Goal: Task Accomplishment & Management: Use online tool/utility

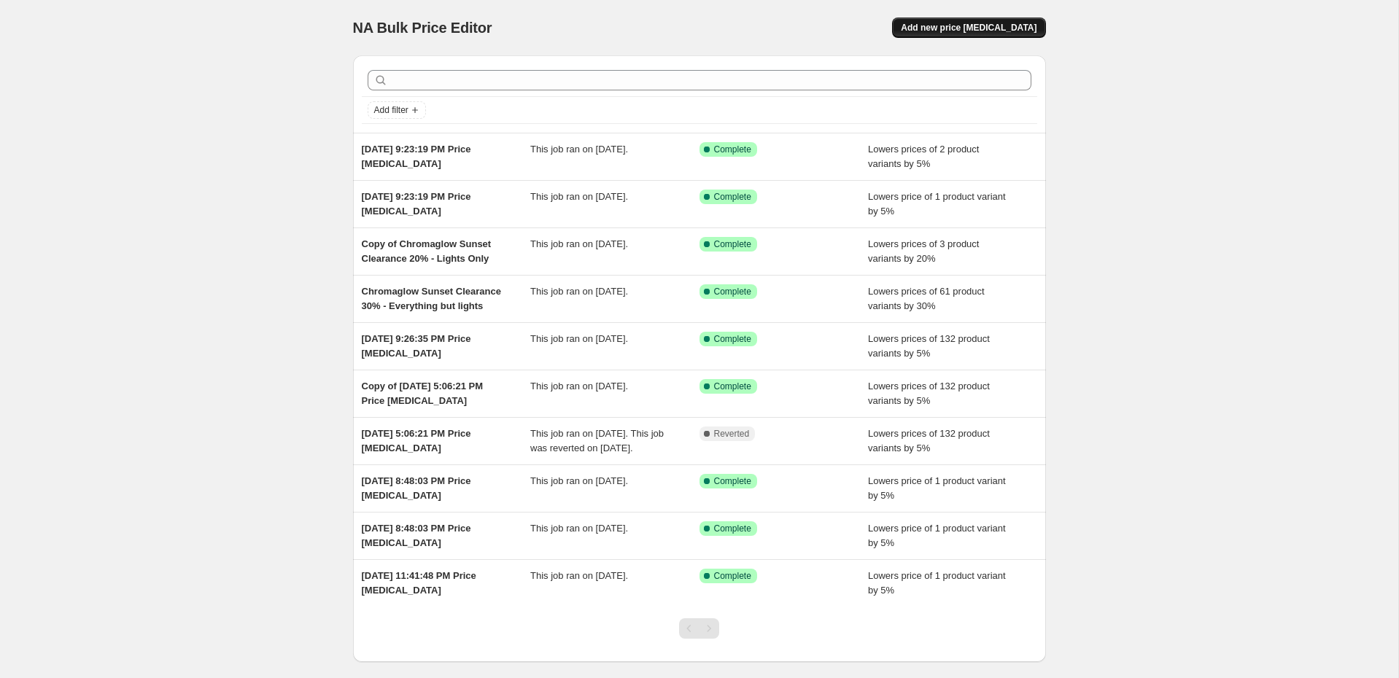
click at [980, 28] on span "Add new price [MEDICAL_DATA]" at bounding box center [969, 28] width 136 height 12
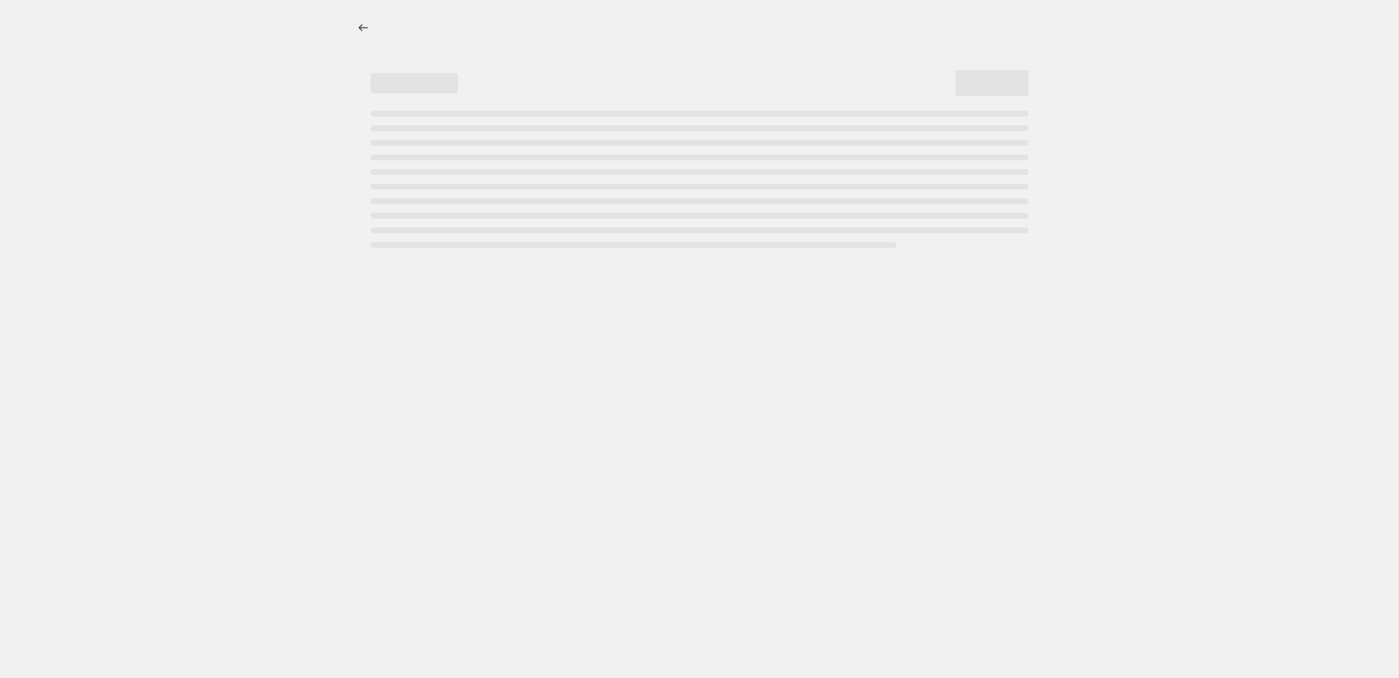
select select "percentage"
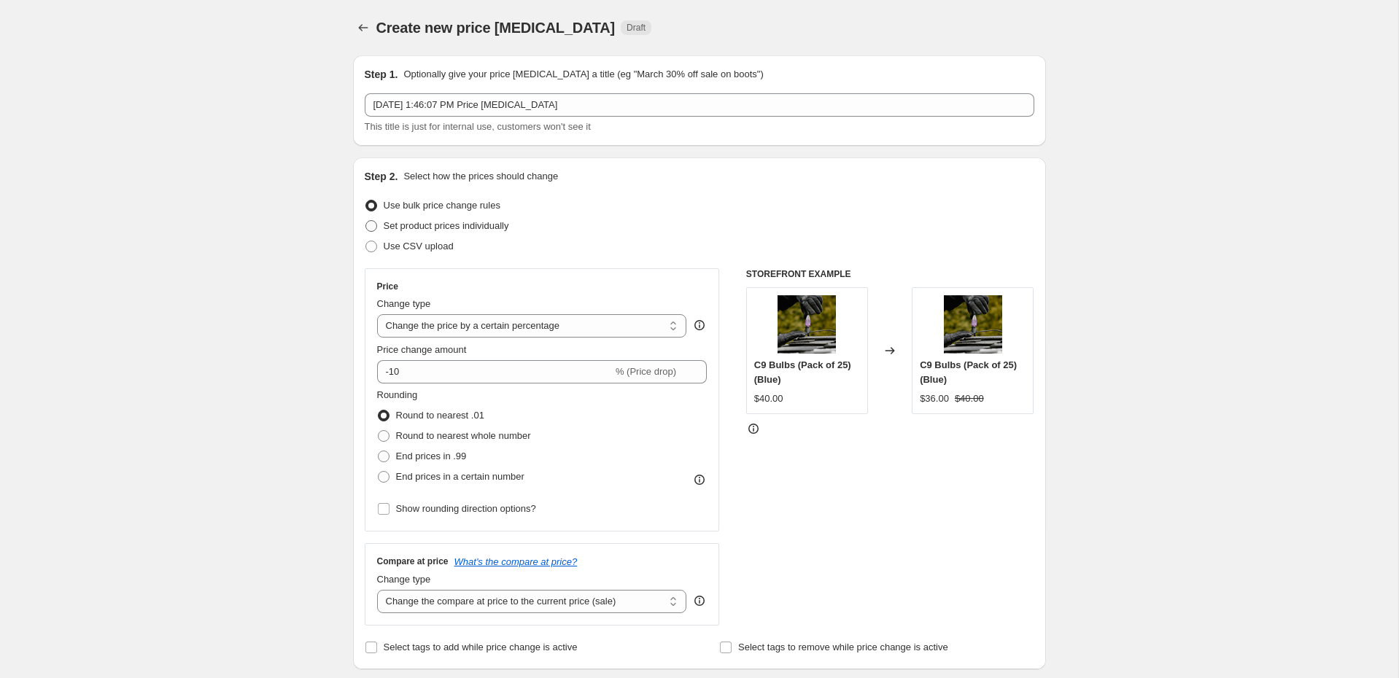
click at [450, 227] on span "Set product prices individually" at bounding box center [446, 225] width 125 height 11
click at [366, 221] on input "Set product prices individually" at bounding box center [365, 220] width 1 height 1
radio input "true"
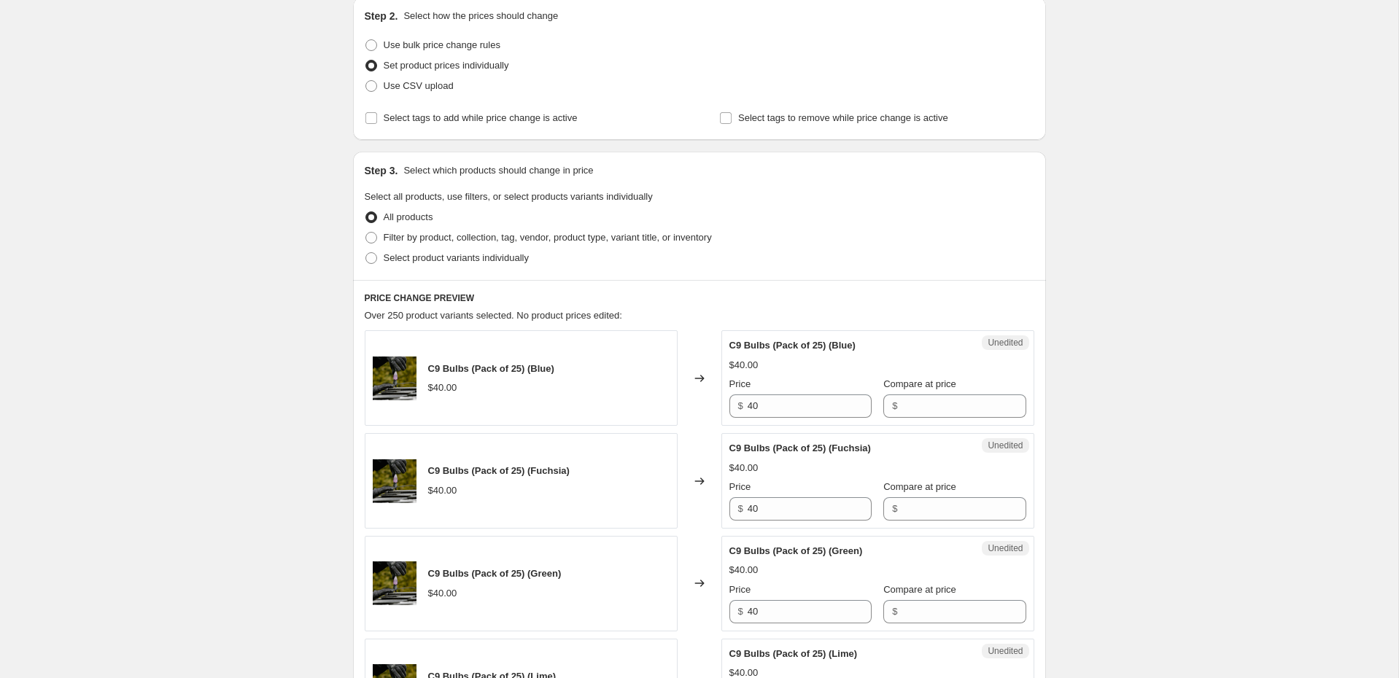
scroll to position [162, 0]
click at [462, 251] on span "Select product variants individually" at bounding box center [456, 256] width 145 height 11
click at [366, 251] on input "Select product variants individually" at bounding box center [365, 251] width 1 height 1
radio input "true"
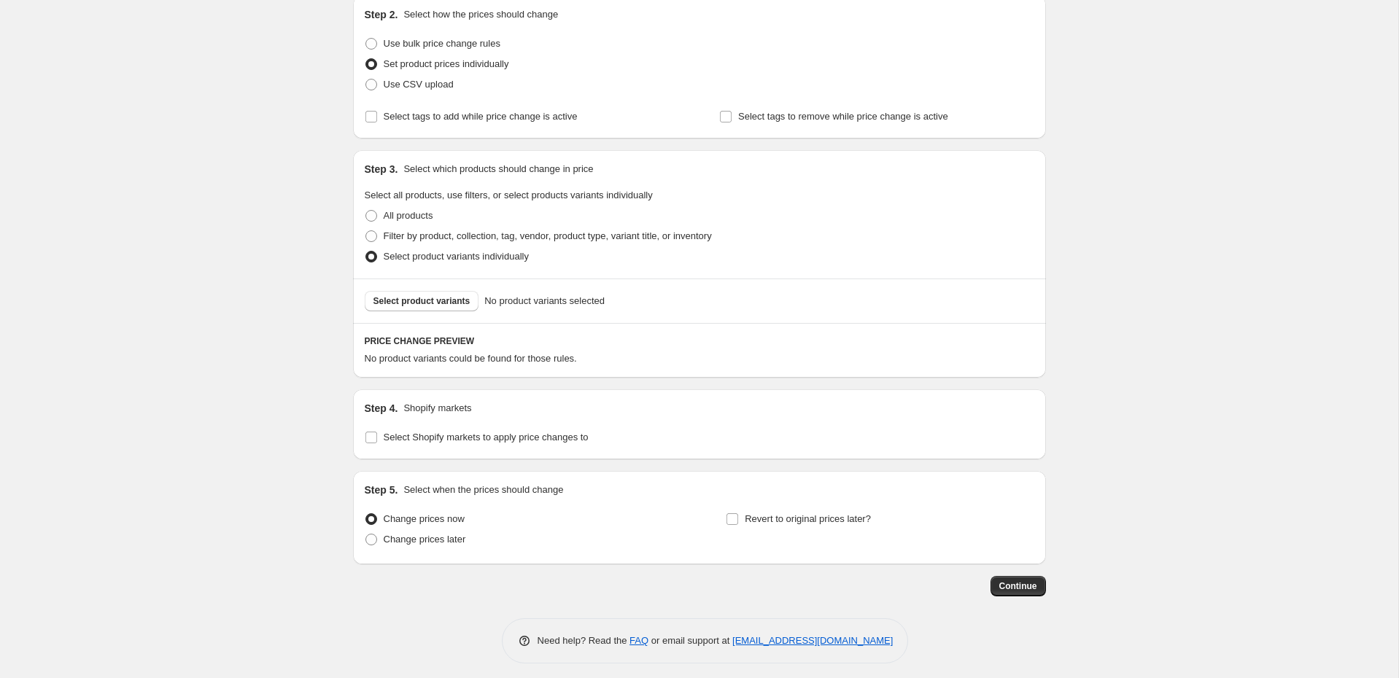
scroll to position [168, 0]
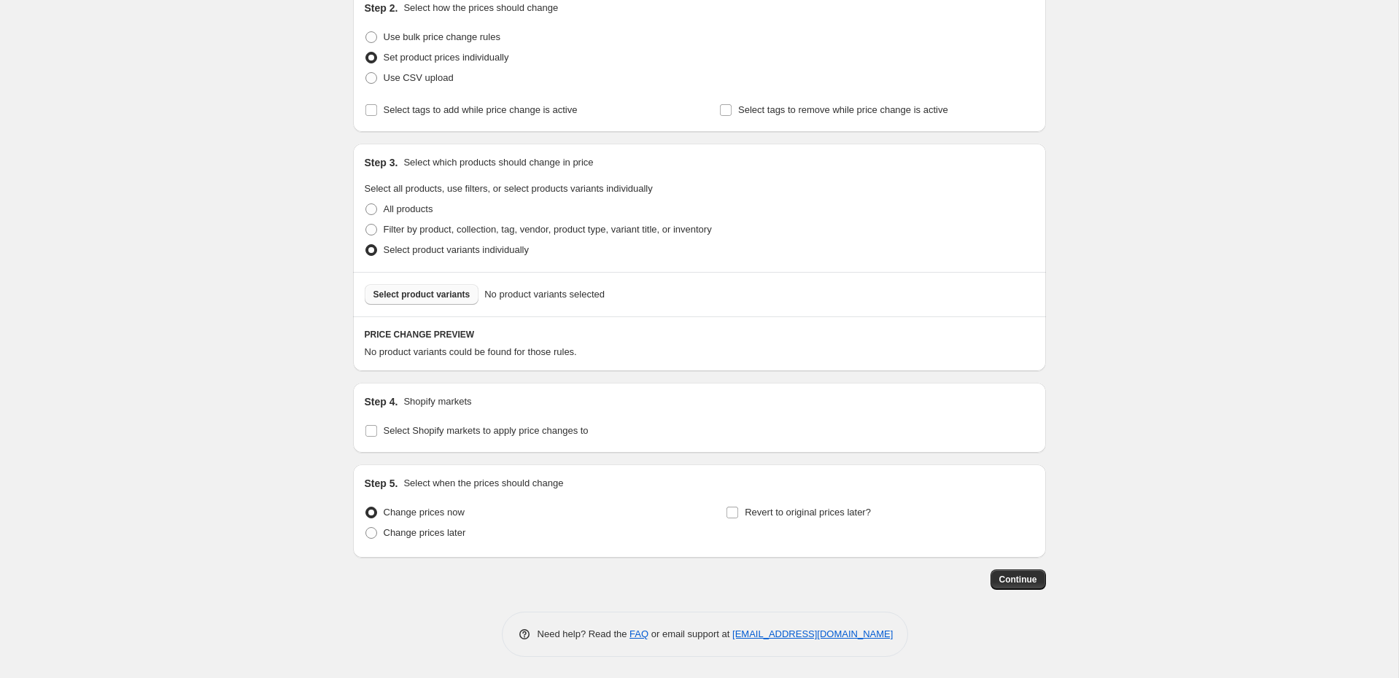
click at [435, 295] on span "Select product variants" at bounding box center [421, 295] width 97 height 12
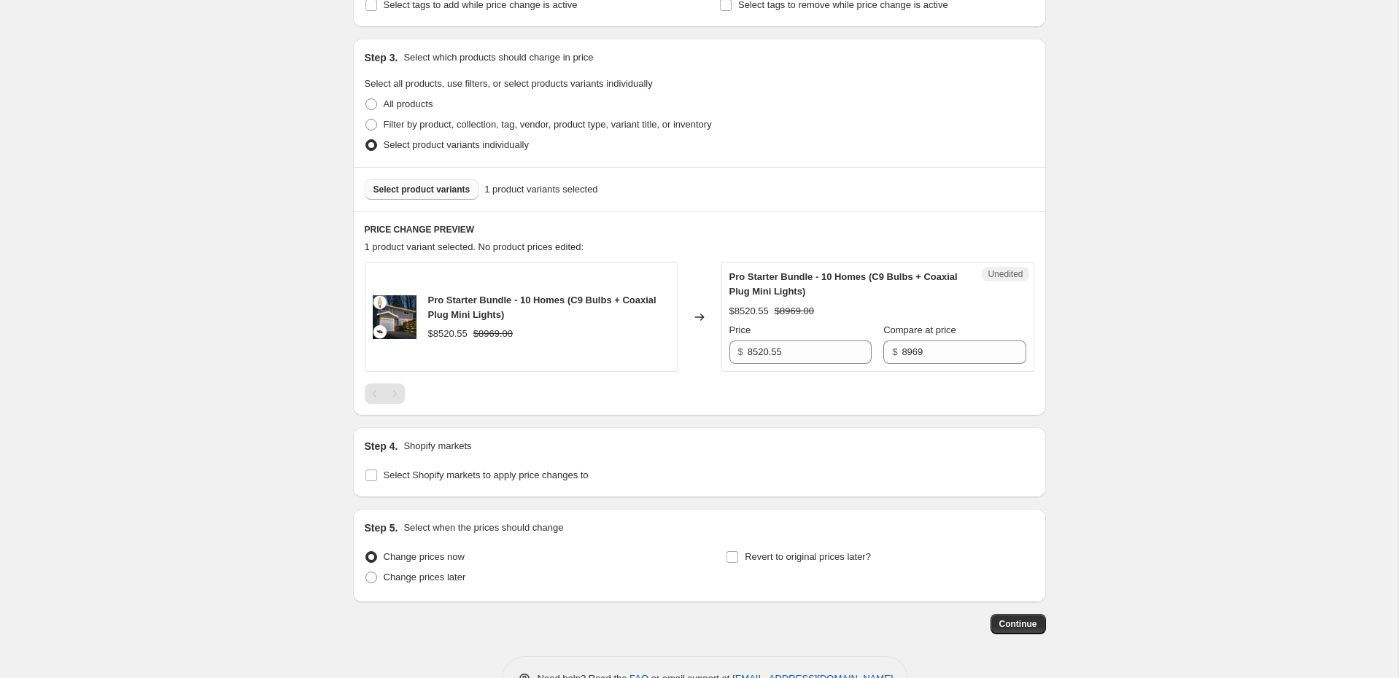
scroll to position [317, 0]
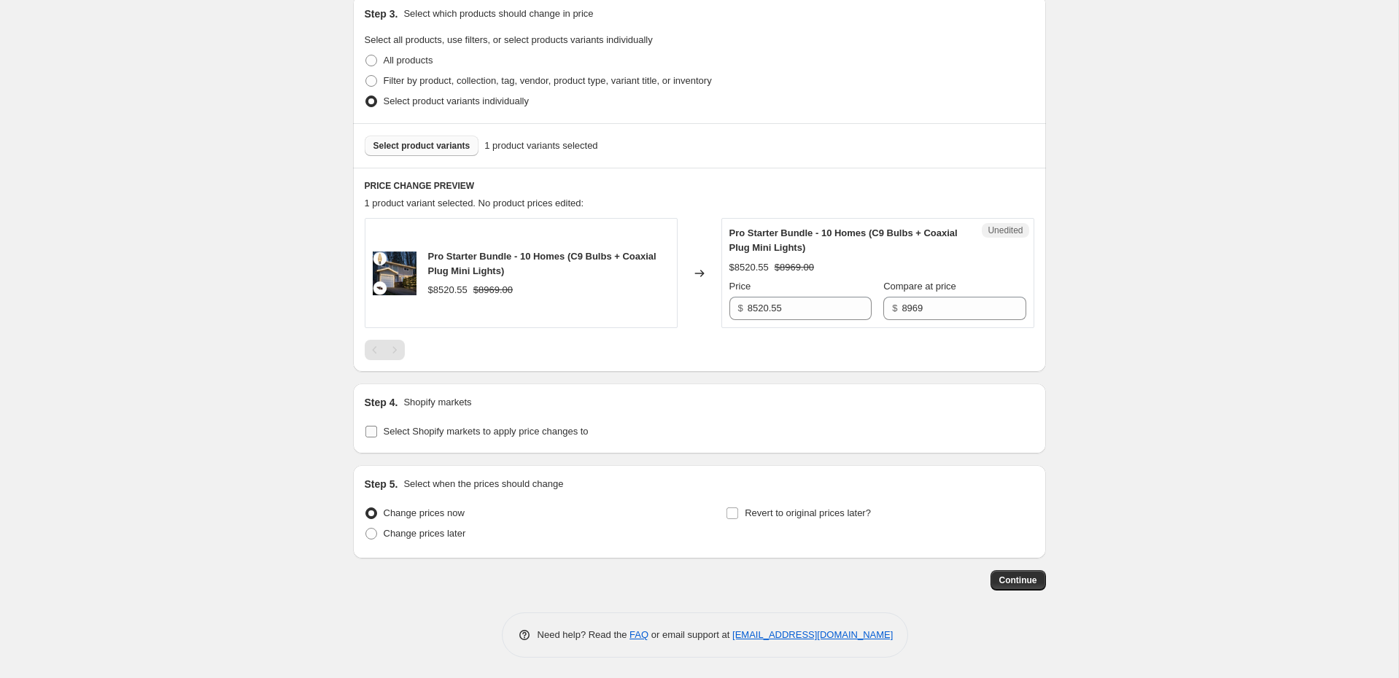
click at [548, 432] on span "Select Shopify markets to apply price changes to" at bounding box center [486, 431] width 205 height 11
click at [377, 432] on input "Select Shopify markets to apply price changes to" at bounding box center [371, 432] width 12 height 12
checkbox input "true"
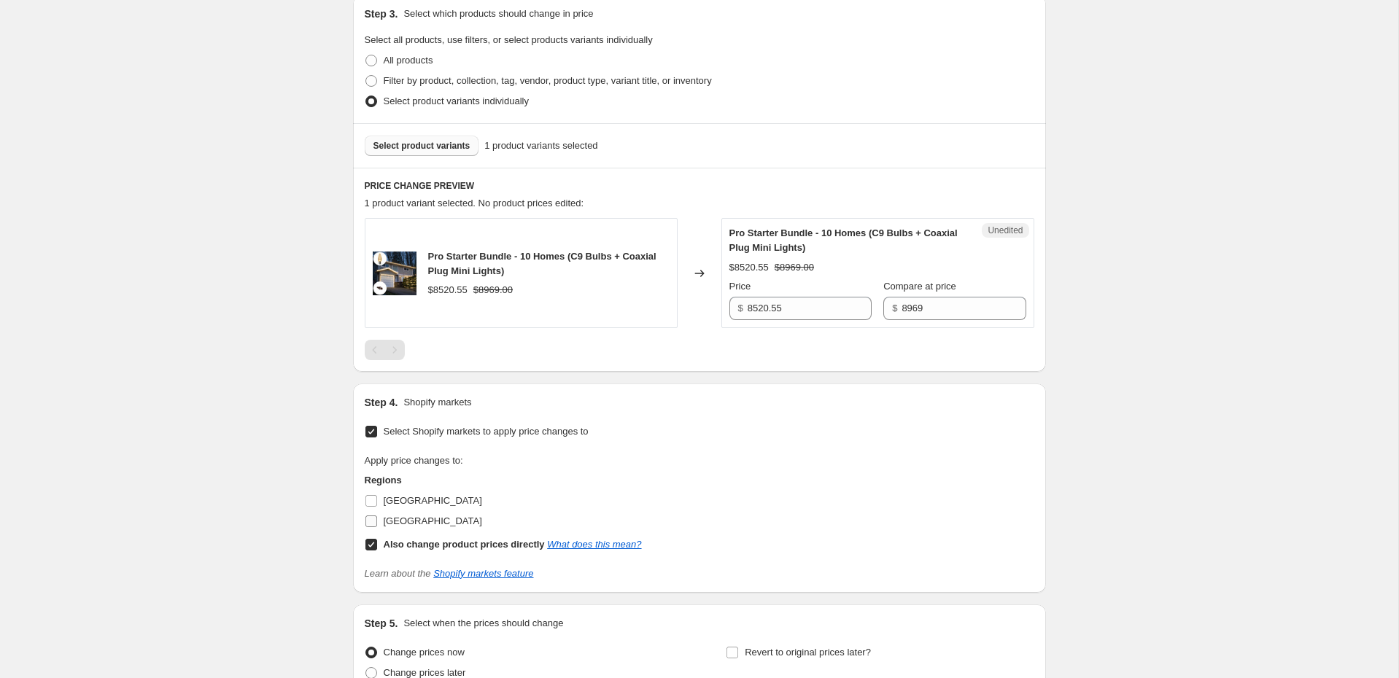
click at [416, 514] on span "[GEOGRAPHIC_DATA]" at bounding box center [433, 521] width 98 height 15
click at [377, 516] on input "[GEOGRAPHIC_DATA]" at bounding box center [371, 522] width 12 height 12
checkbox input "true"
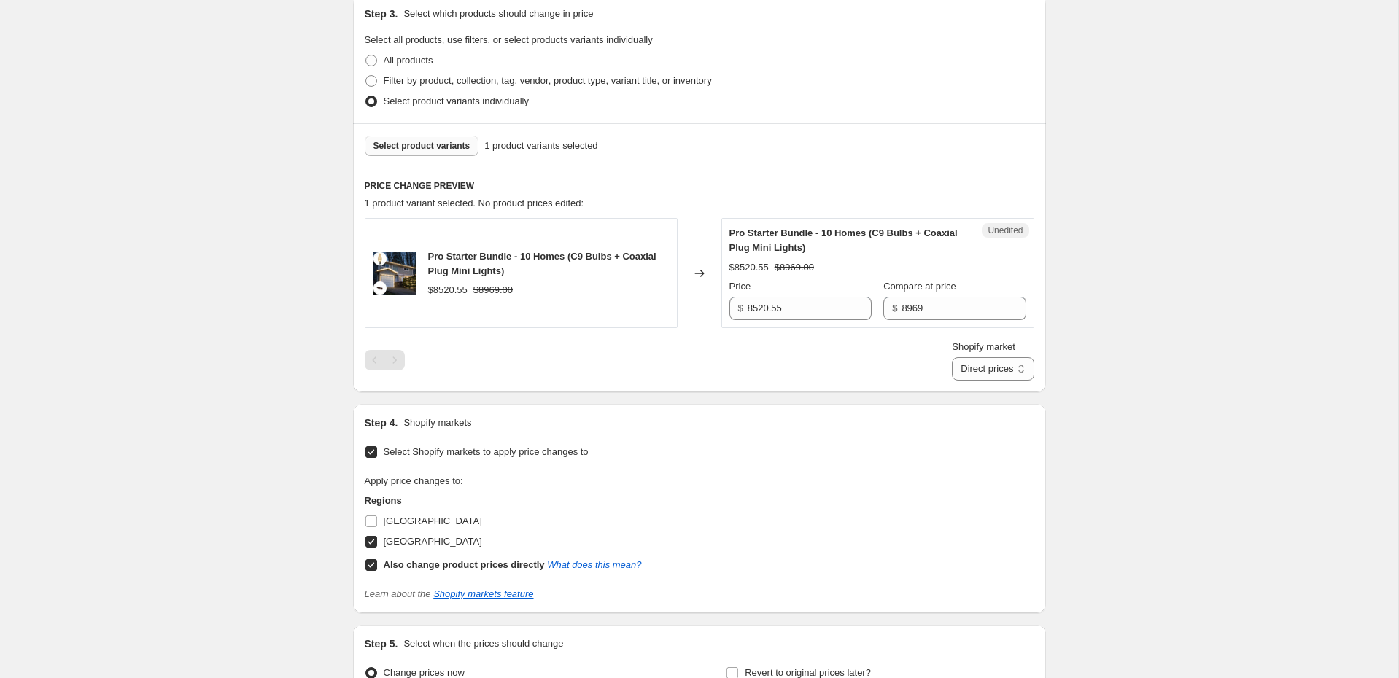
click at [400, 562] on b "Also change product prices directly" at bounding box center [464, 564] width 161 height 11
click at [377, 562] on input "Also change product prices directly What does this mean?" at bounding box center [371, 565] width 12 height 12
checkbox input "false"
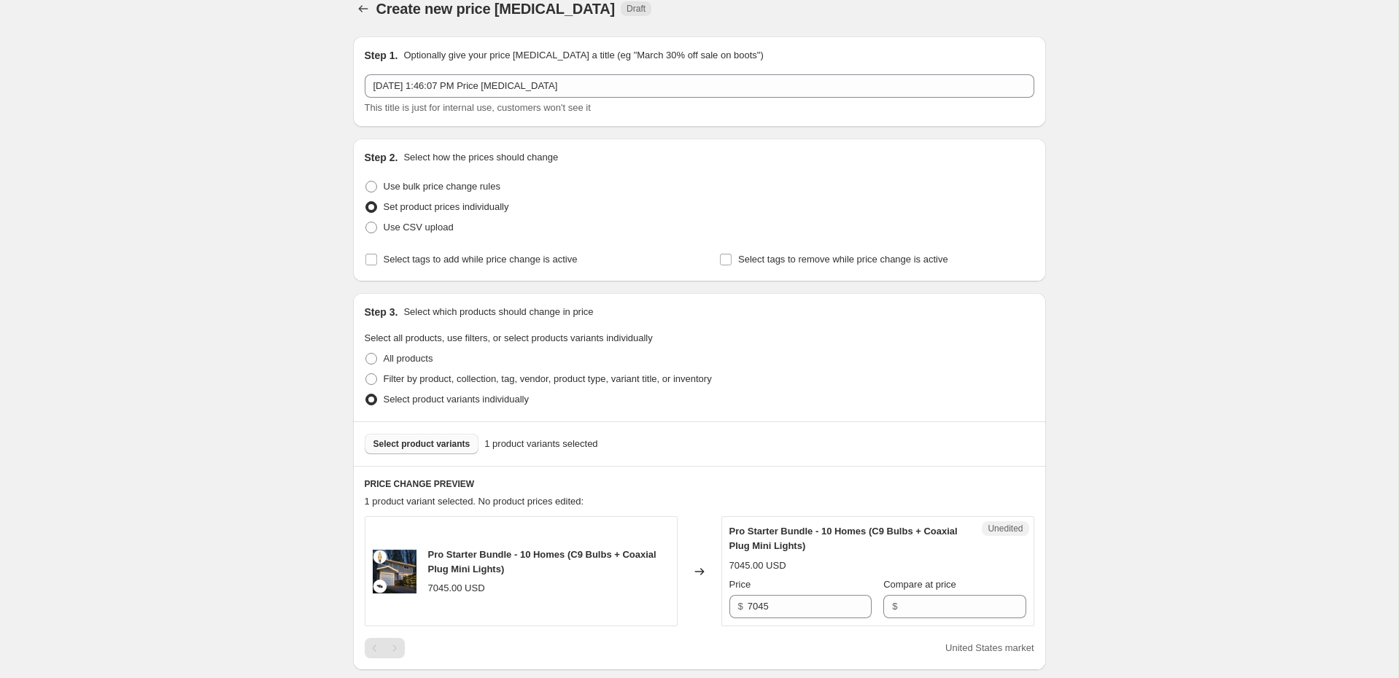
scroll to position [0, 0]
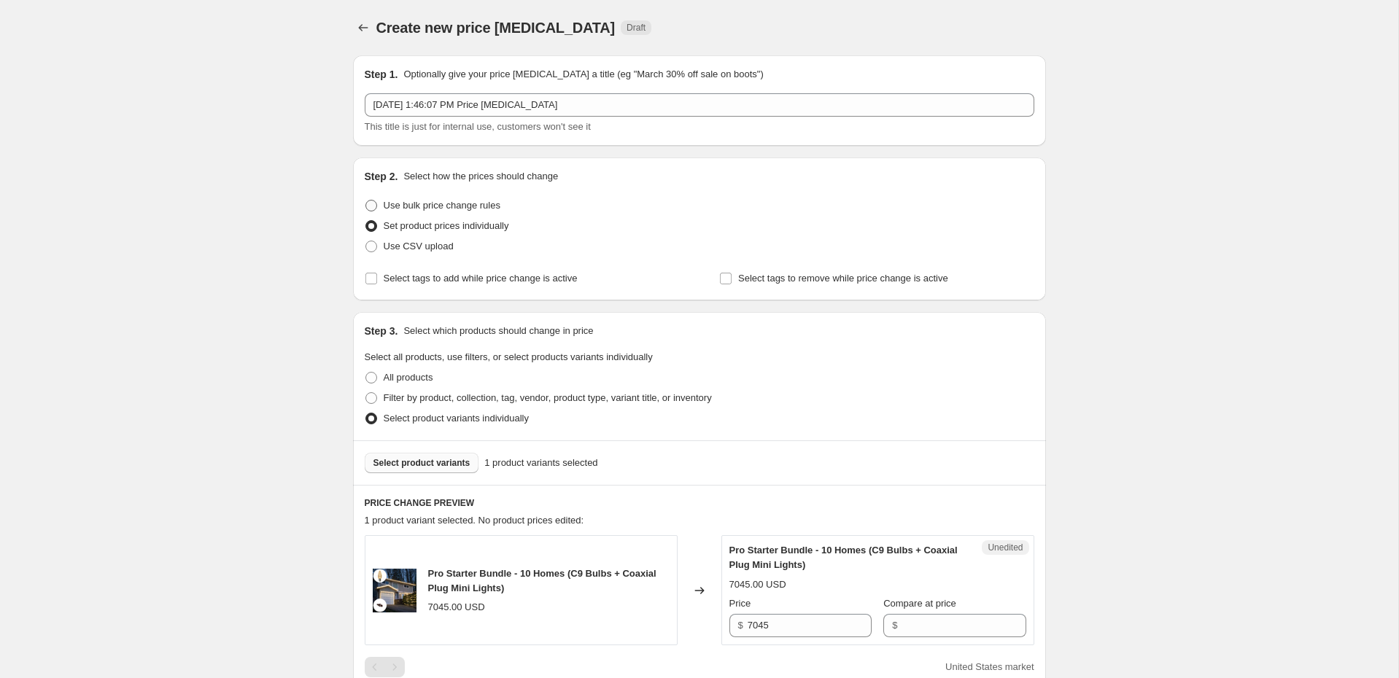
click at [468, 212] on span "Use bulk price change rules" at bounding box center [442, 205] width 117 height 15
click at [366, 201] on input "Use bulk price change rules" at bounding box center [365, 200] width 1 height 1
radio input "true"
select select "percentage"
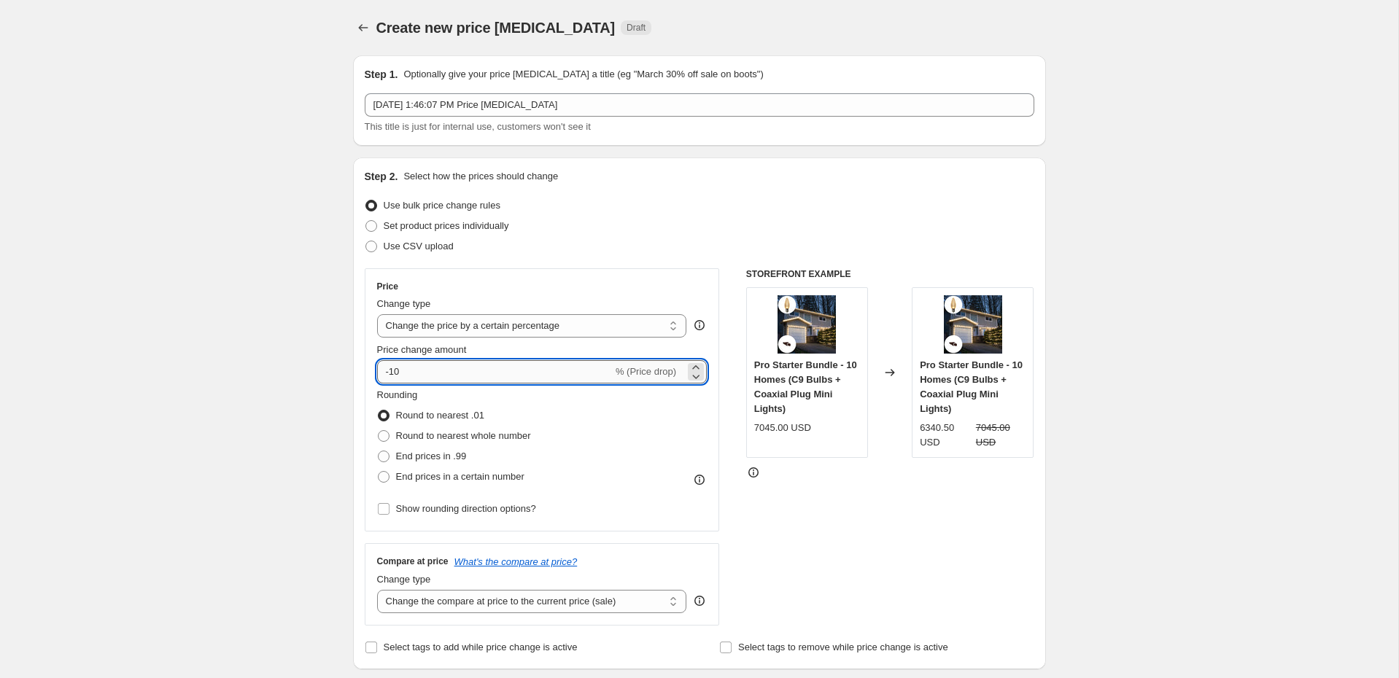
click at [446, 381] on input "-10" at bounding box center [495, 371] width 236 height 23
type input "-1"
type input "-5"
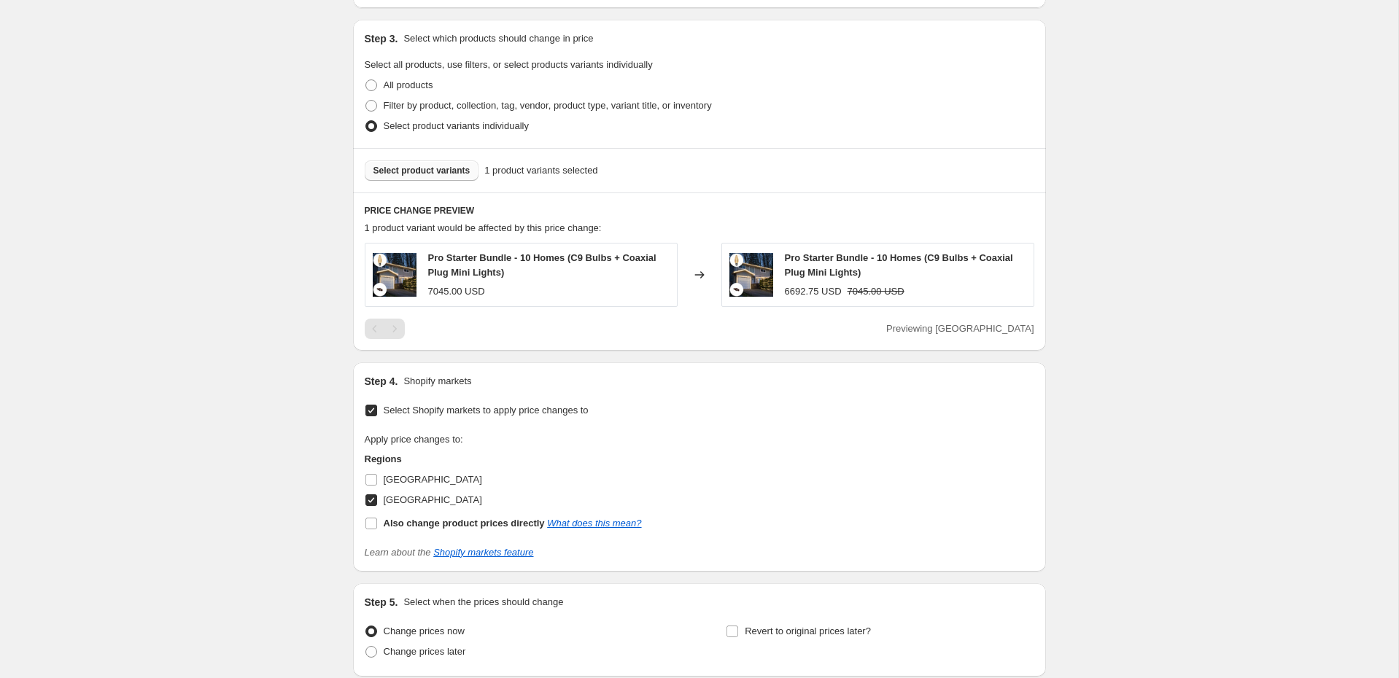
scroll to position [779, 0]
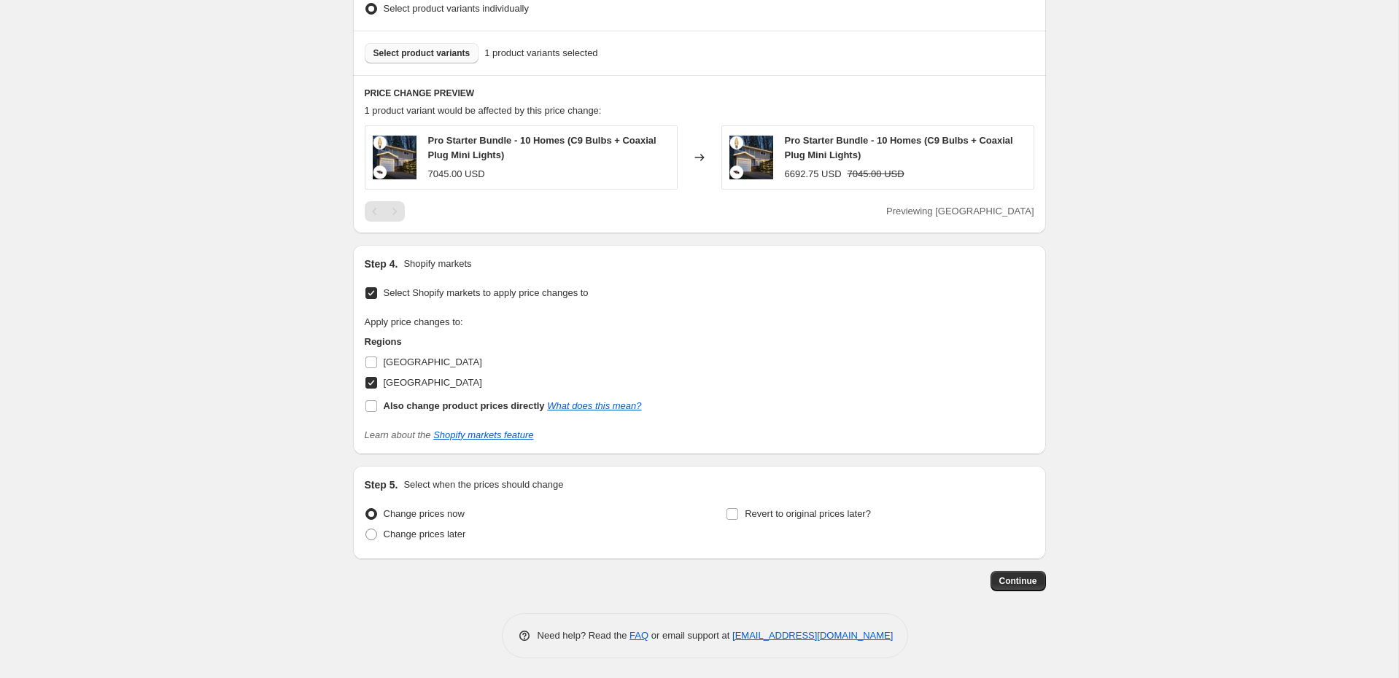
click at [1017, 571] on div "Continue" at bounding box center [699, 581] width 693 height 20
click at [1019, 584] on span "Continue" at bounding box center [1018, 581] width 38 height 12
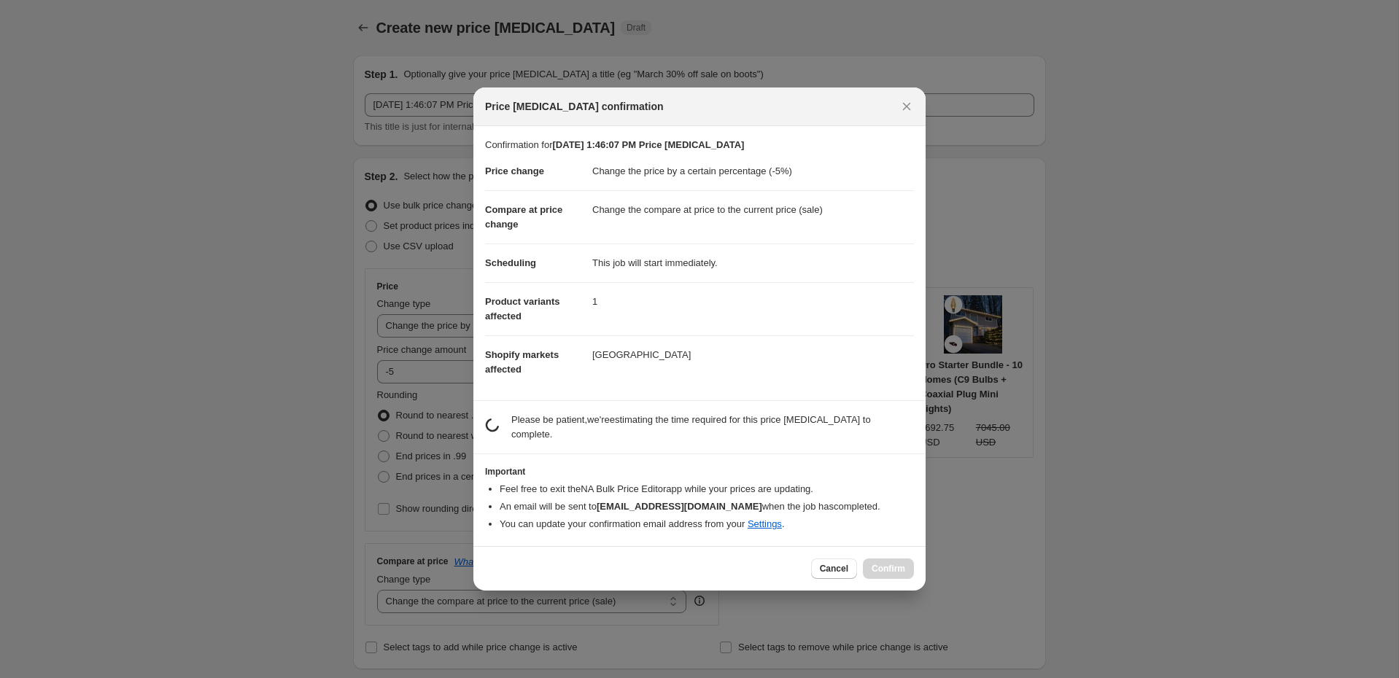
scroll to position [0, 0]
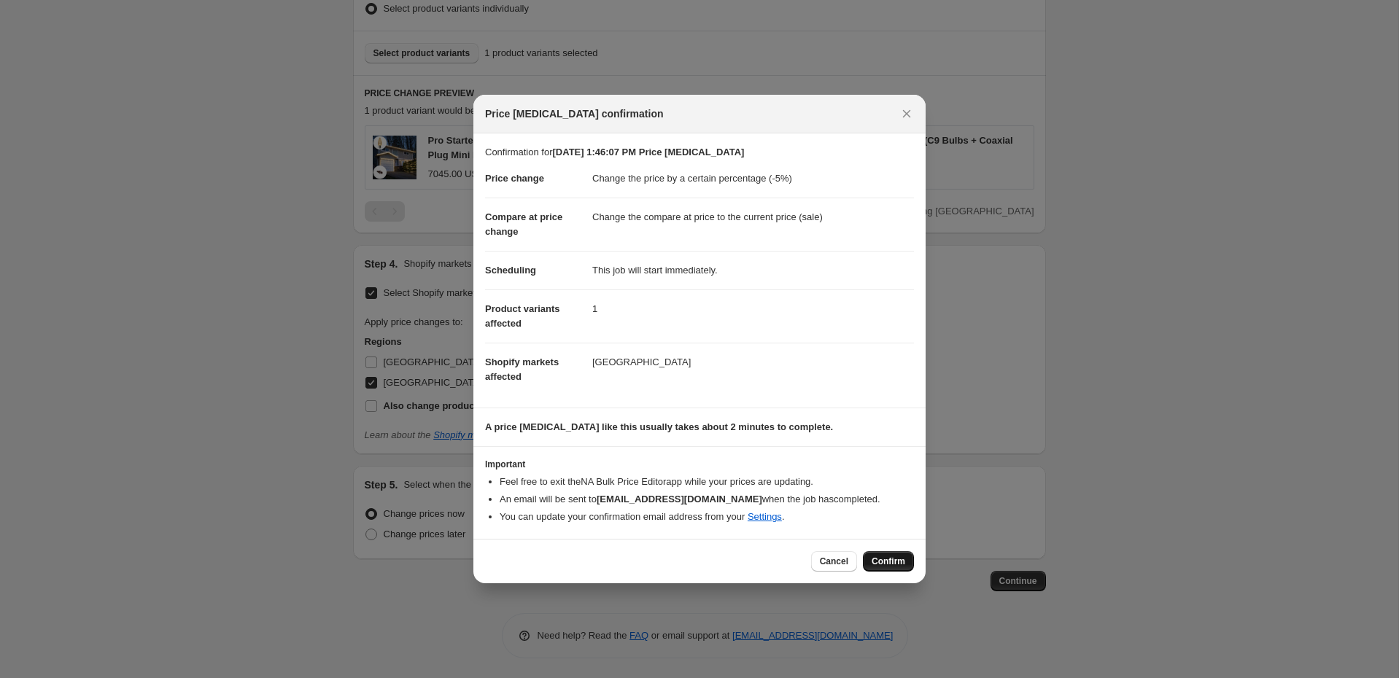
click at [905, 566] on button "Confirm" at bounding box center [888, 561] width 51 height 20
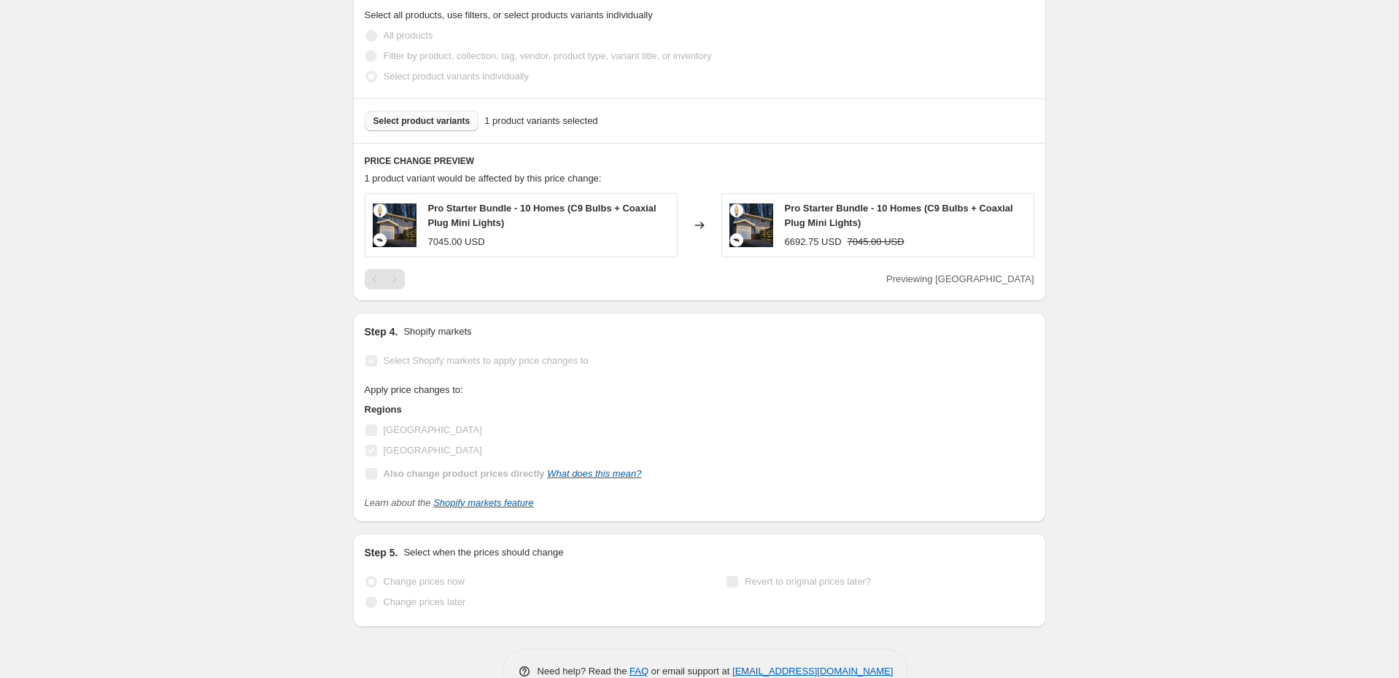
scroll to position [851, 0]
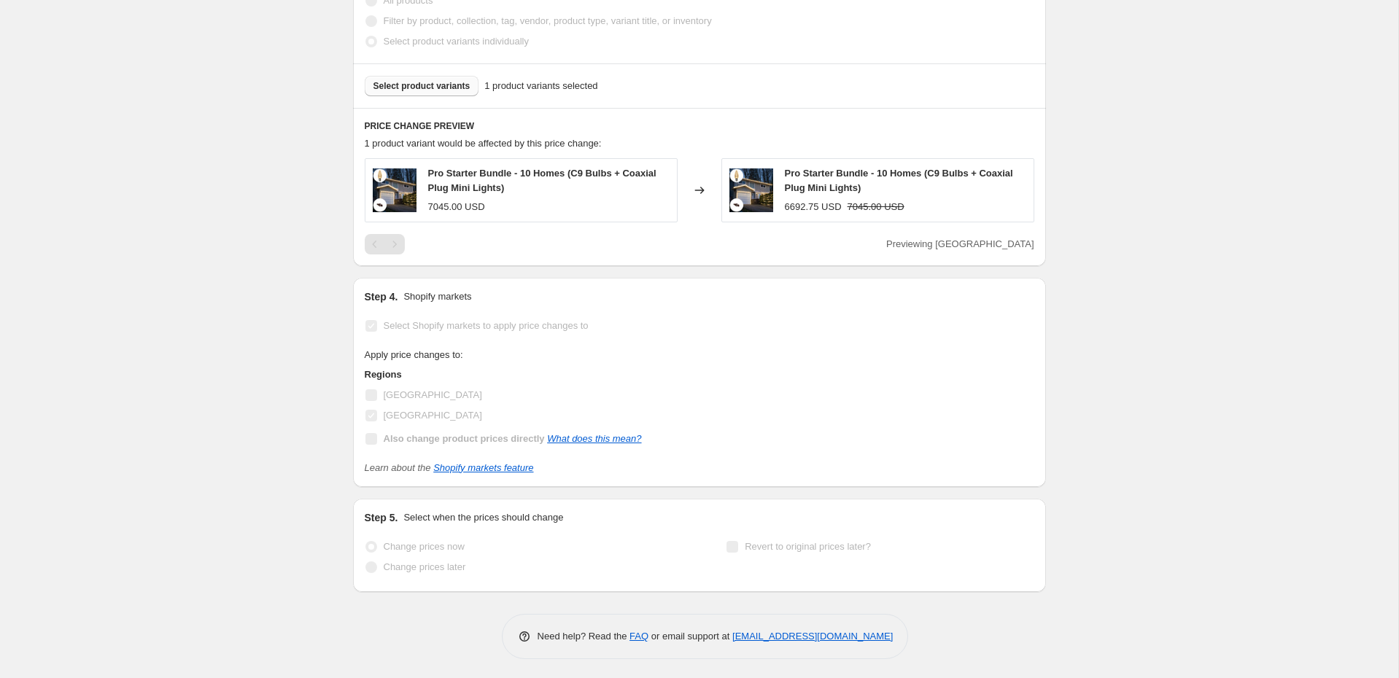
select select "percentage"
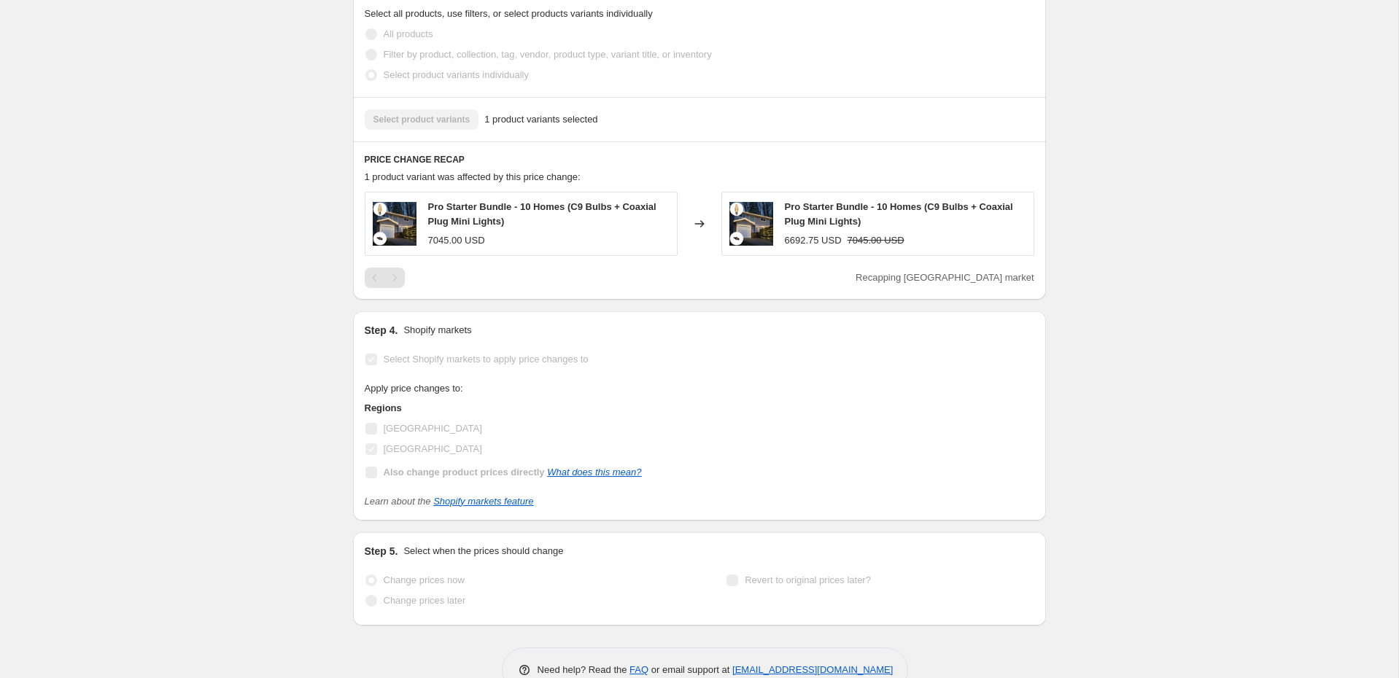
scroll to position [0, 0]
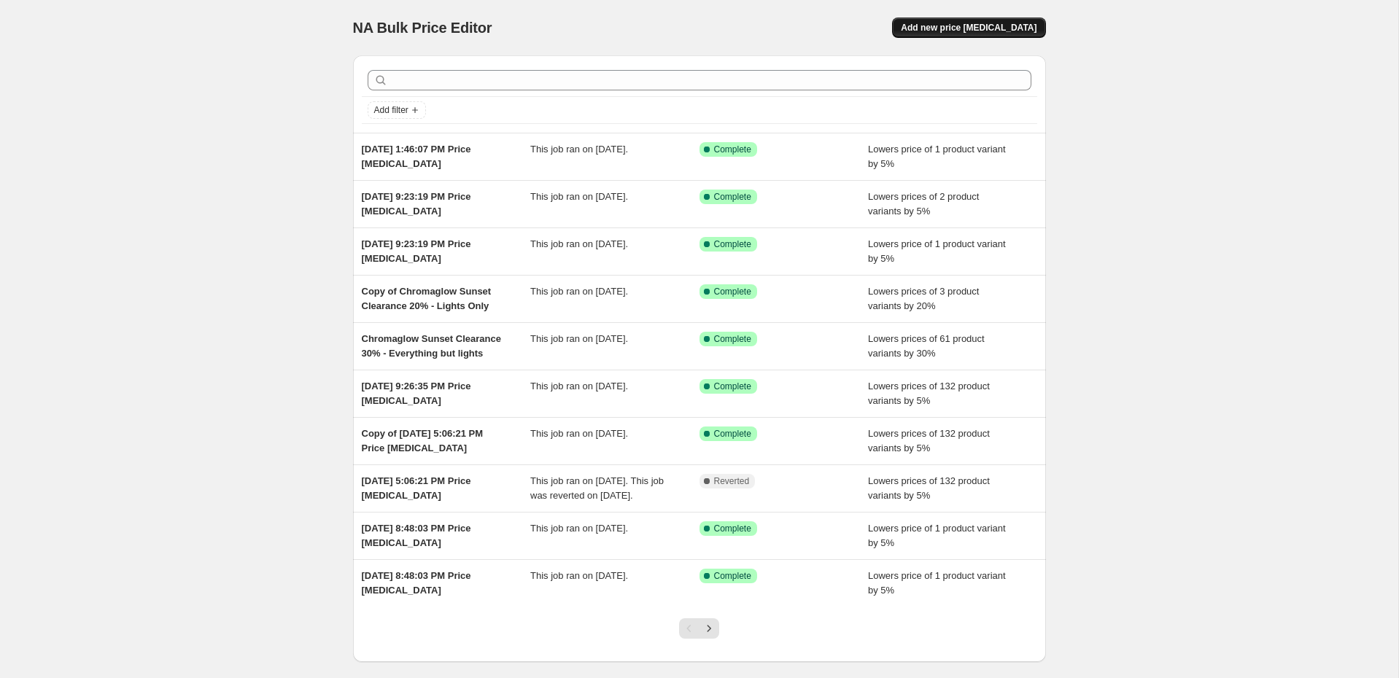
click at [962, 28] on span "Add new price [MEDICAL_DATA]" at bounding box center [969, 28] width 136 height 12
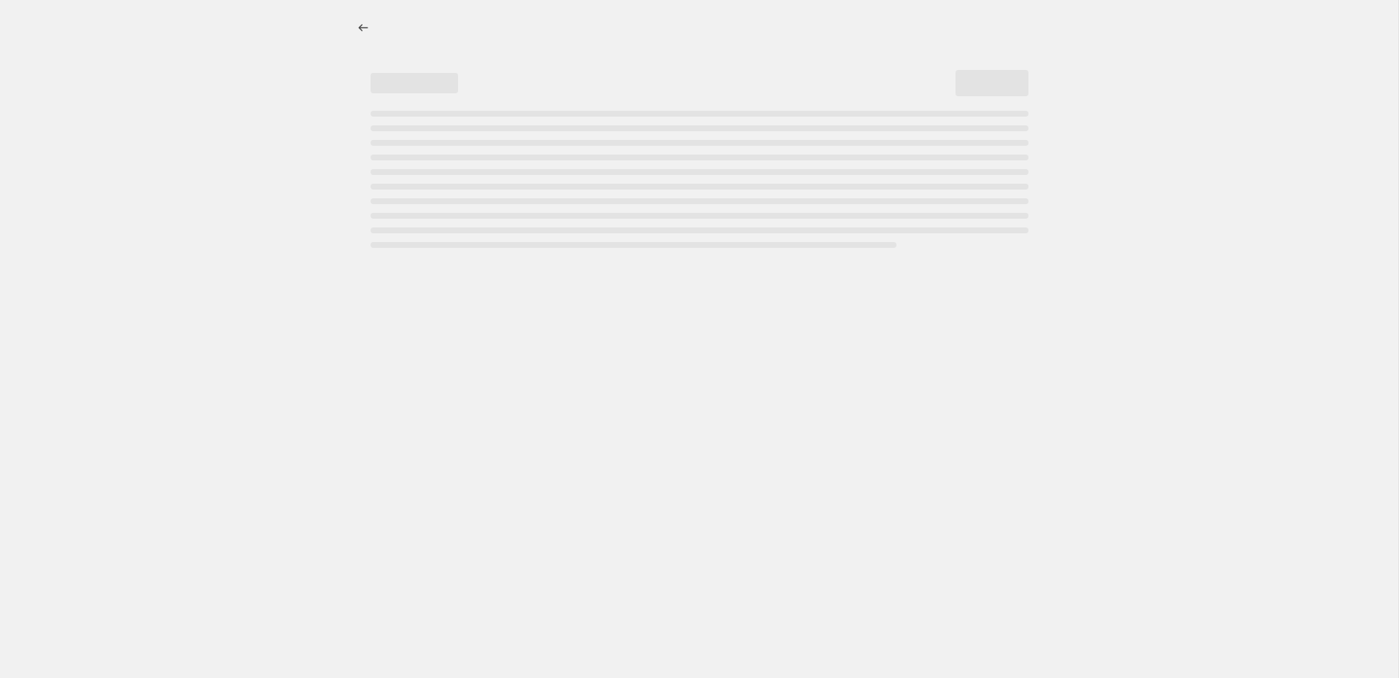
select select "percentage"
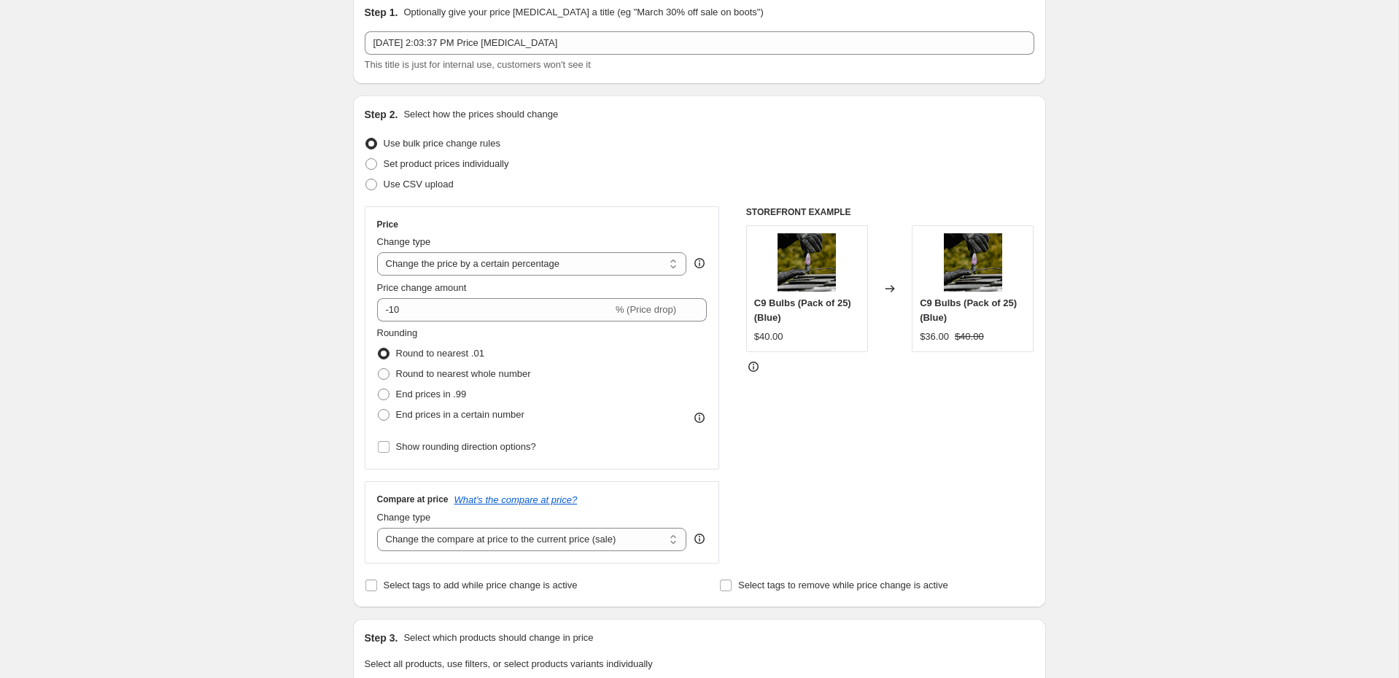
scroll to position [96, 0]
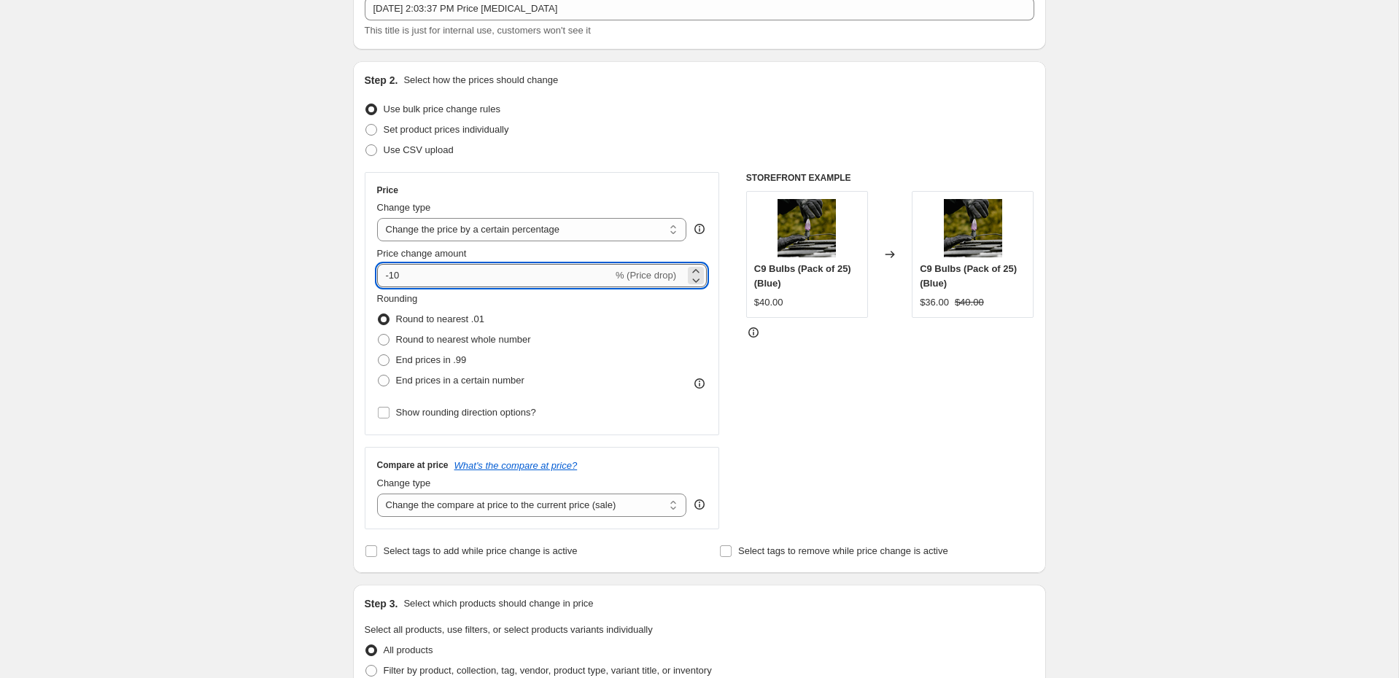
click at [460, 272] on input "-10" at bounding box center [495, 275] width 236 height 23
type input "-1"
type input "-5"
click at [230, 338] on div "Create new price change job. This page is ready Create new price change job Dra…" at bounding box center [699, 674] width 1398 height 1540
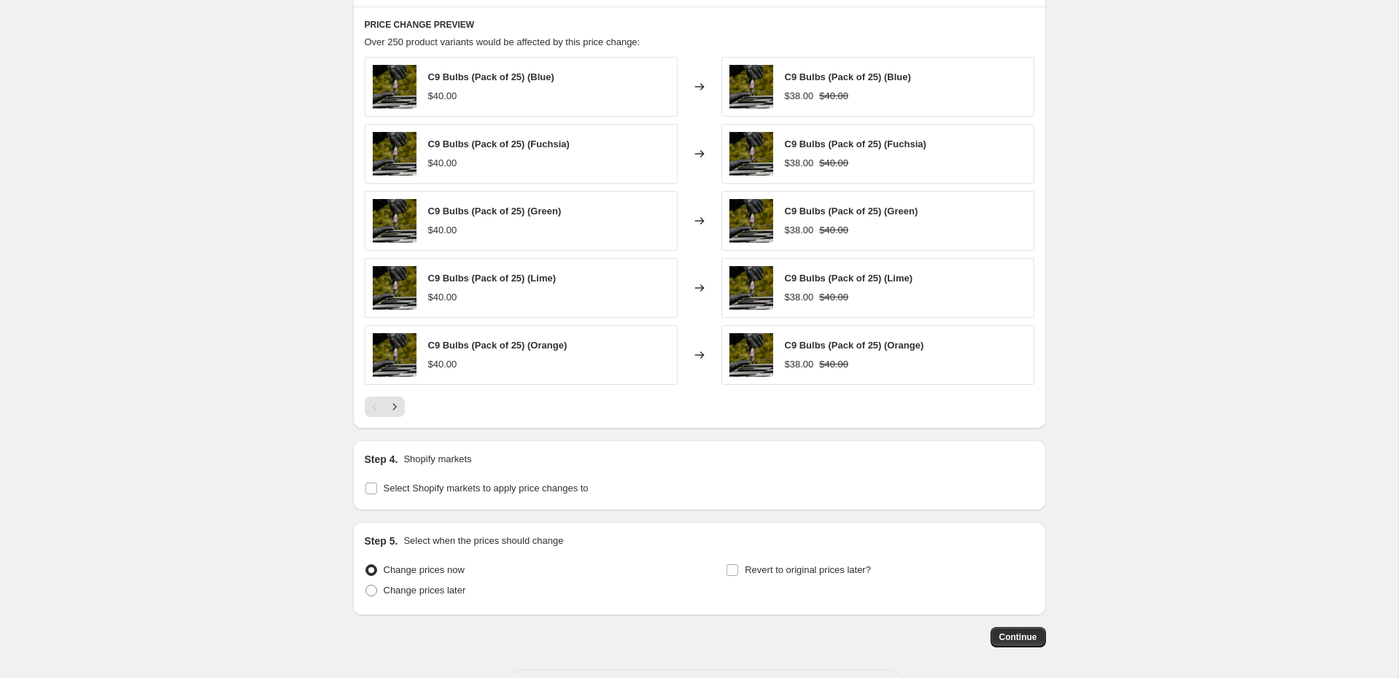
scroll to position [817, 0]
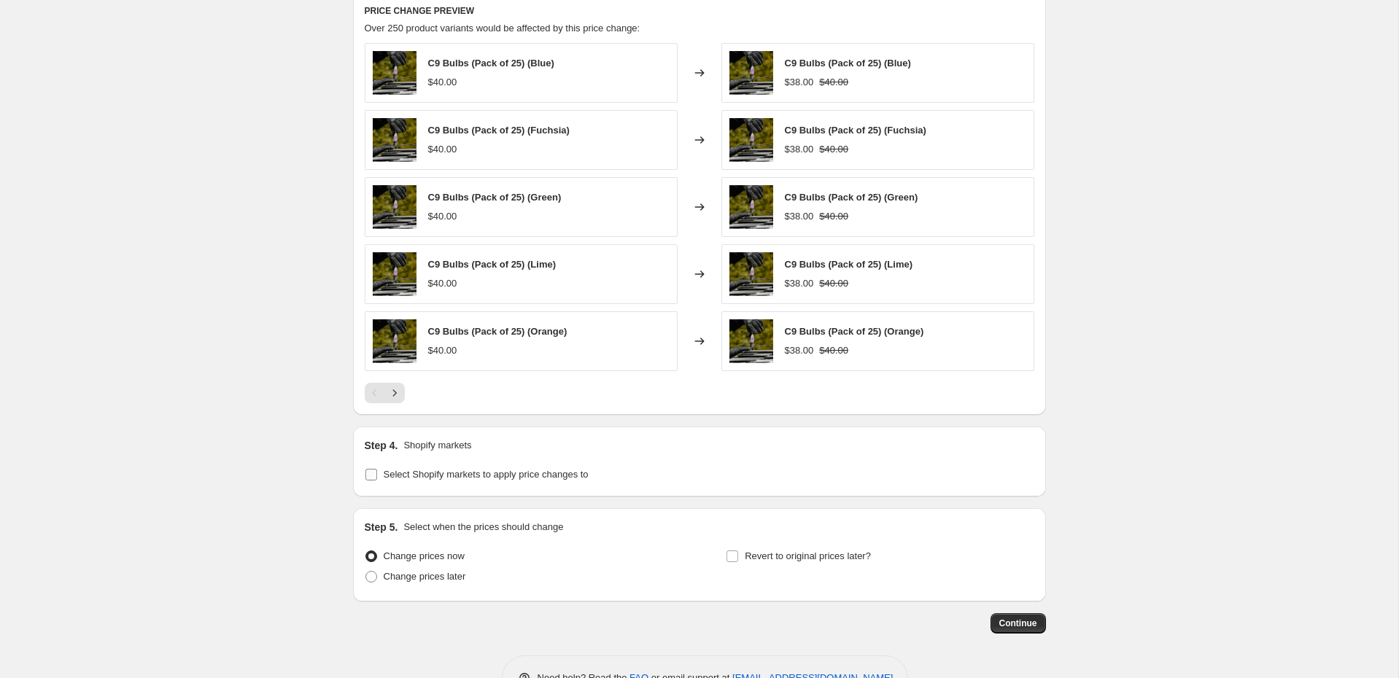
click at [503, 475] on span "Select Shopify markets to apply price changes to" at bounding box center [486, 474] width 205 height 11
click at [377, 475] on input "Select Shopify markets to apply price changes to" at bounding box center [371, 475] width 12 height 12
checkbox input "true"
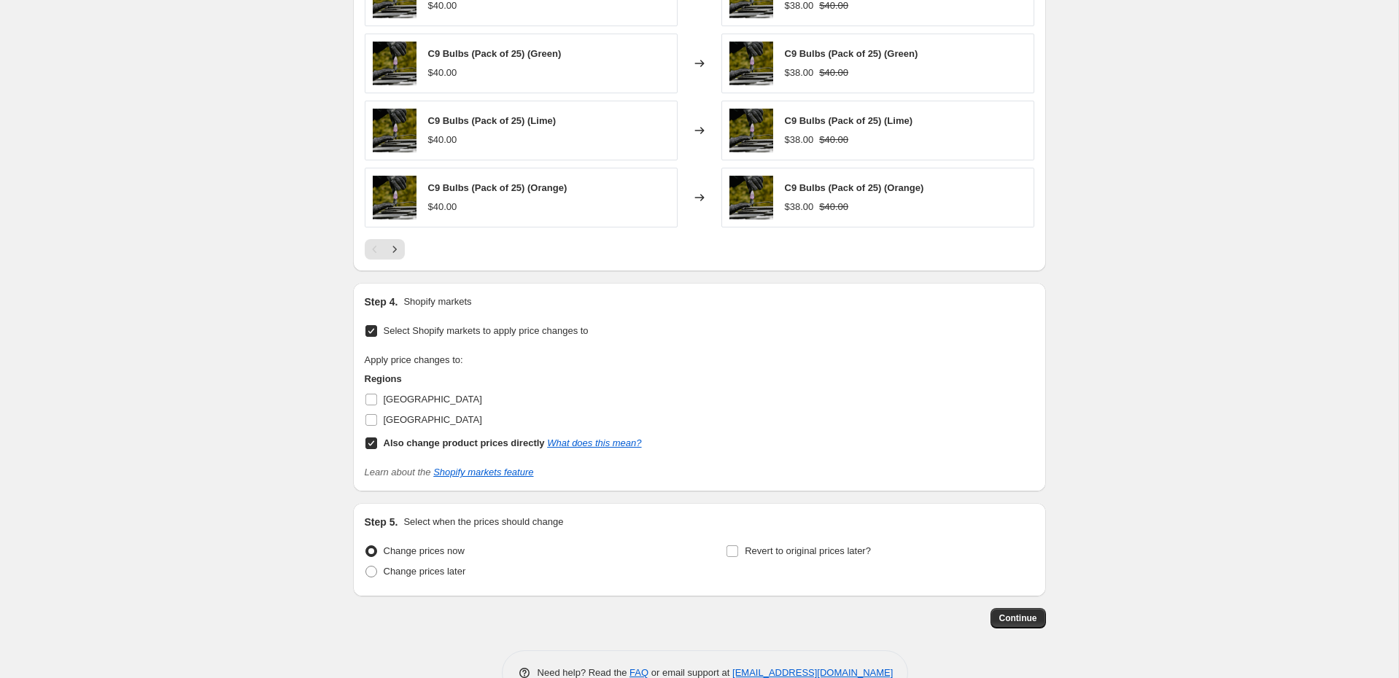
scroll to position [967, 0]
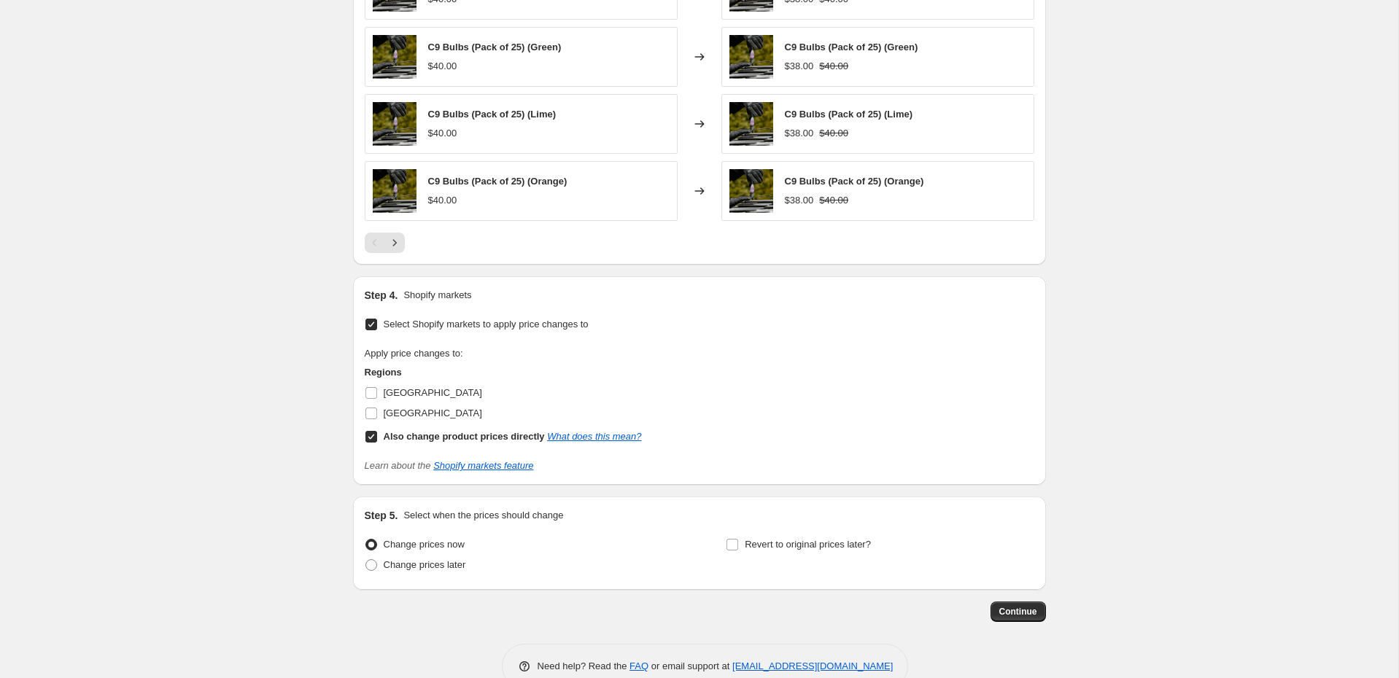
click at [422, 435] on b "Also change product prices directly" at bounding box center [464, 436] width 161 height 11
click at [377, 435] on input "Also change product prices directly What does this mean?" at bounding box center [371, 437] width 12 height 12
checkbox input "false"
click at [411, 412] on span "[GEOGRAPHIC_DATA]" at bounding box center [433, 413] width 98 height 11
click at [377, 412] on input "[GEOGRAPHIC_DATA]" at bounding box center [371, 414] width 12 height 12
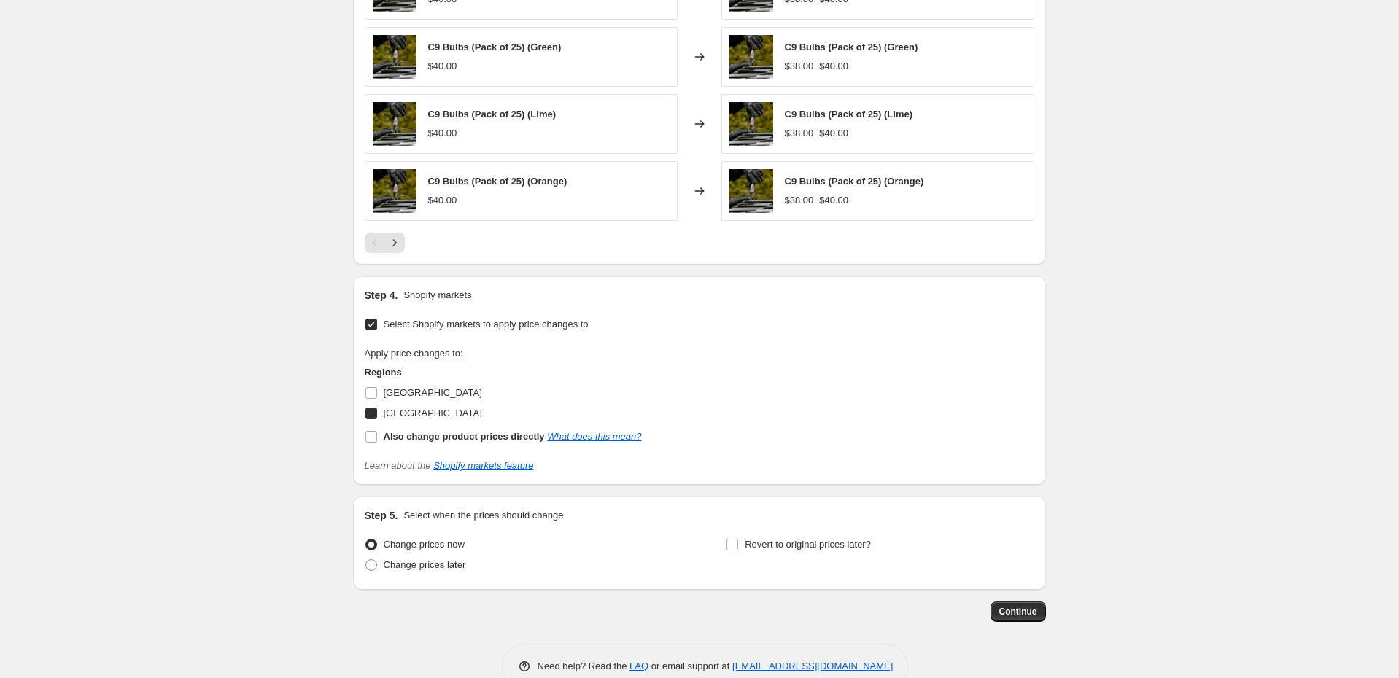
checkbox input "true"
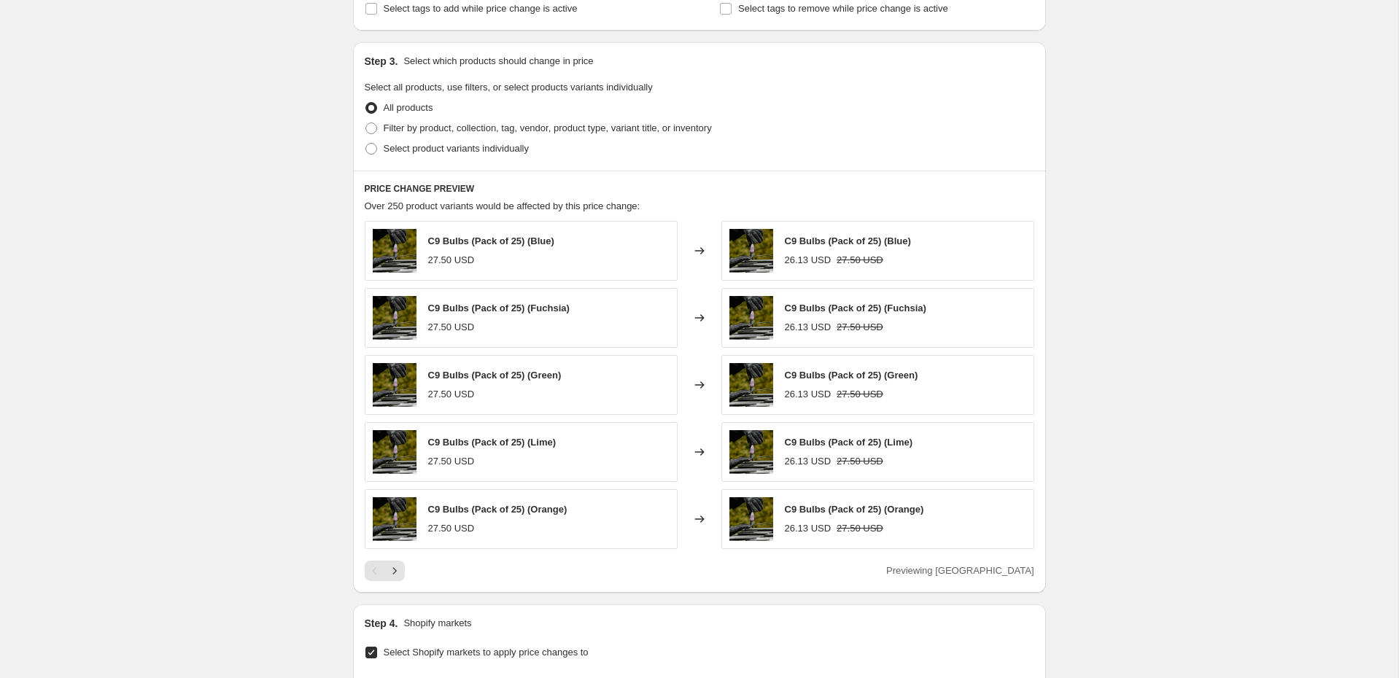
scroll to position [637, 0]
click at [523, 155] on span "Select product variants individually" at bounding box center [456, 150] width 145 height 15
click at [366, 145] on input "Select product variants individually" at bounding box center [365, 144] width 1 height 1
radio input "true"
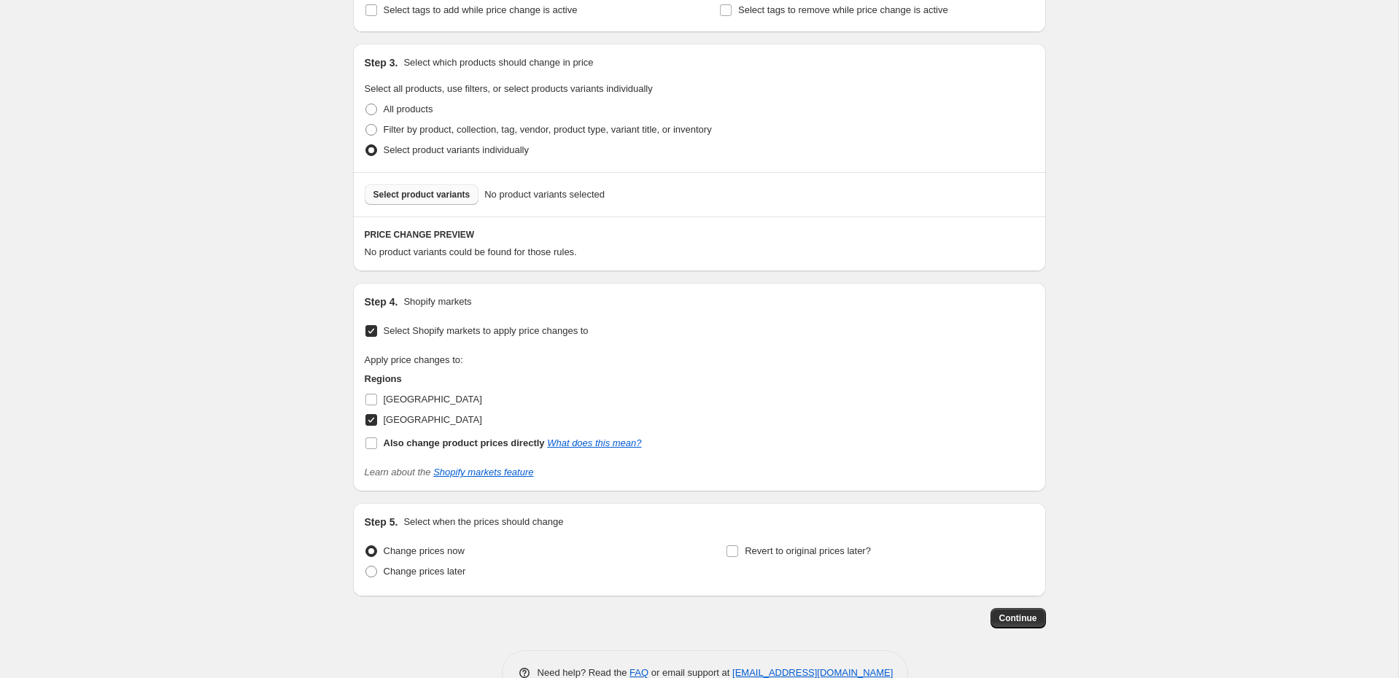
click at [463, 200] on button "Select product variants" at bounding box center [422, 195] width 115 height 20
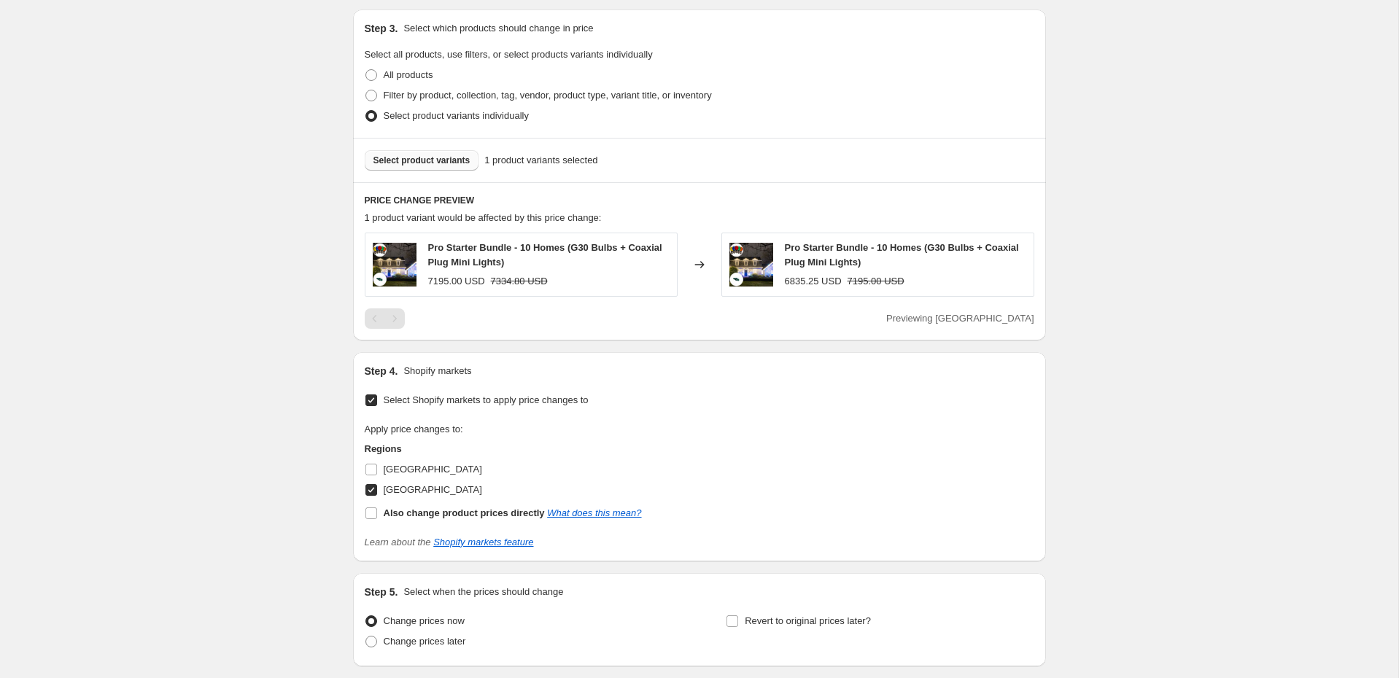
scroll to position [779, 0]
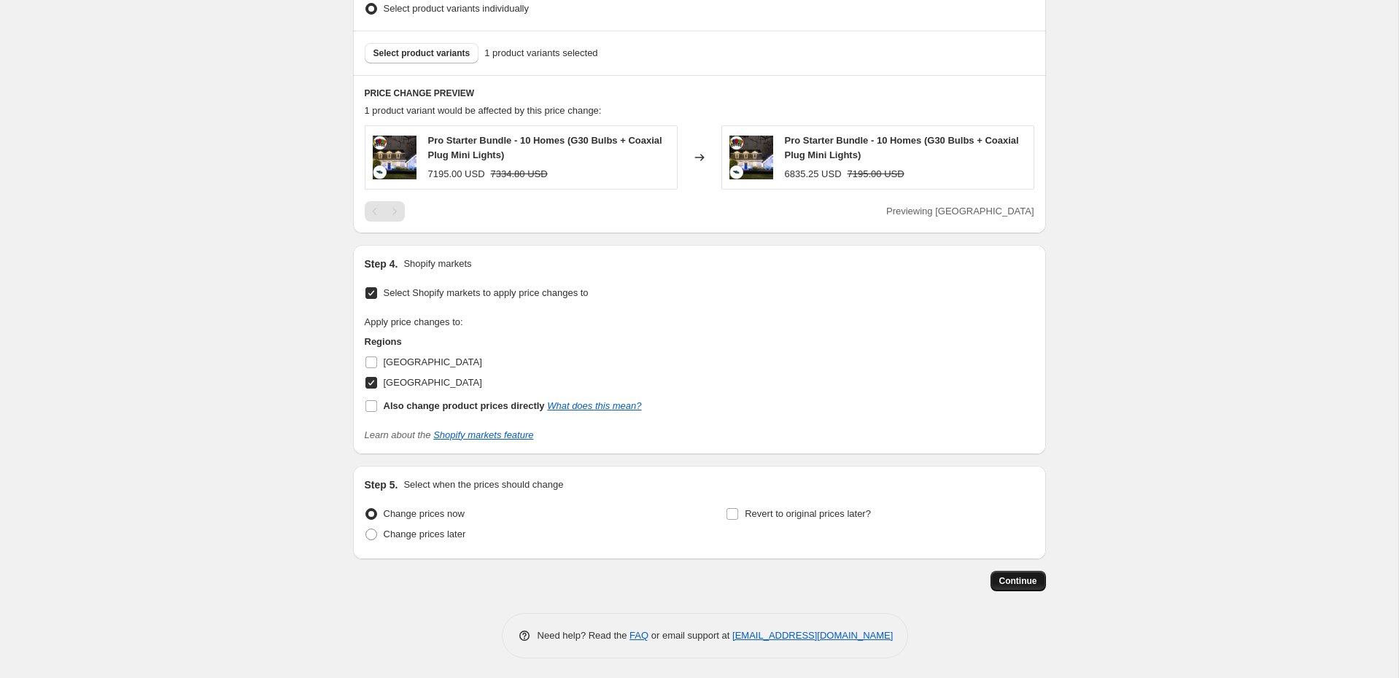
click at [1005, 579] on span "Continue" at bounding box center [1018, 581] width 38 height 12
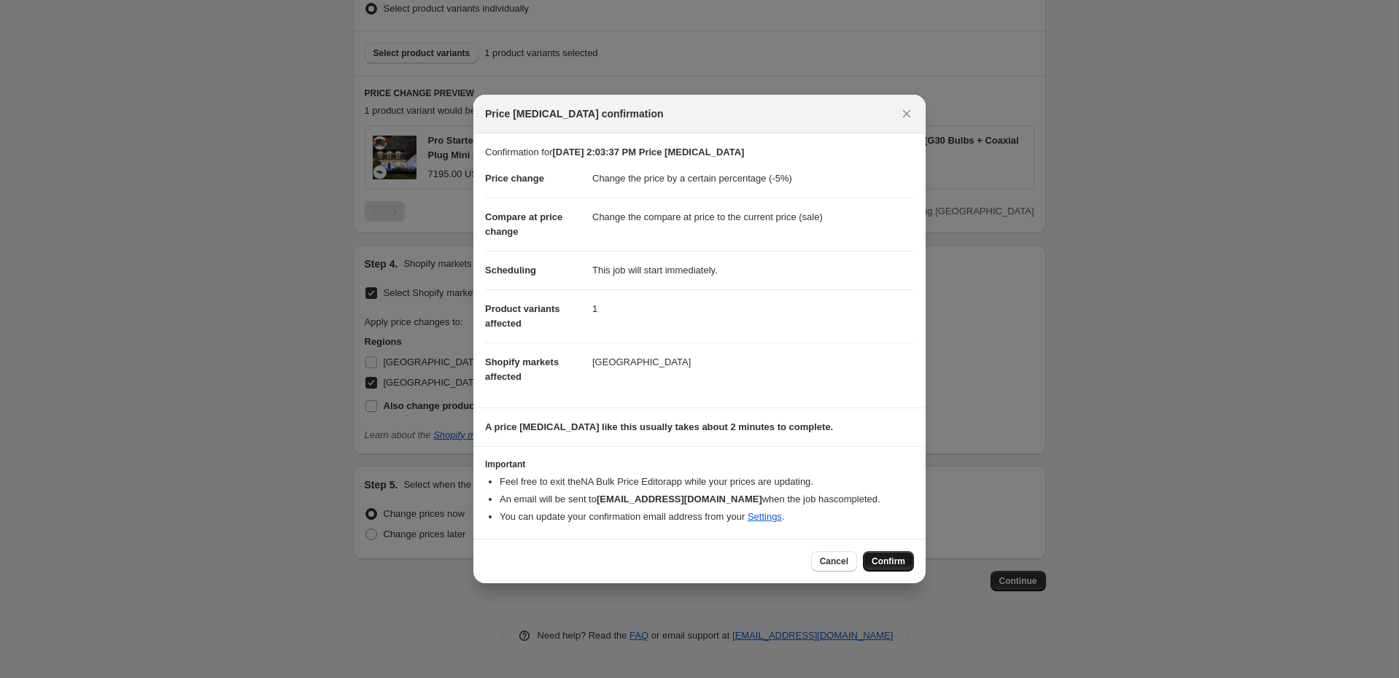
click at [899, 565] on span "Confirm" at bounding box center [889, 562] width 34 height 12
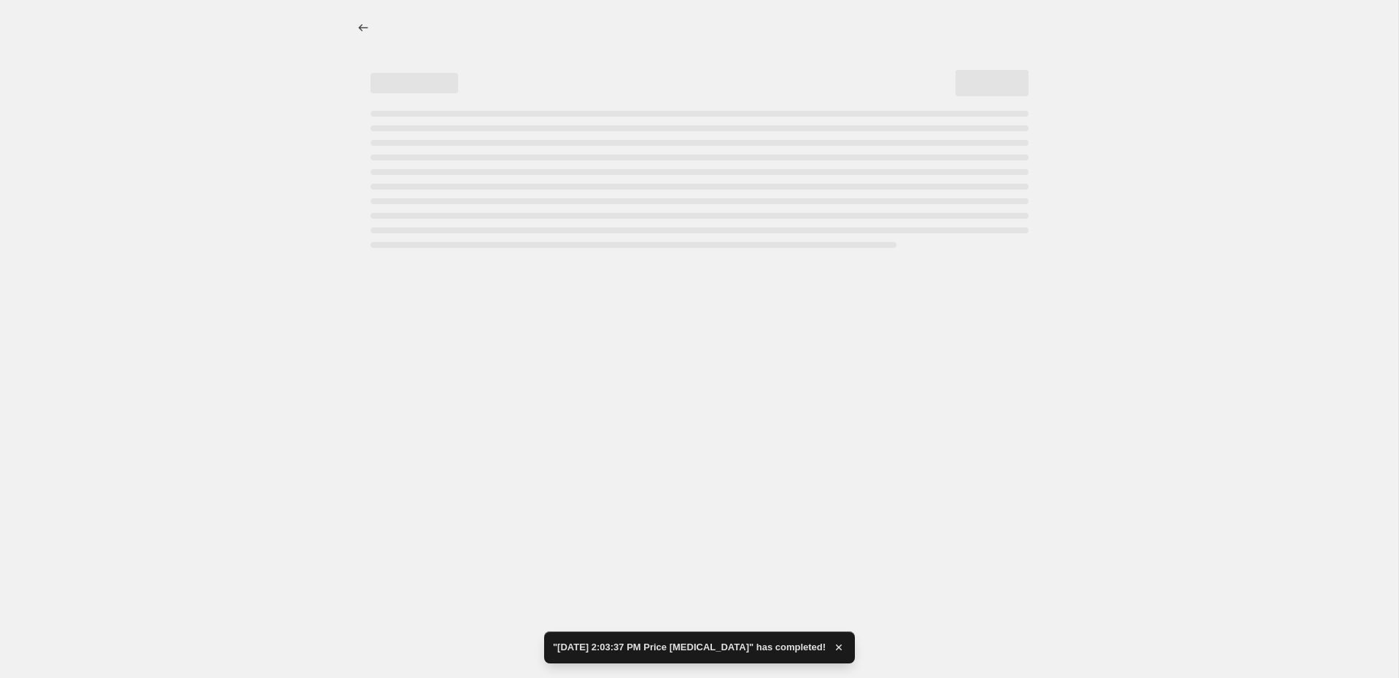
select select "percentage"
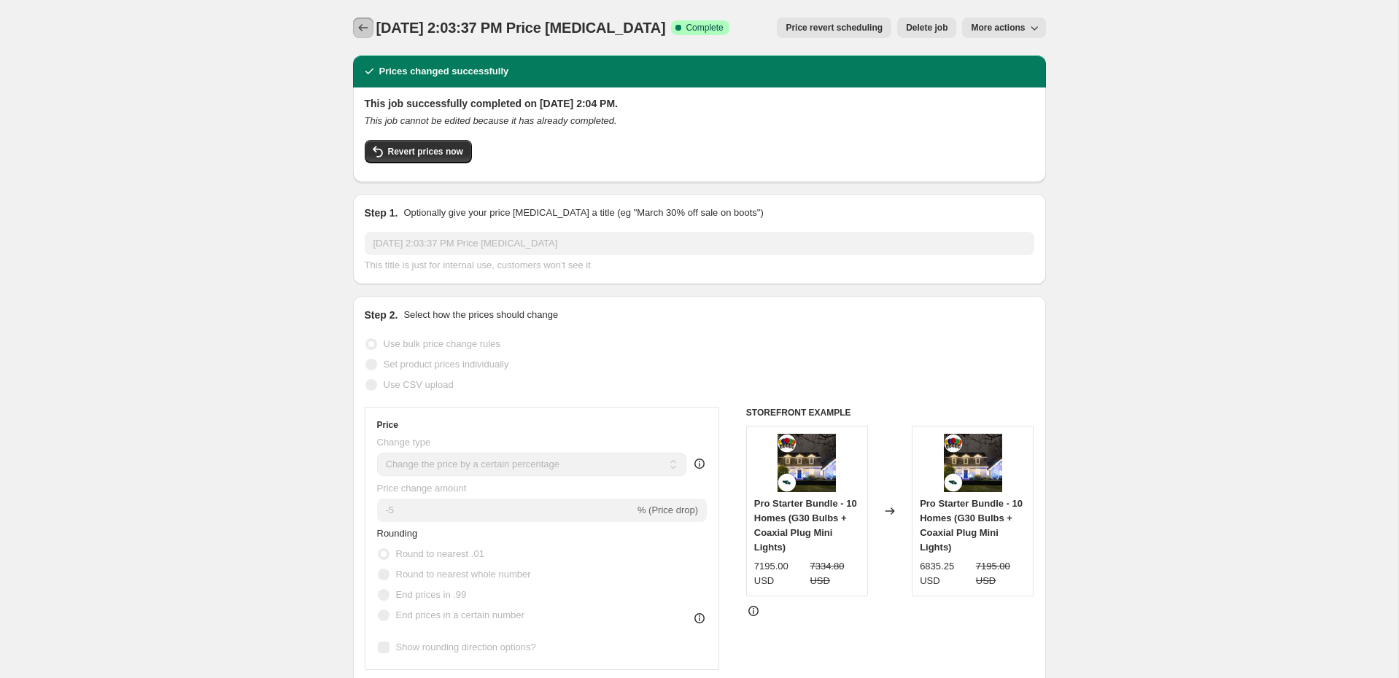
click at [365, 20] on icon "Price change jobs" at bounding box center [363, 27] width 15 height 15
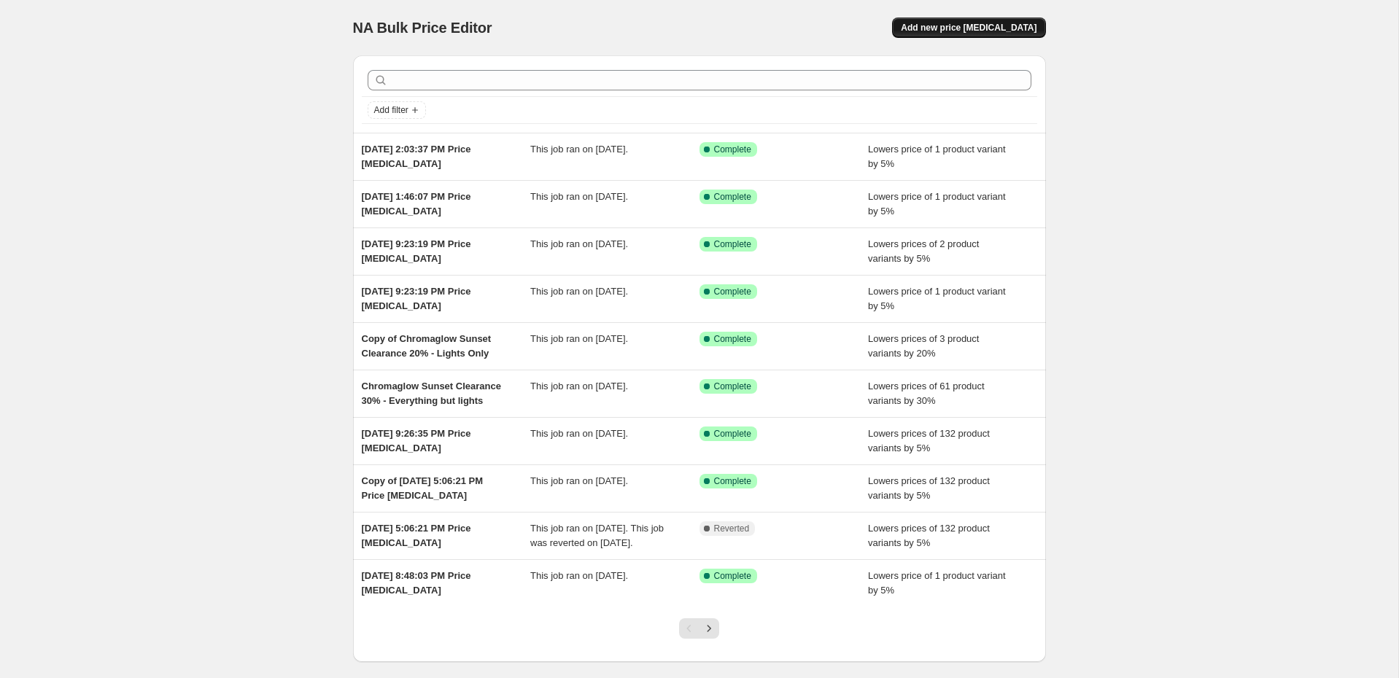
click at [969, 22] on span "Add new price [MEDICAL_DATA]" at bounding box center [969, 28] width 136 height 12
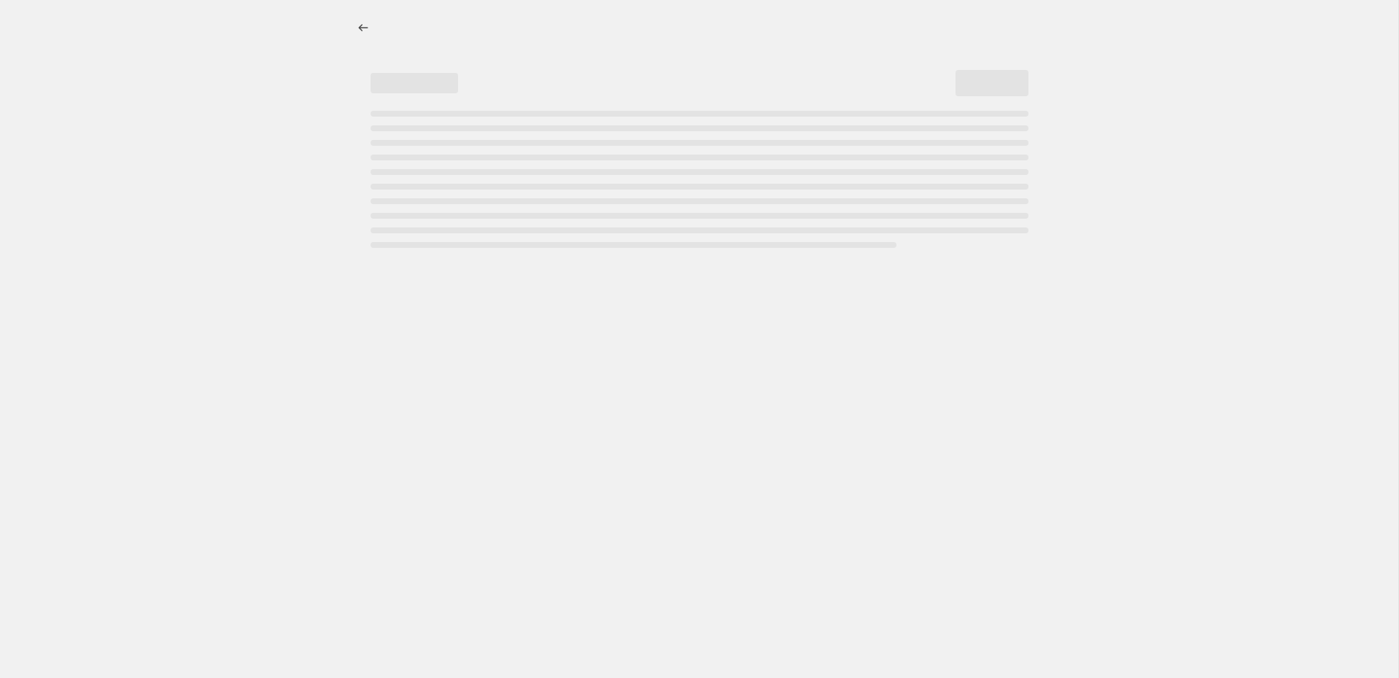
select select "percentage"
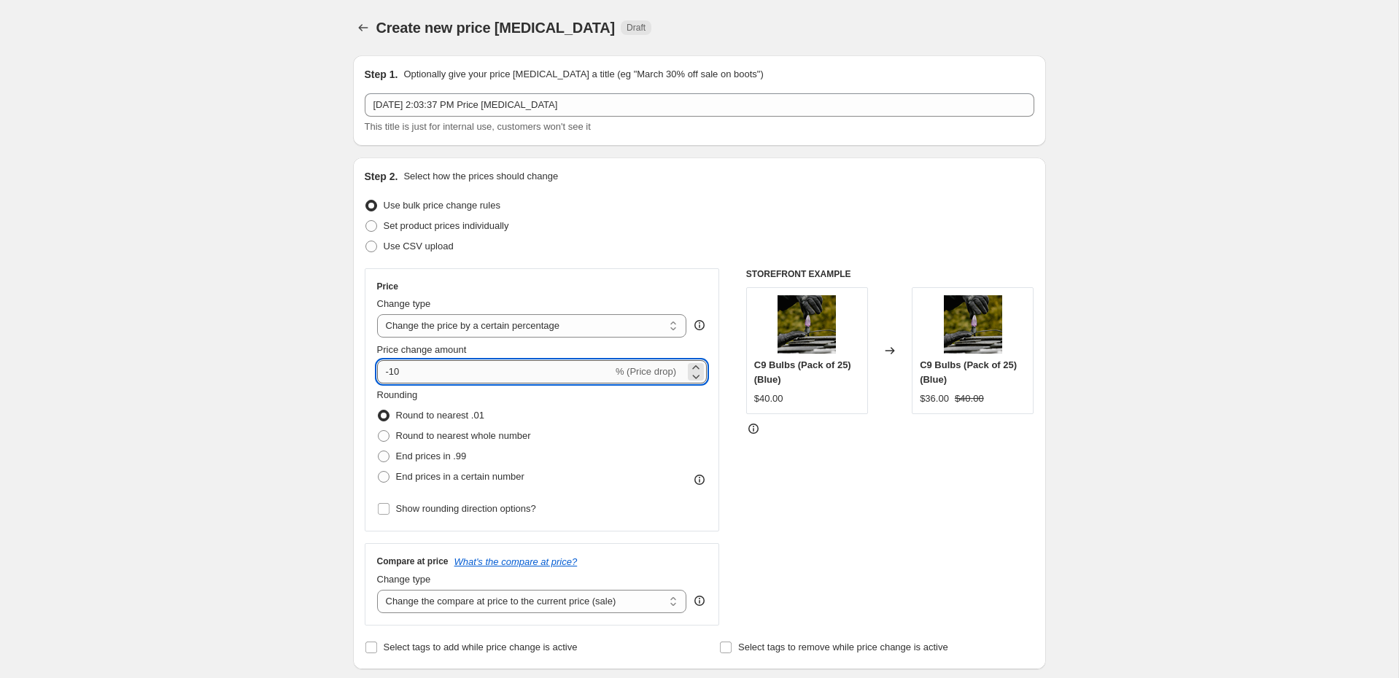
click at [500, 367] on input "-10" at bounding box center [495, 371] width 236 height 23
type input "-1"
type input "-5"
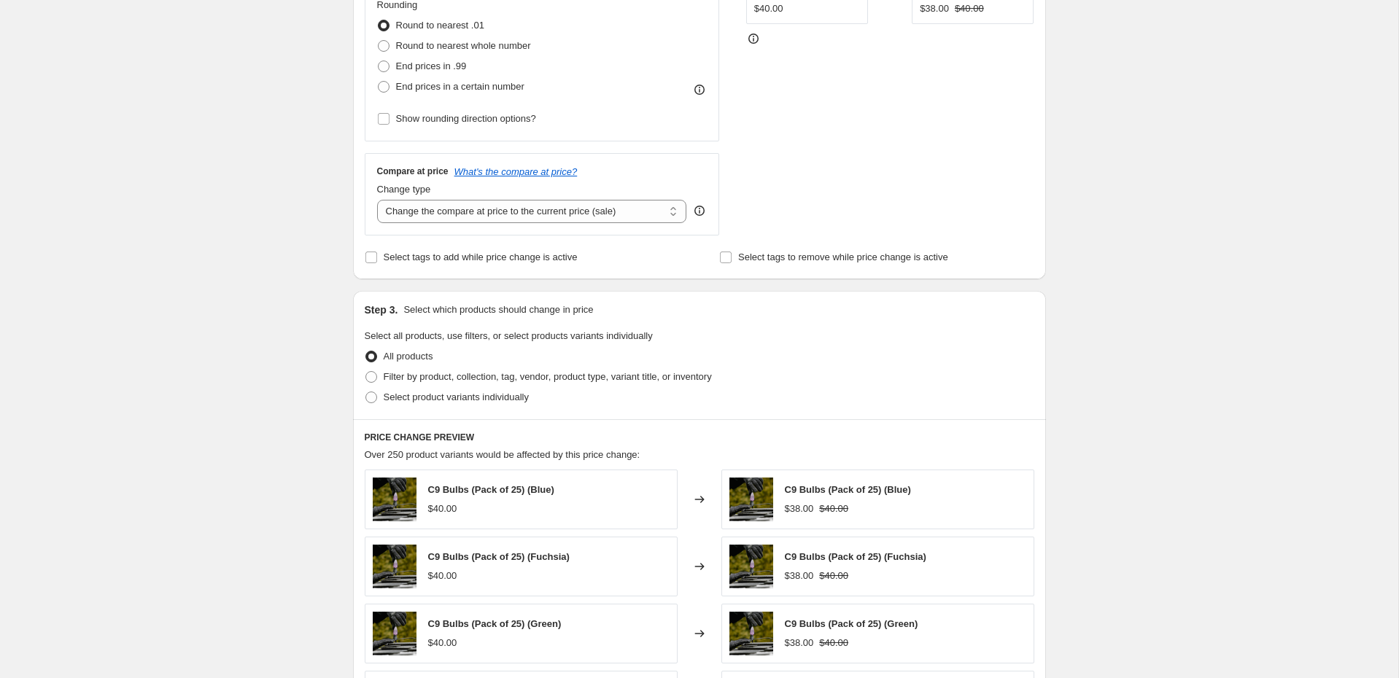
scroll to position [395, 0]
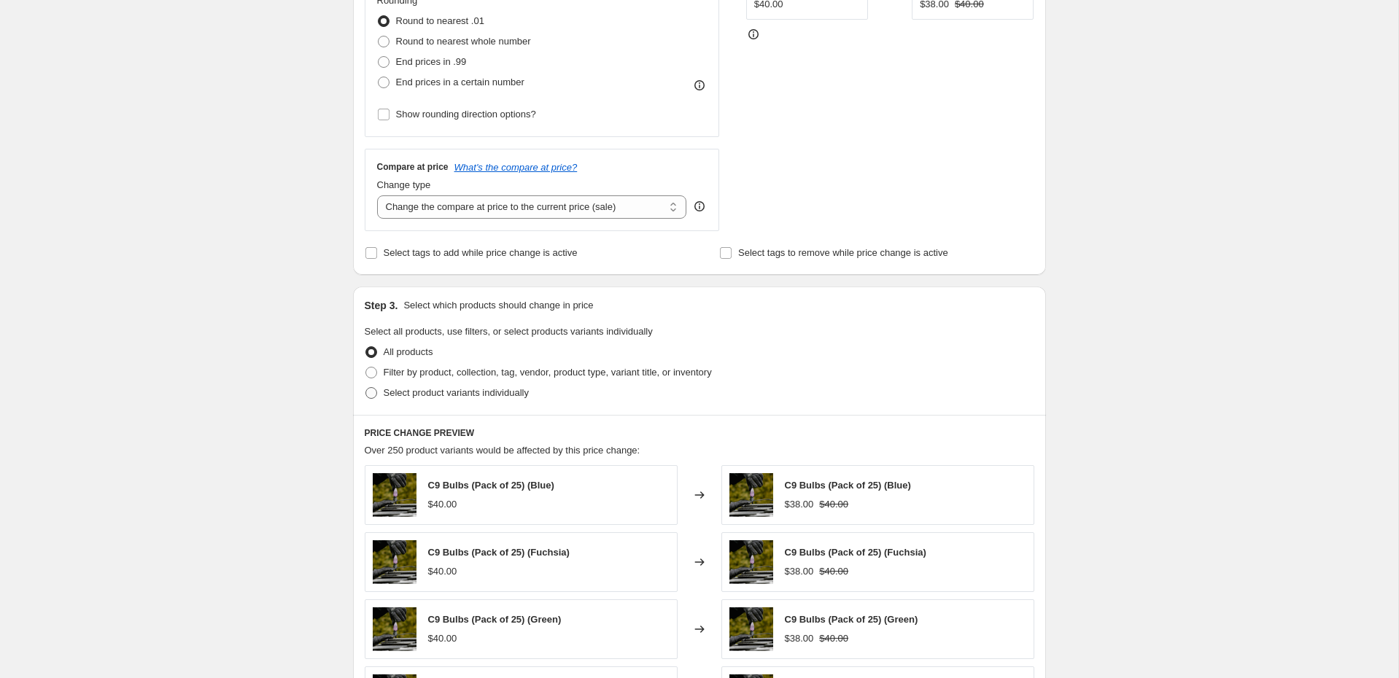
click at [482, 383] on label "Select product variants individually" at bounding box center [447, 393] width 164 height 20
click at [366, 387] on input "Select product variants individually" at bounding box center [365, 387] width 1 height 1
radio input "true"
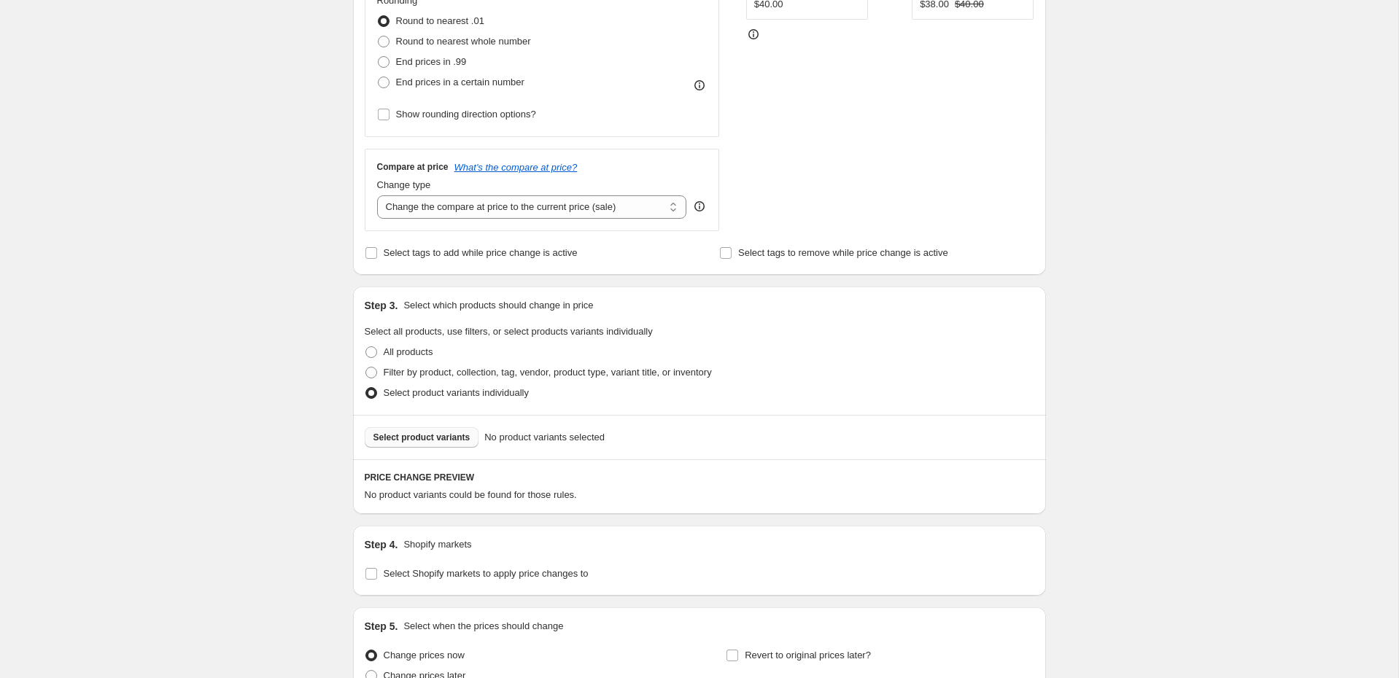
click at [452, 433] on span "Select product variants" at bounding box center [421, 438] width 97 height 12
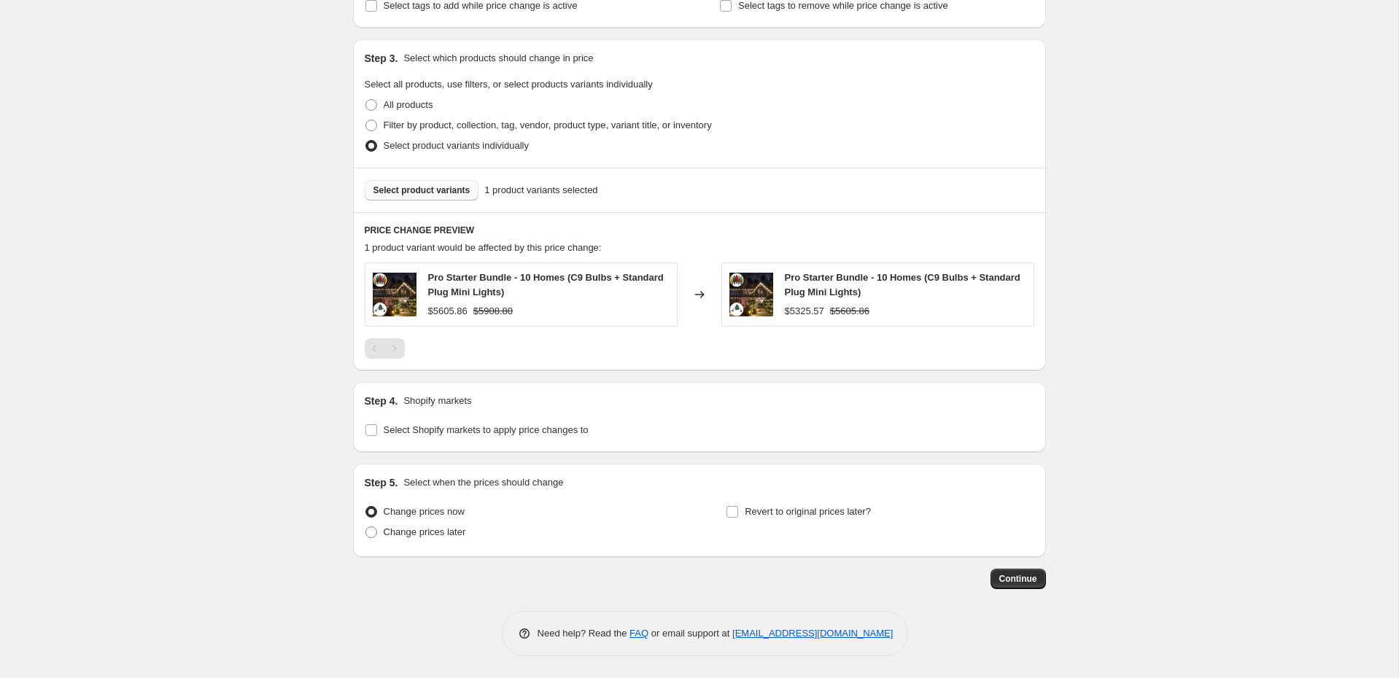
scroll to position [640, 0]
click at [568, 430] on span "Select Shopify markets to apply price changes to" at bounding box center [486, 432] width 205 height 11
click at [377, 430] on input "Select Shopify markets to apply price changes to" at bounding box center [371, 433] width 12 height 12
checkbox input "true"
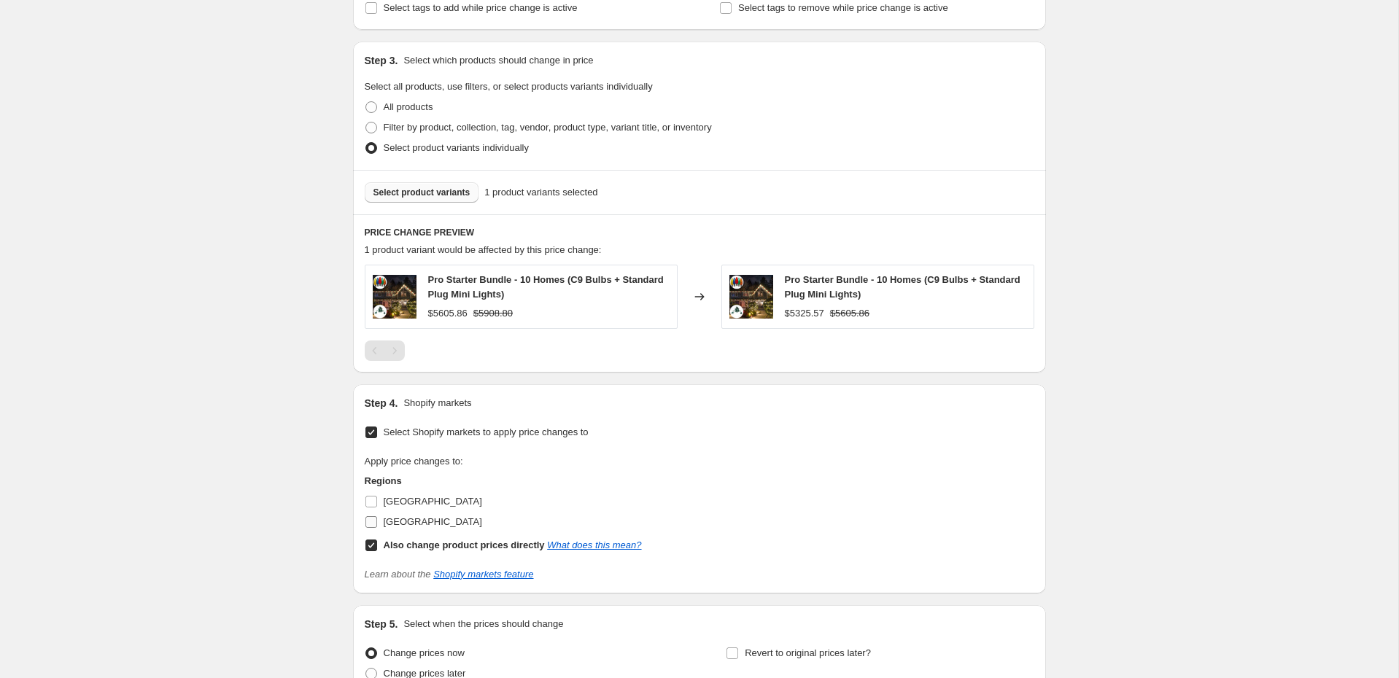
click at [414, 516] on span "[GEOGRAPHIC_DATA]" at bounding box center [433, 521] width 98 height 11
click at [377, 516] on input "[GEOGRAPHIC_DATA]" at bounding box center [371, 522] width 12 height 12
checkbox input "true"
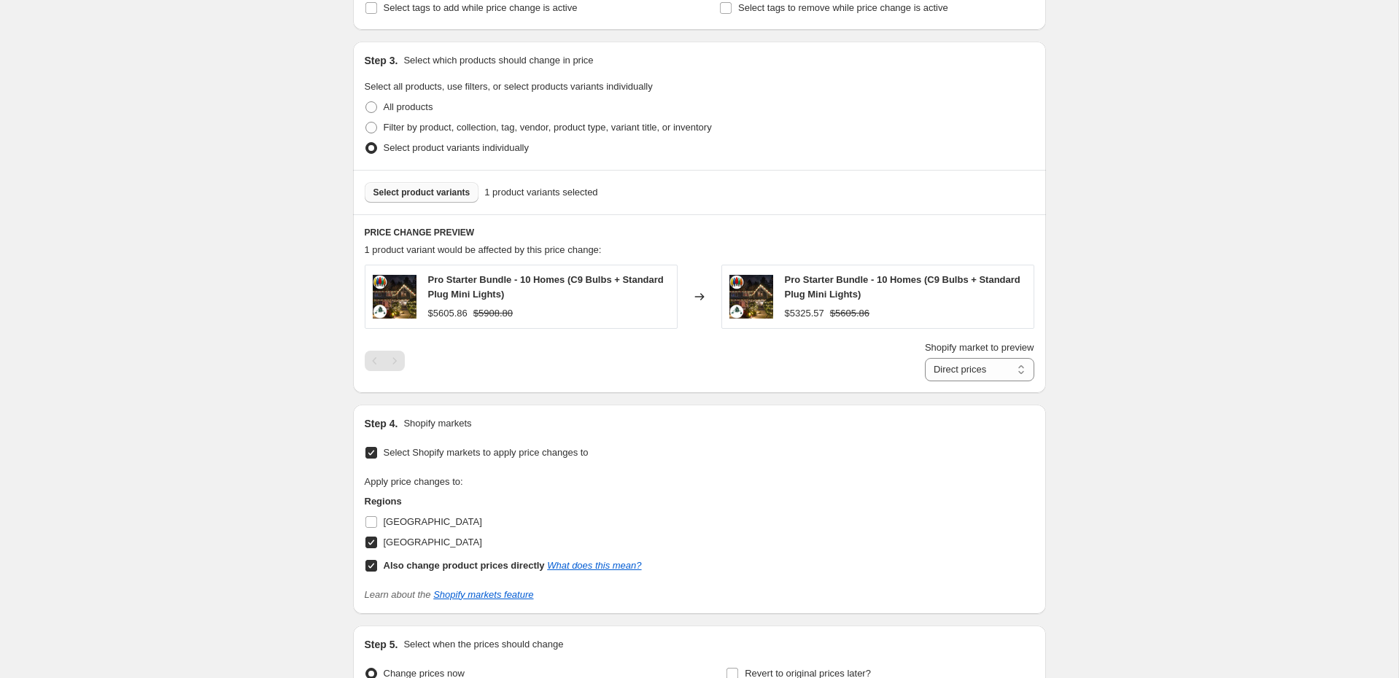
click at [414, 560] on b "Also change product prices directly" at bounding box center [464, 565] width 161 height 11
click at [377, 560] on input "Also change product prices directly What does this mean?" at bounding box center [371, 566] width 12 height 12
checkbox input "false"
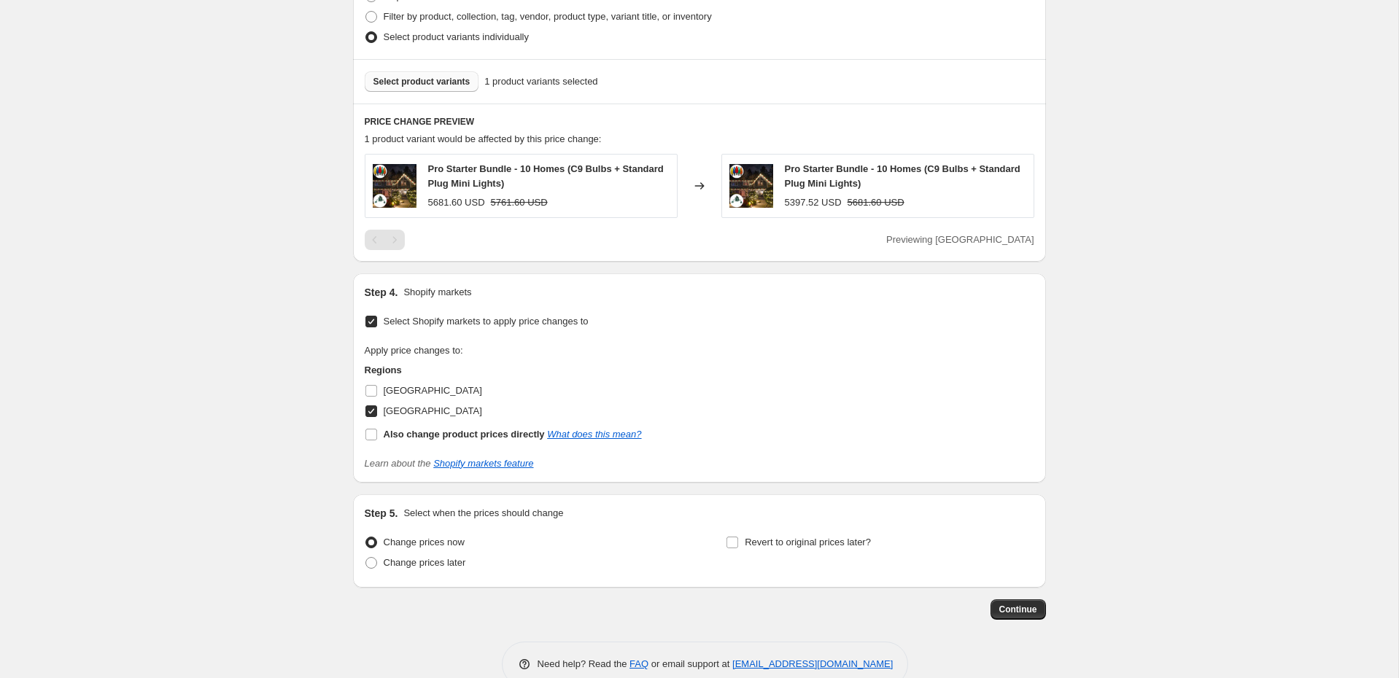
scroll to position [779, 0]
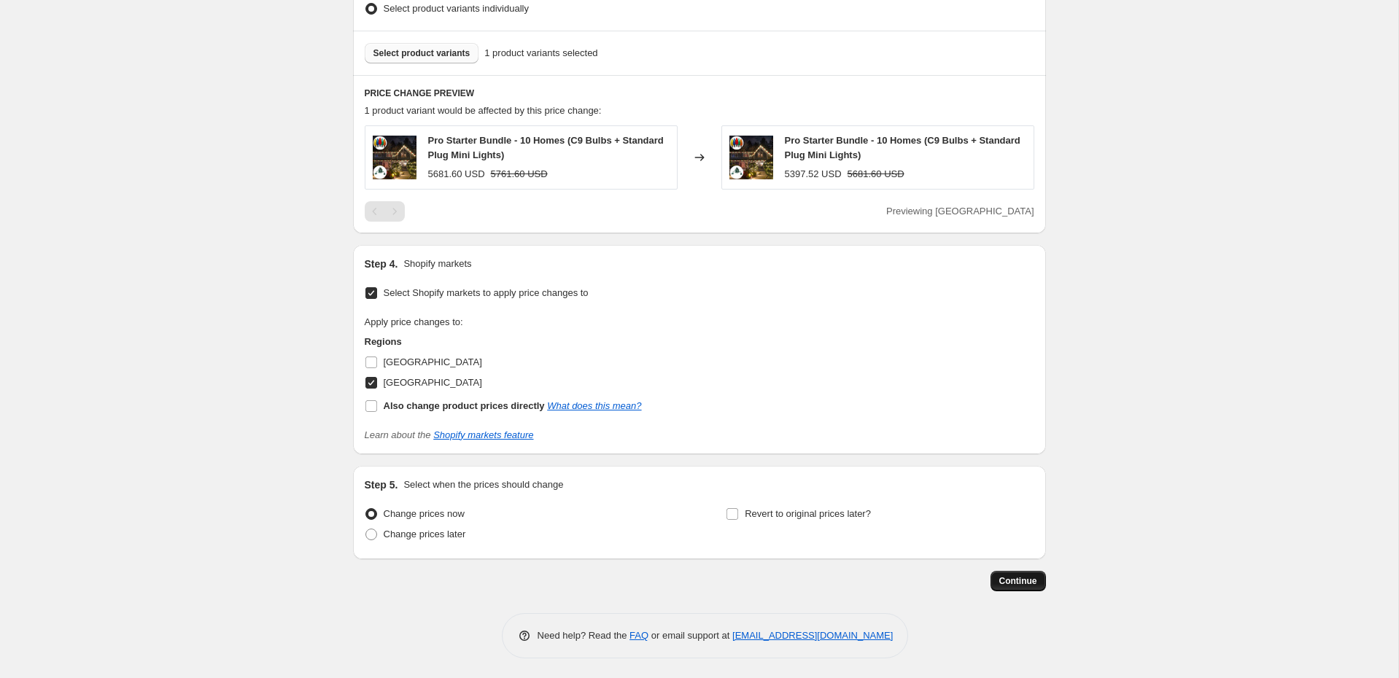
click at [1011, 581] on span "Continue" at bounding box center [1018, 581] width 38 height 12
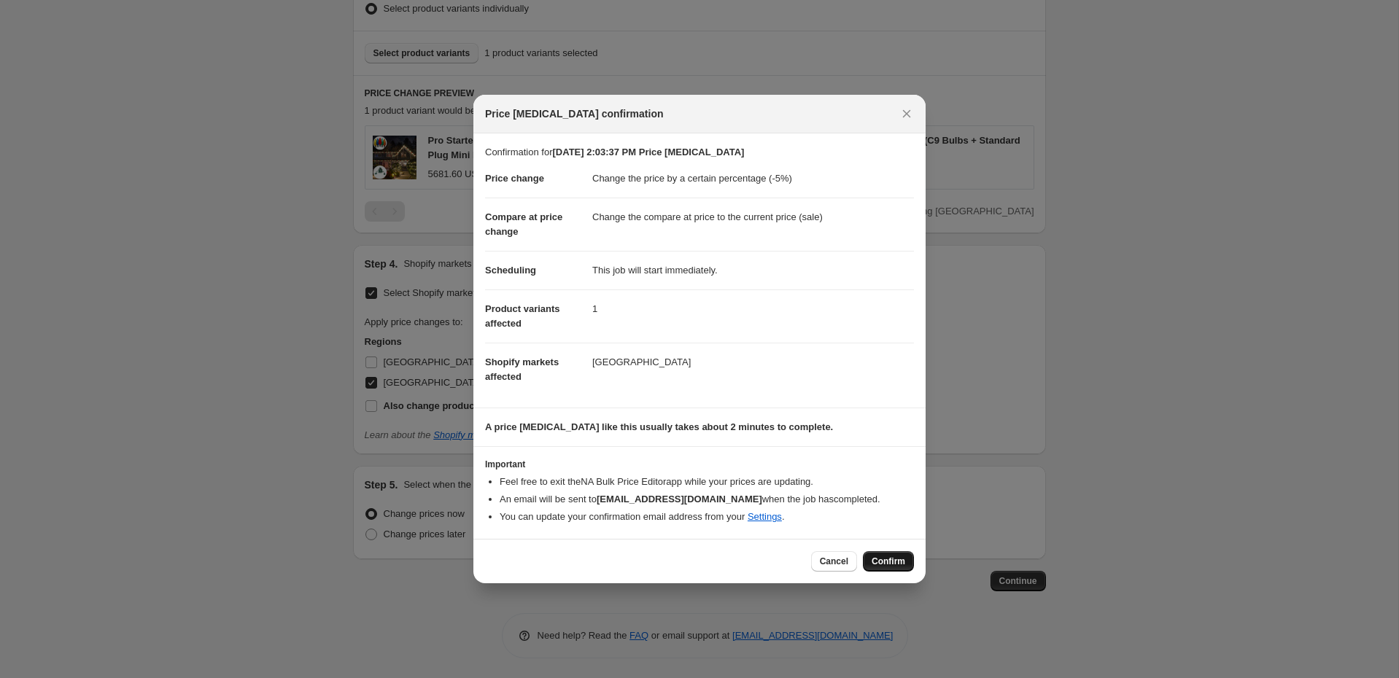
click at [877, 561] on span "Confirm" at bounding box center [889, 562] width 34 height 12
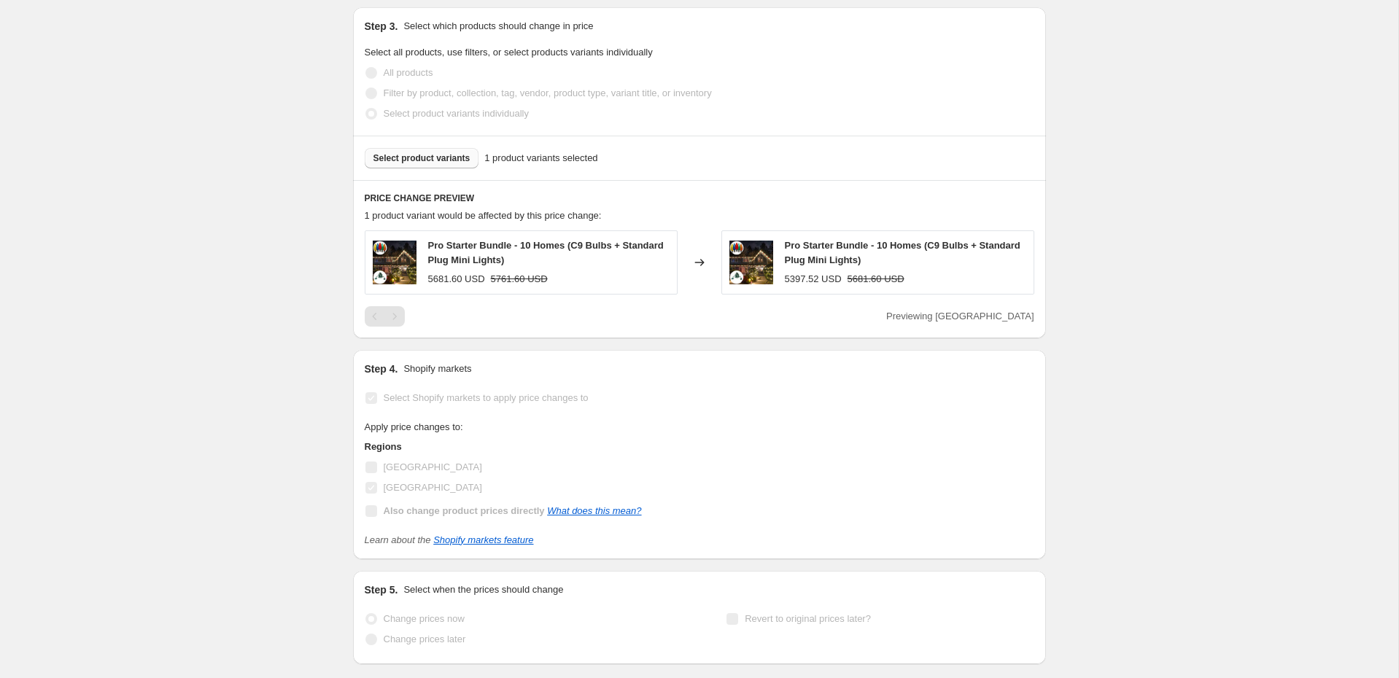
scroll to position [816, 0]
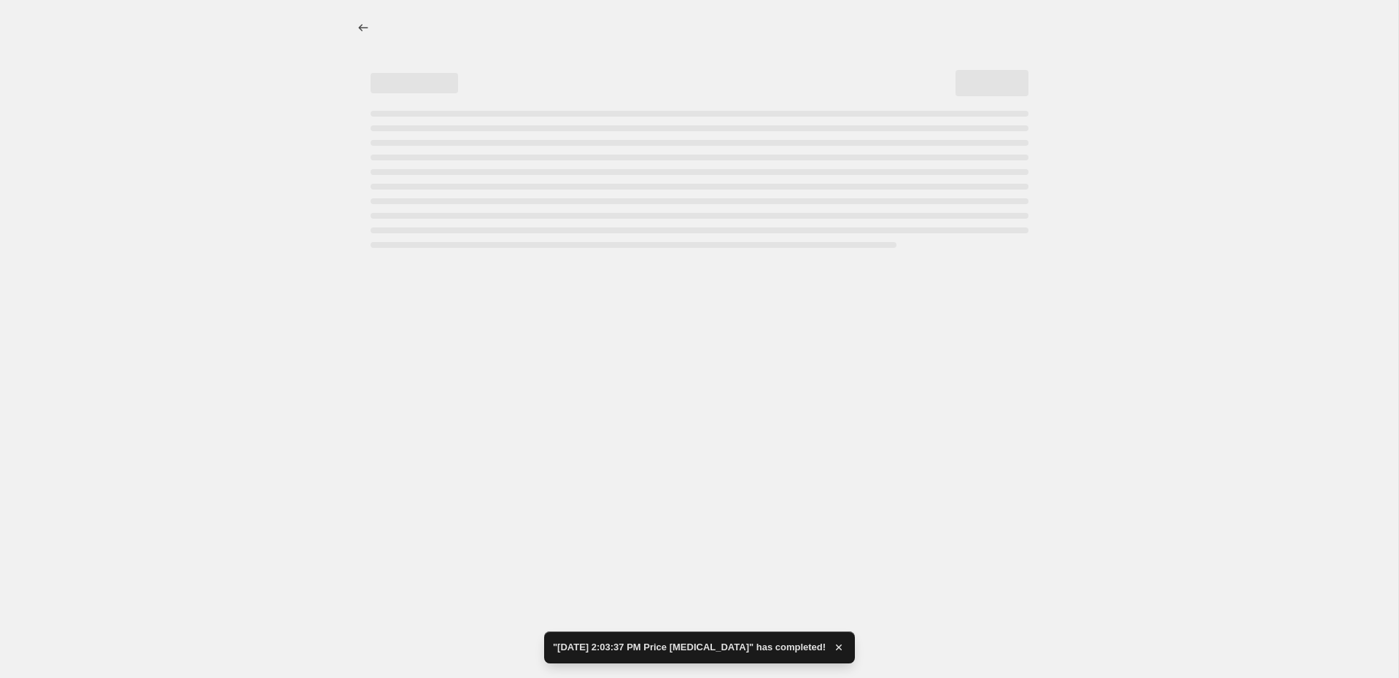
select select "percentage"
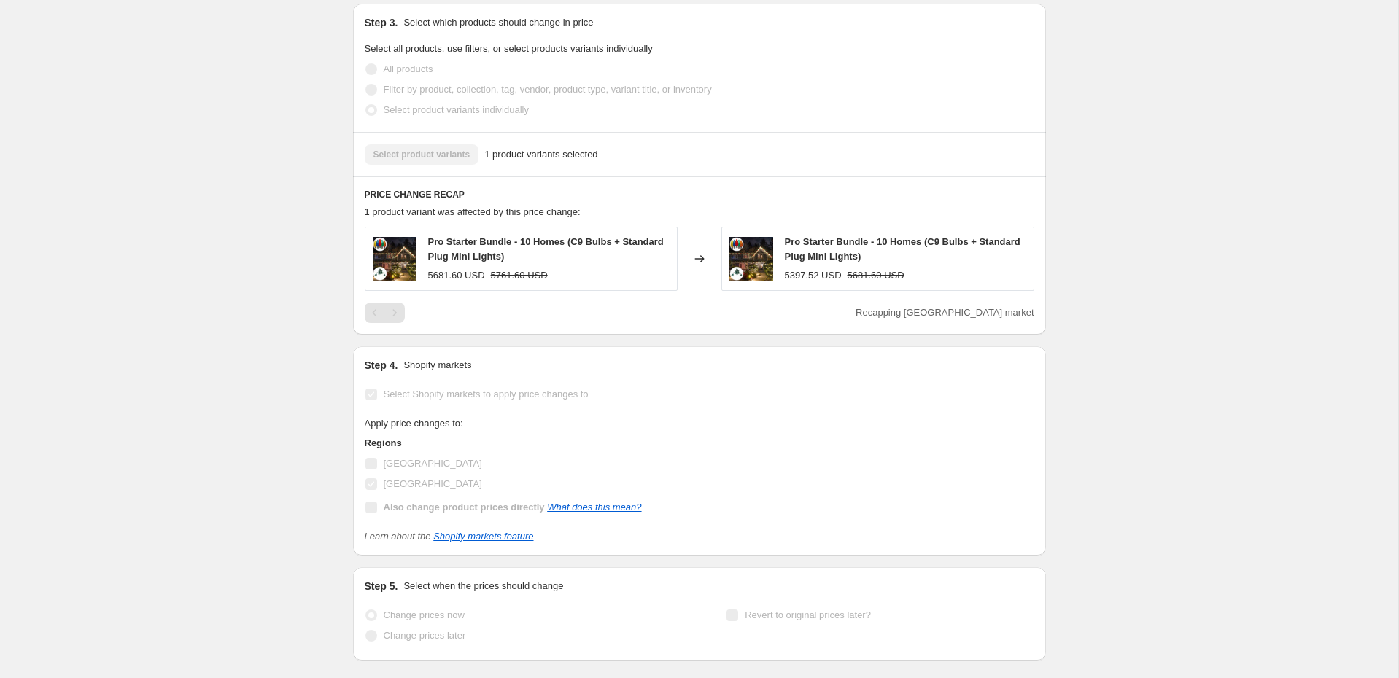
scroll to position [0, 0]
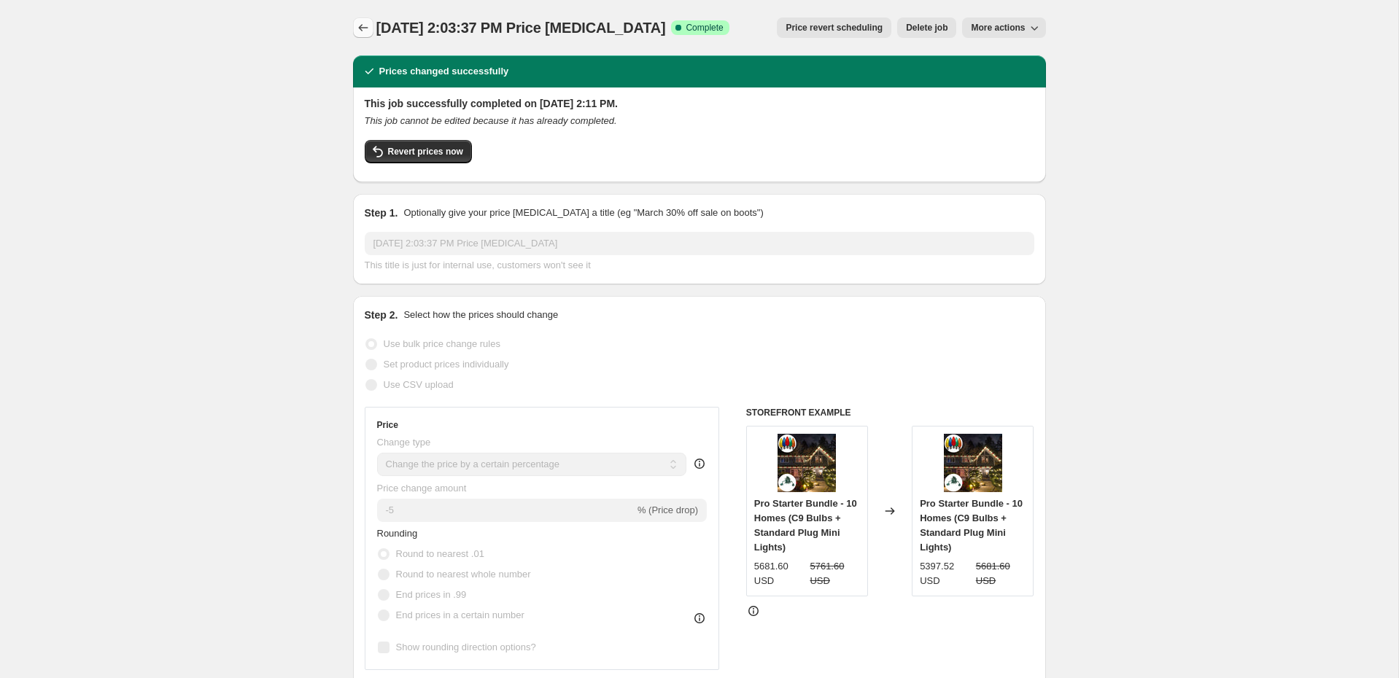
click at [368, 20] on button "Price change jobs" at bounding box center [363, 28] width 20 height 20
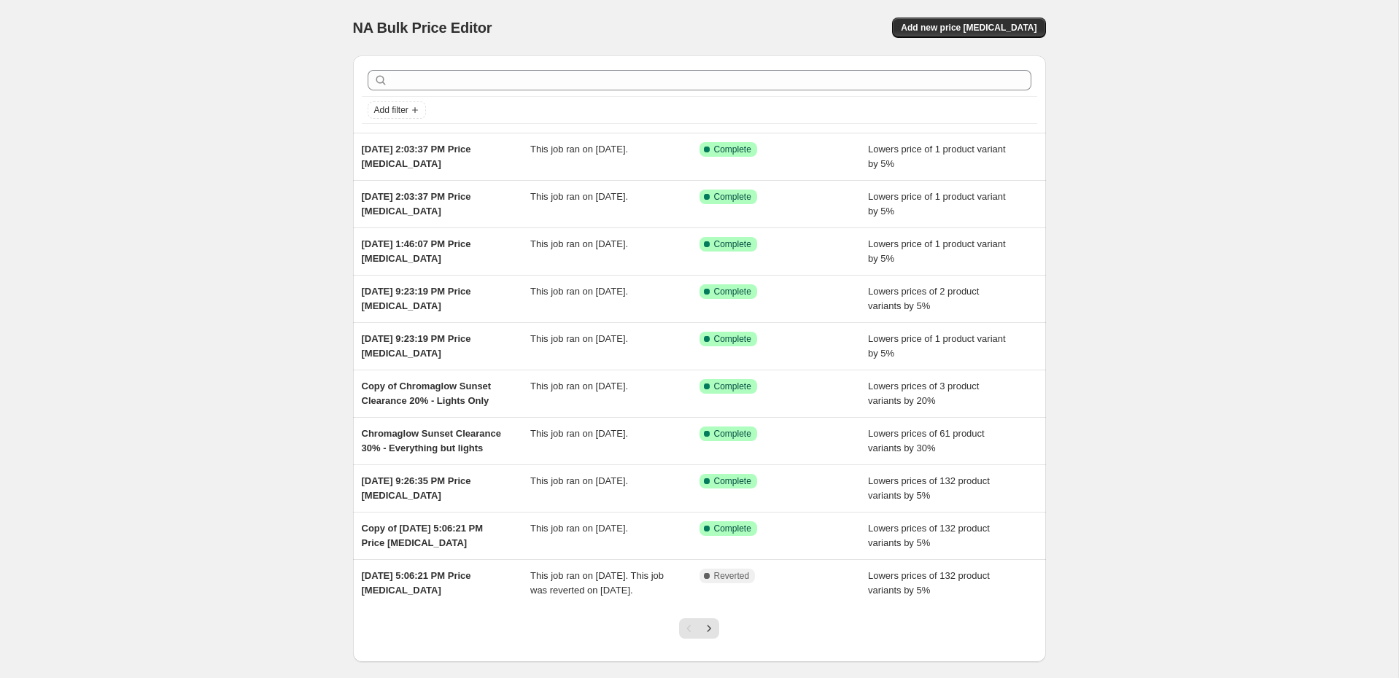
click at [945, 38] on div "NA Bulk Price Editor. This page is ready NA Bulk Price Editor Add new price cha…" at bounding box center [699, 27] width 693 height 55
click at [950, 20] on button "Add new price [MEDICAL_DATA]" at bounding box center [968, 28] width 153 height 20
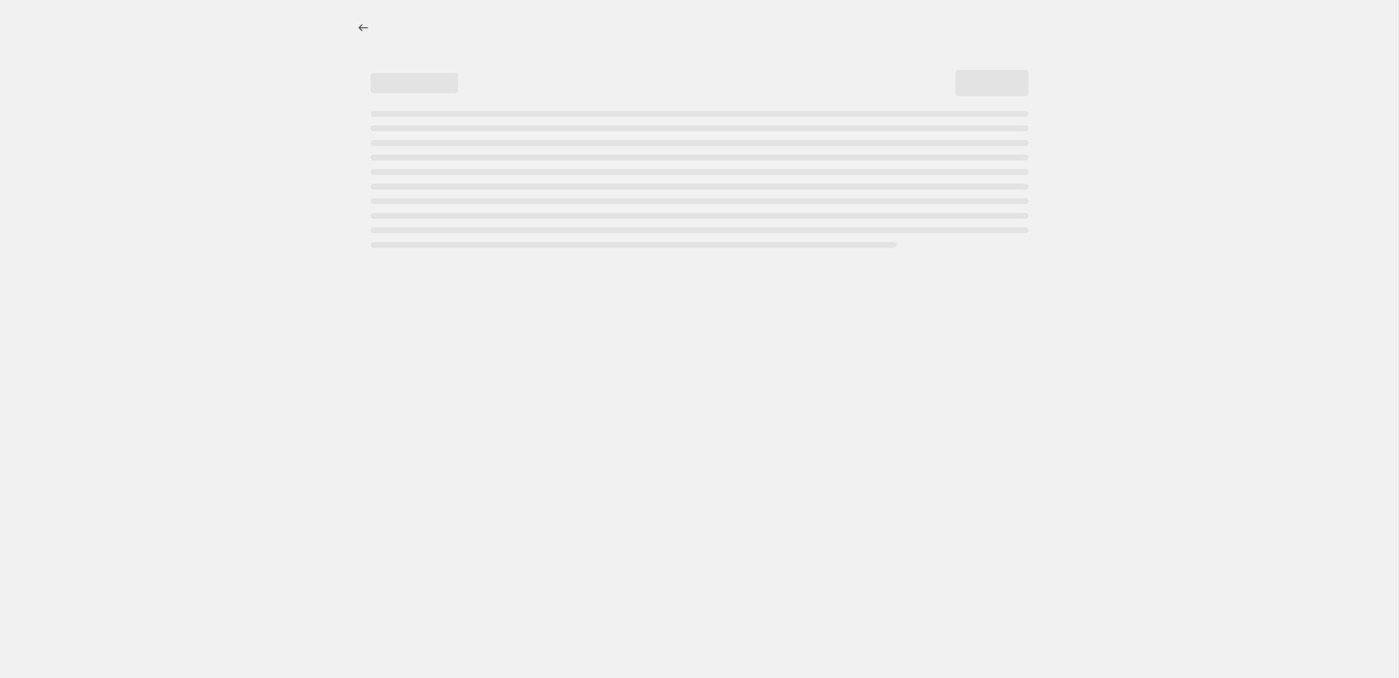
select select "percentage"
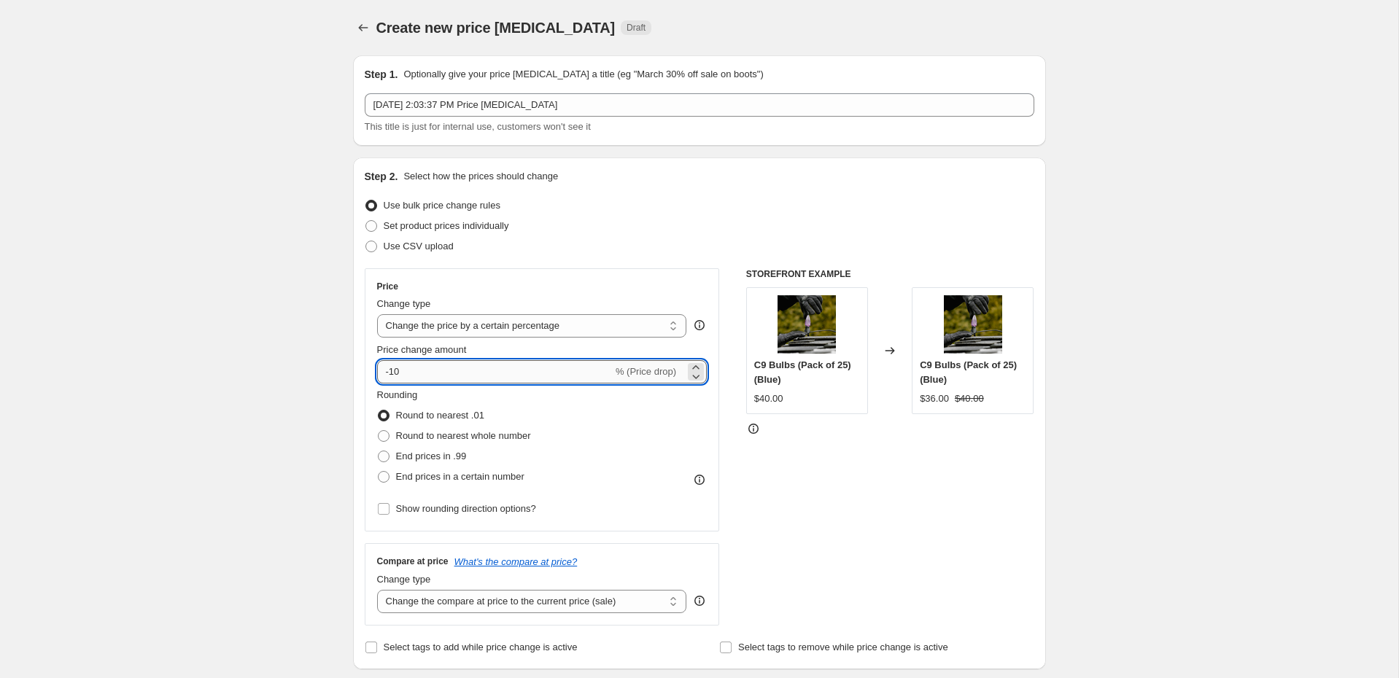
click at [489, 369] on input "-10" at bounding box center [495, 371] width 236 height 23
type input "-1"
type input "-5"
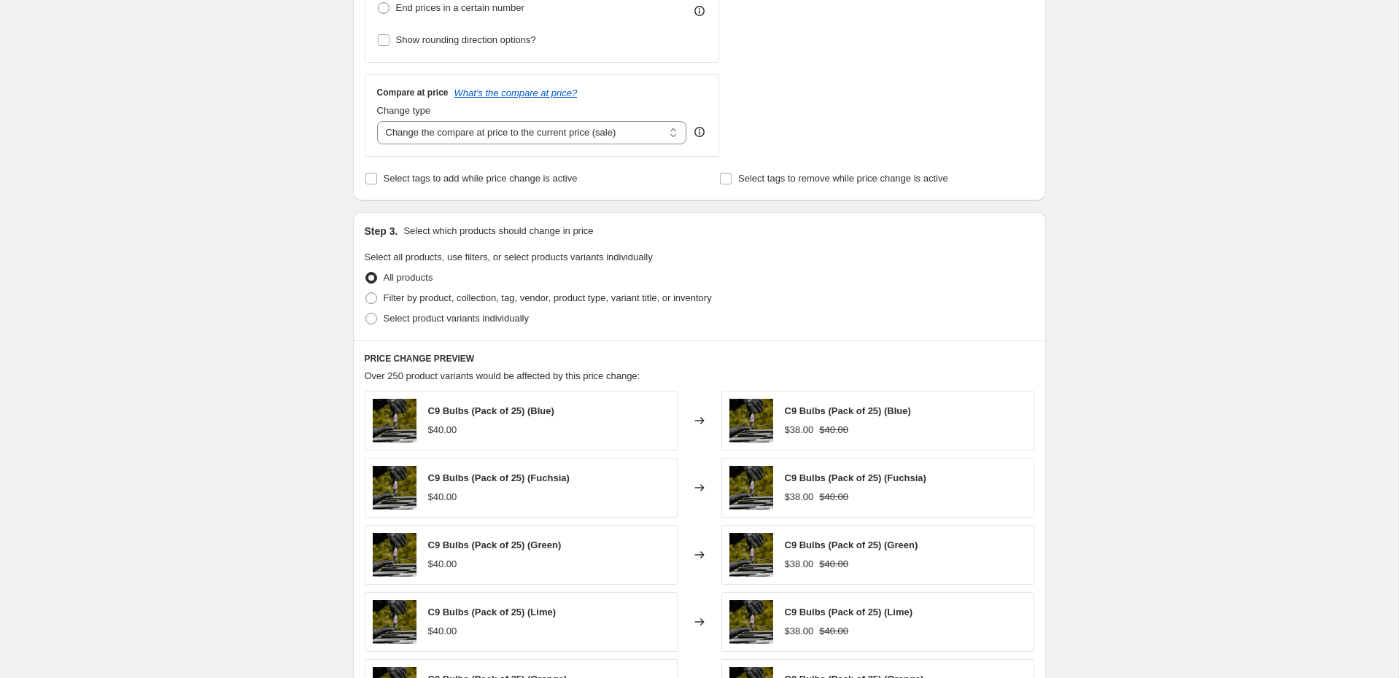
scroll to position [567, 0]
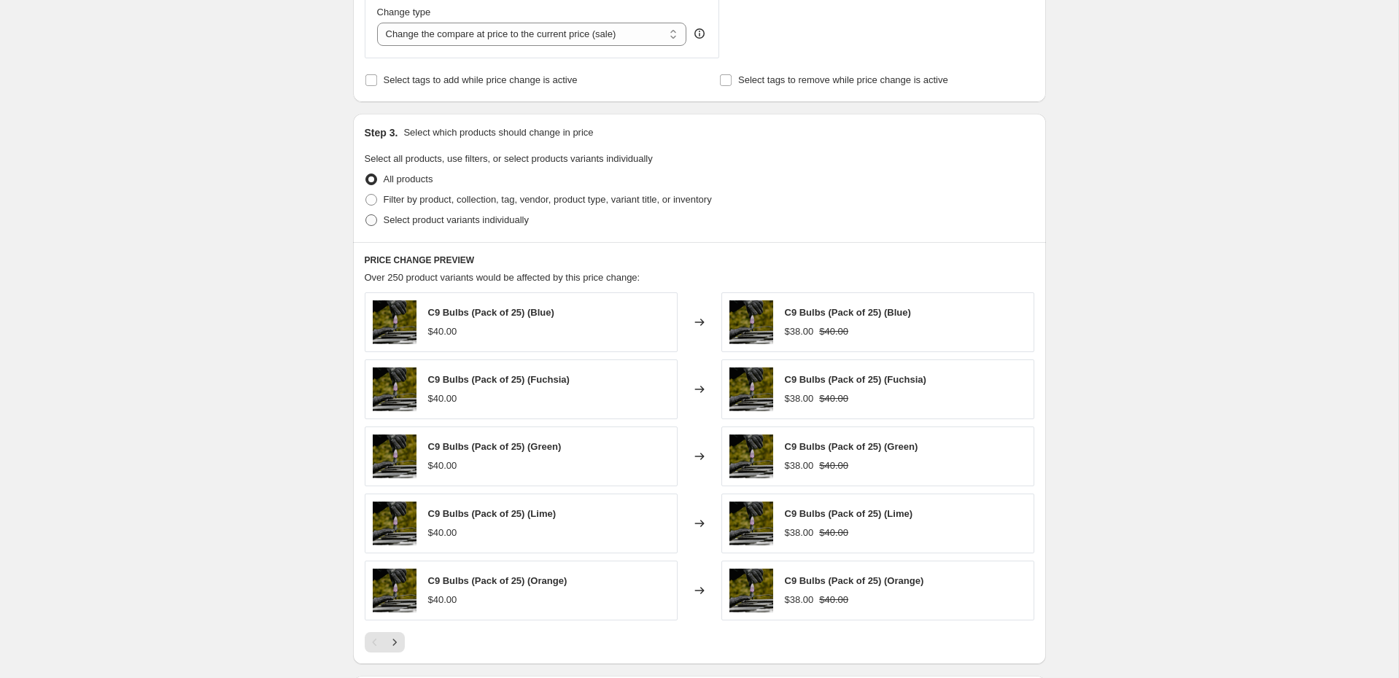
click at [433, 224] on span "Select product variants individually" at bounding box center [456, 220] width 145 height 15
click at [366, 215] on input "Select product variants individually" at bounding box center [365, 214] width 1 height 1
radio input "true"
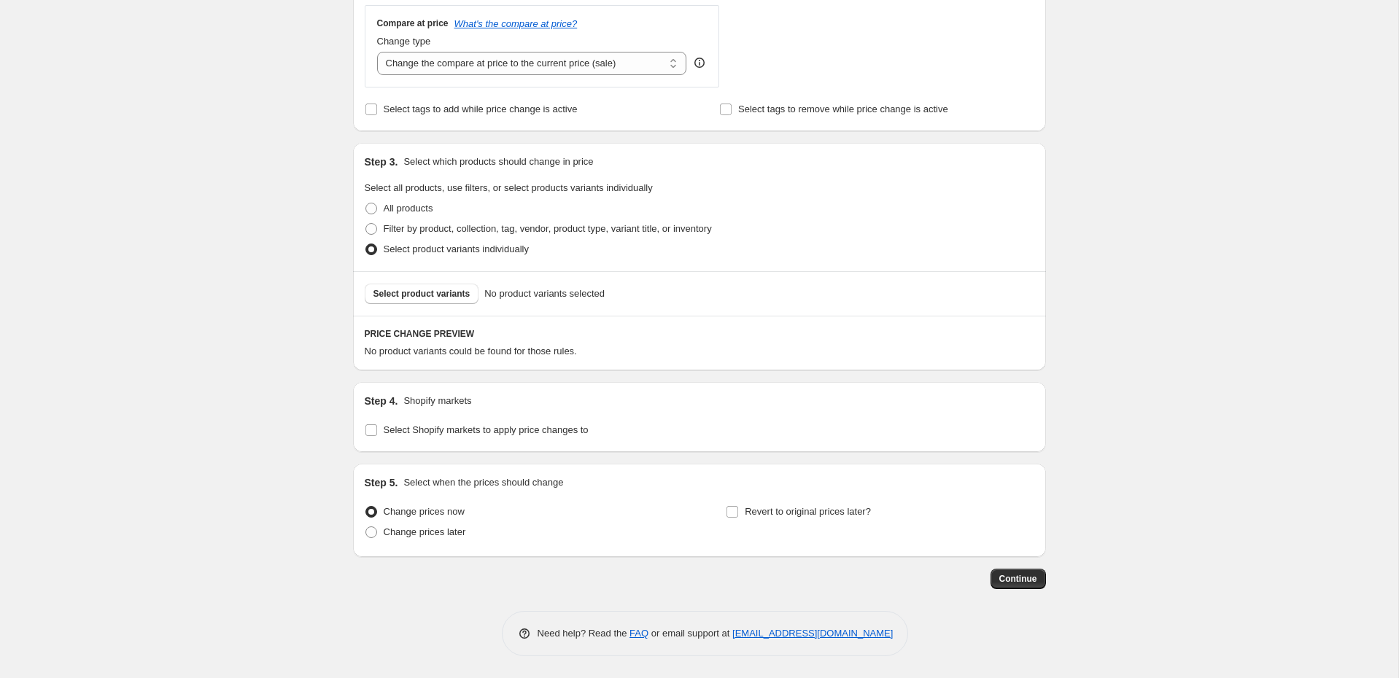
scroll to position [536, 0]
click at [446, 294] on span "Select product variants" at bounding box center [421, 296] width 97 height 12
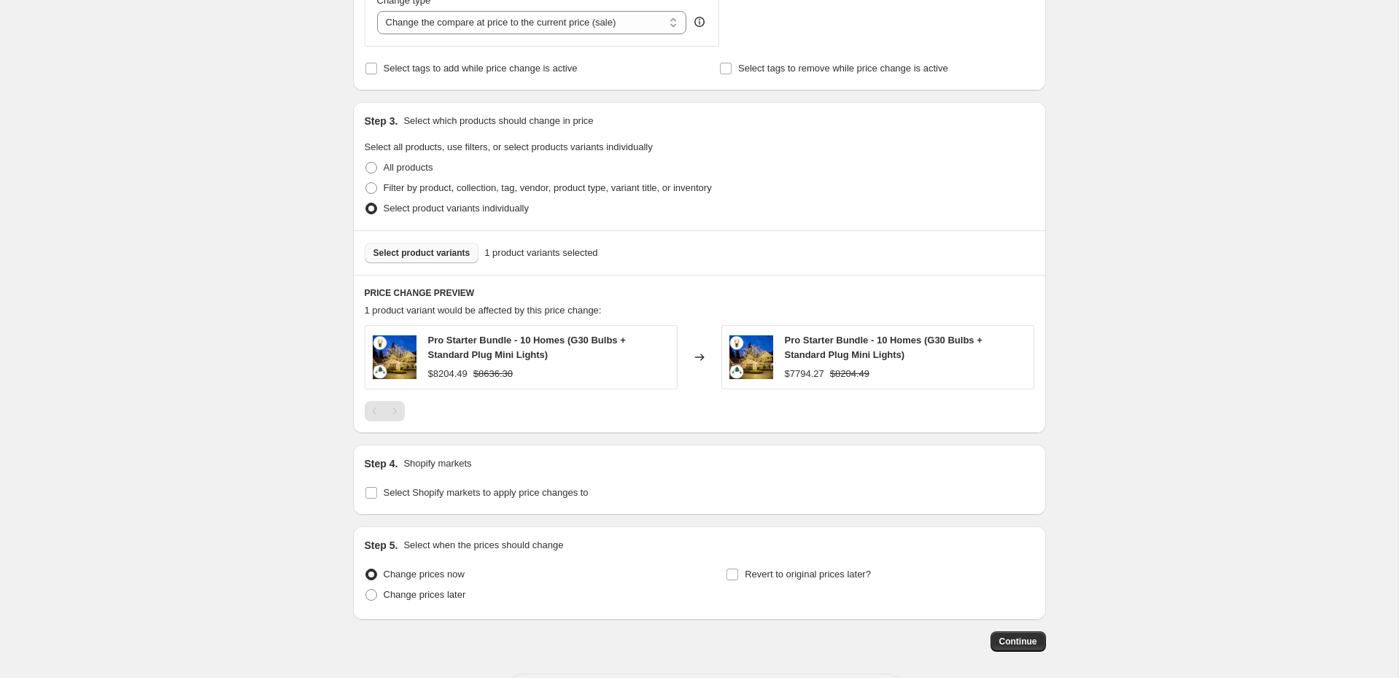
scroll to position [640, 0]
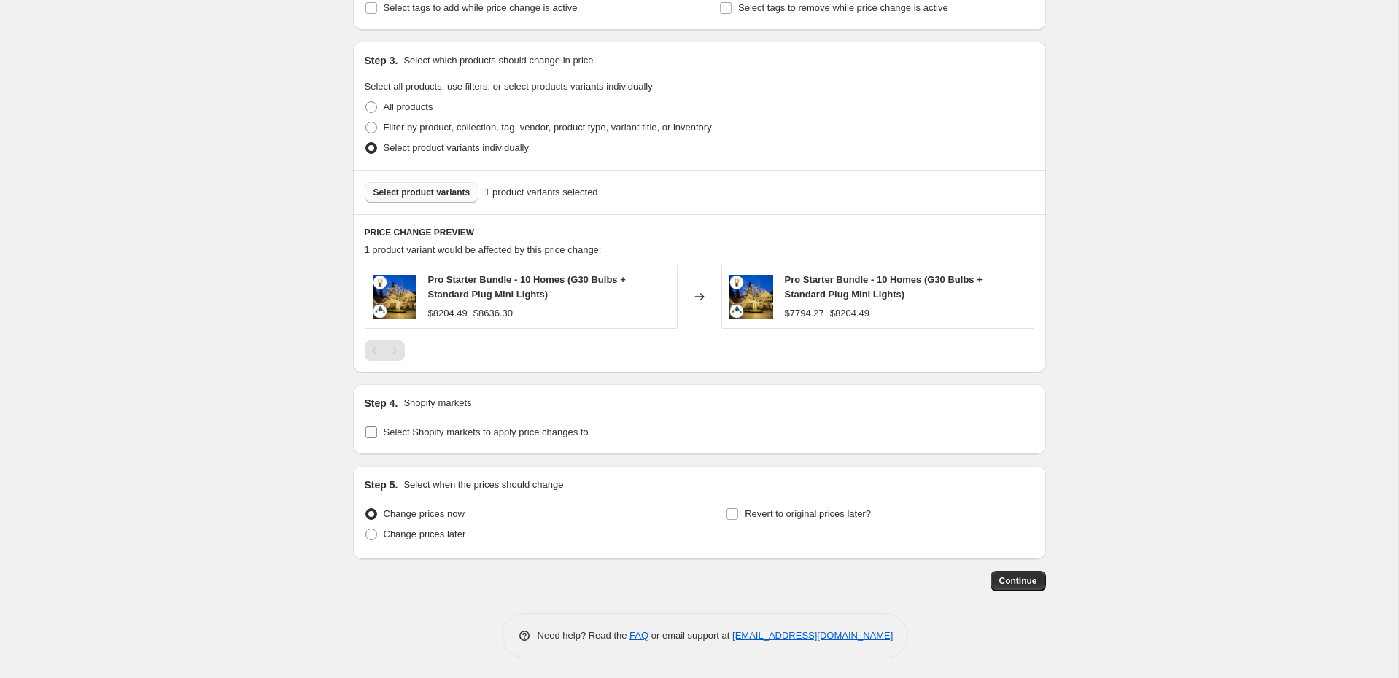
click at [509, 435] on span "Select Shopify markets to apply price changes to" at bounding box center [486, 432] width 205 height 11
click at [377, 435] on input "Select Shopify markets to apply price changes to" at bounding box center [371, 433] width 12 height 12
checkbox input "true"
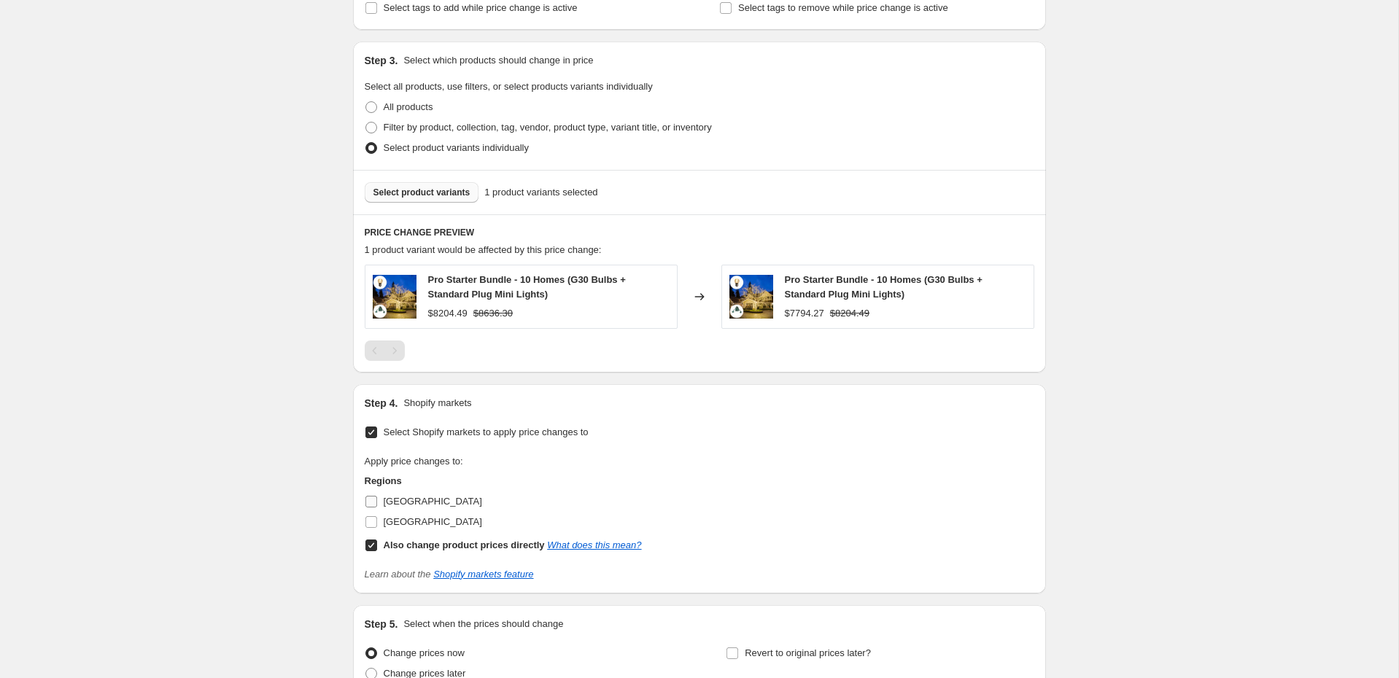
click at [397, 497] on span "[GEOGRAPHIC_DATA]" at bounding box center [433, 501] width 98 height 11
click at [377, 497] on input "[GEOGRAPHIC_DATA]" at bounding box center [371, 502] width 12 height 12
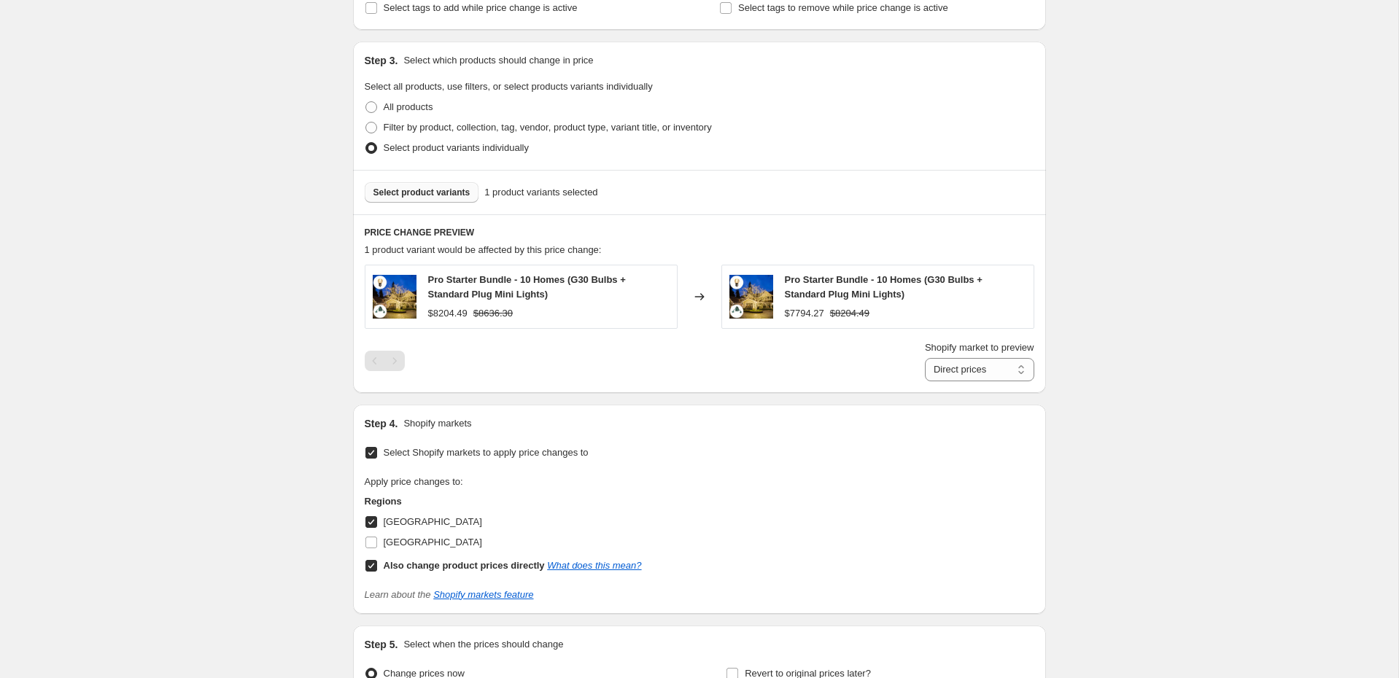
click at [403, 517] on span "[GEOGRAPHIC_DATA]" at bounding box center [433, 521] width 98 height 11
click at [377, 517] on input "[GEOGRAPHIC_DATA]" at bounding box center [371, 522] width 12 height 12
checkbox input "false"
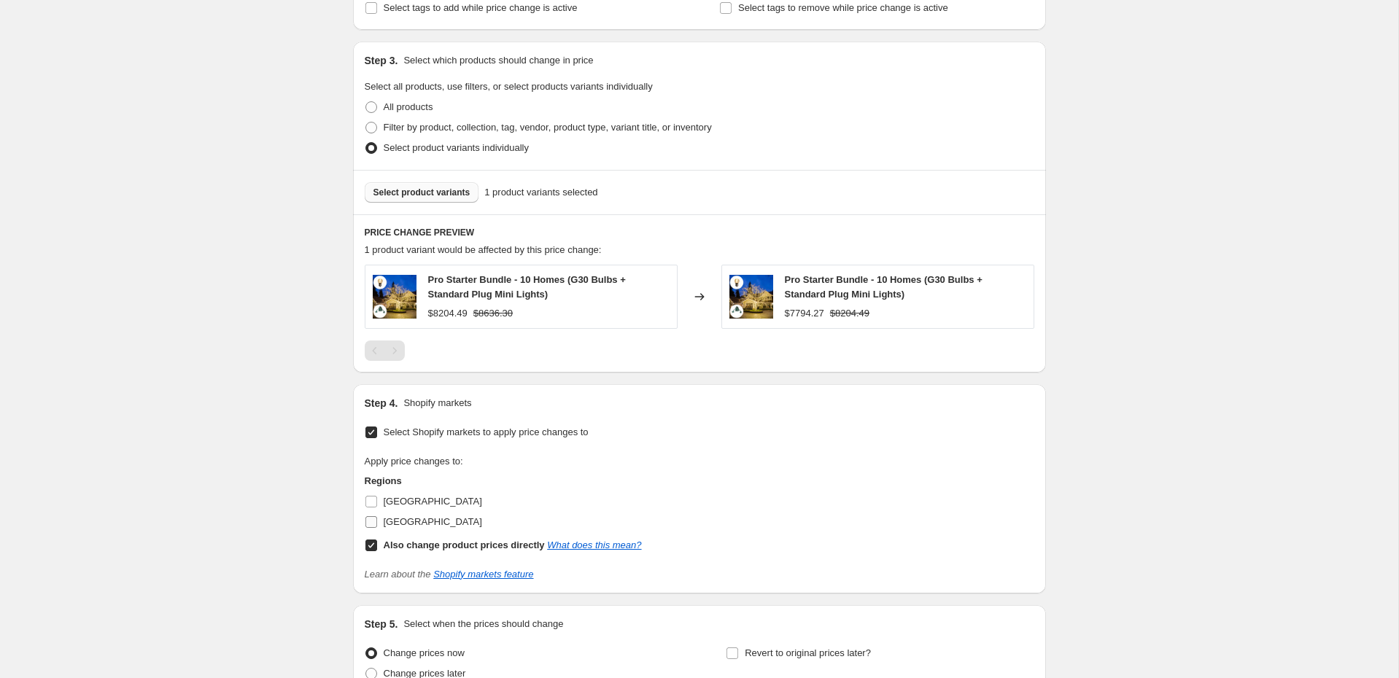
click at [408, 522] on span "[GEOGRAPHIC_DATA]" at bounding box center [433, 521] width 98 height 11
click at [377, 522] on input "[GEOGRAPHIC_DATA]" at bounding box center [371, 522] width 12 height 12
checkbox input "true"
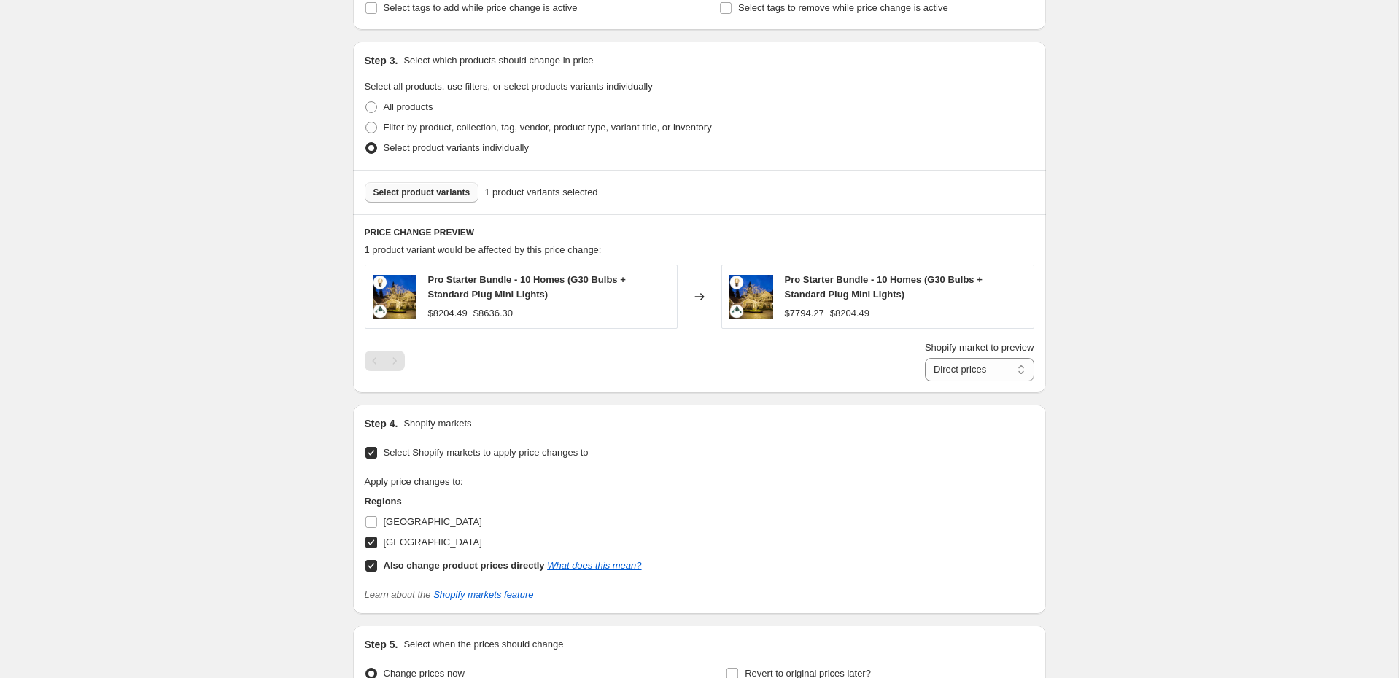
click at [407, 556] on label "Also change product prices directly What does this mean?" at bounding box center [503, 566] width 277 height 20
click at [377, 560] on input "Also change product prices directly What does this mean?" at bounding box center [371, 566] width 12 height 12
checkbox input "false"
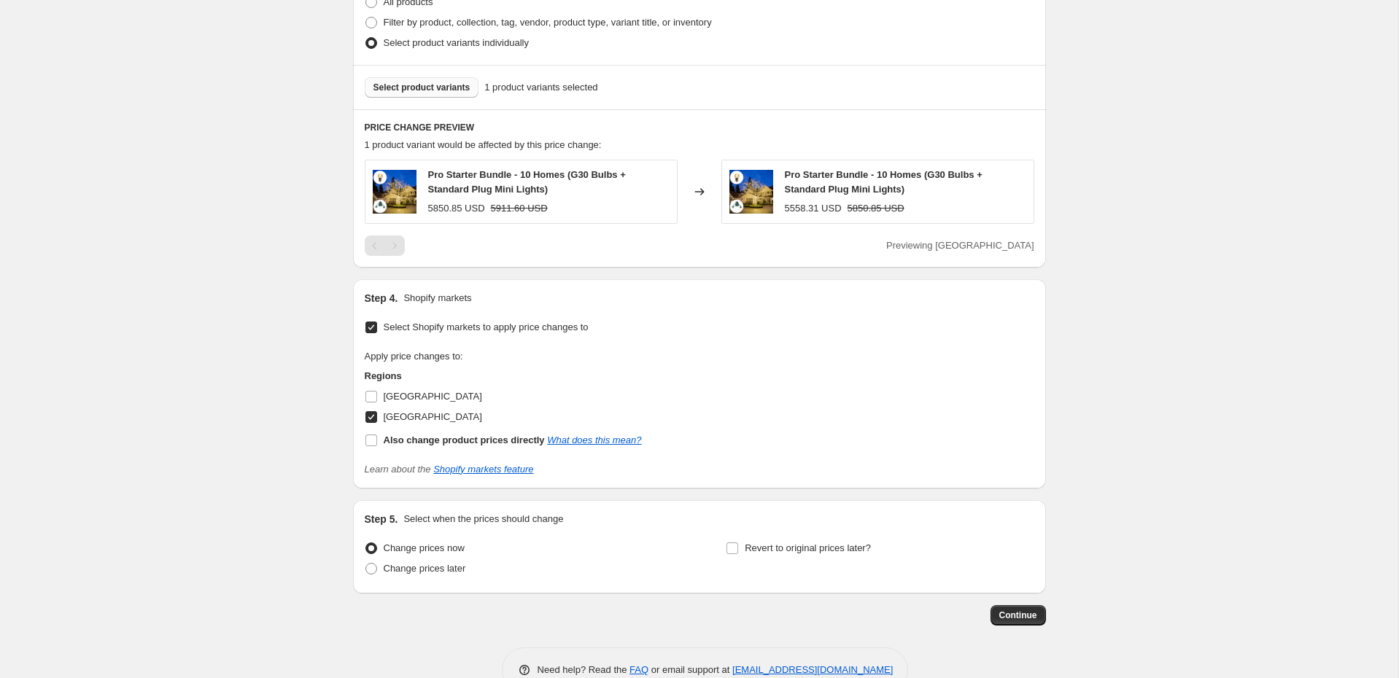
scroll to position [779, 0]
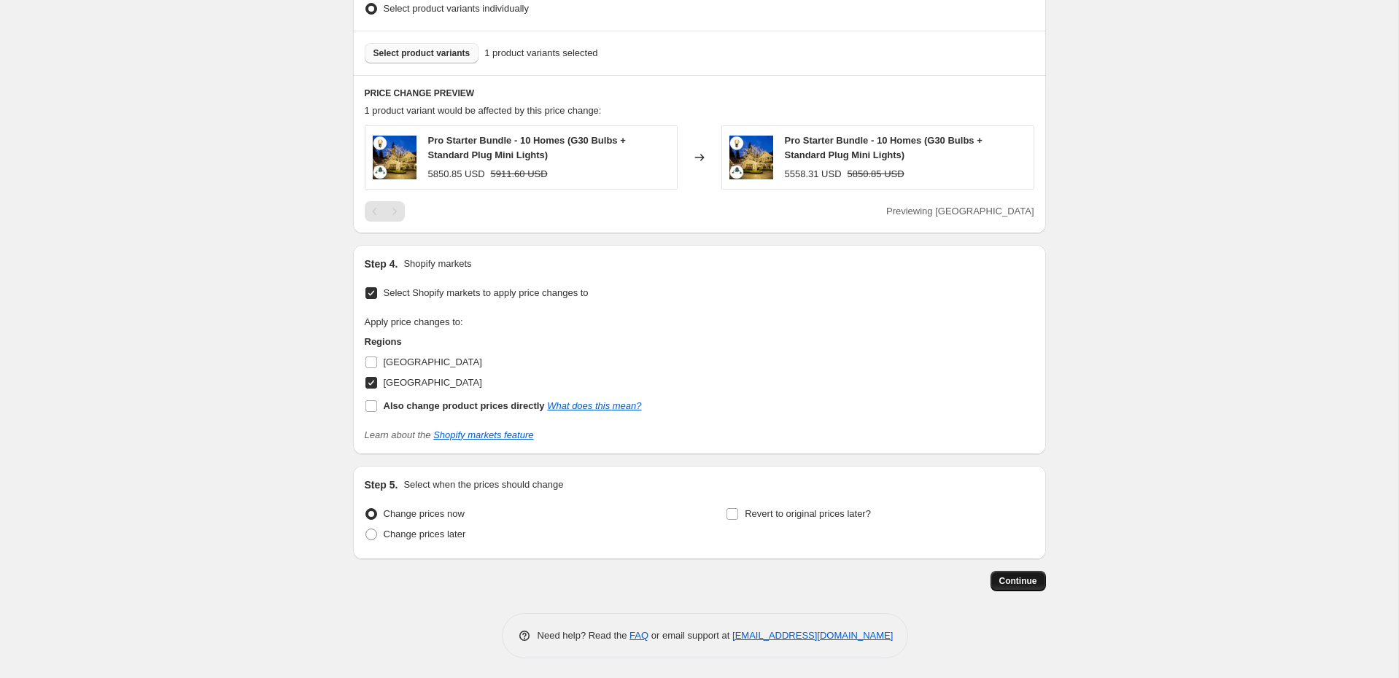
click at [1014, 584] on span "Continue" at bounding box center [1018, 581] width 38 height 12
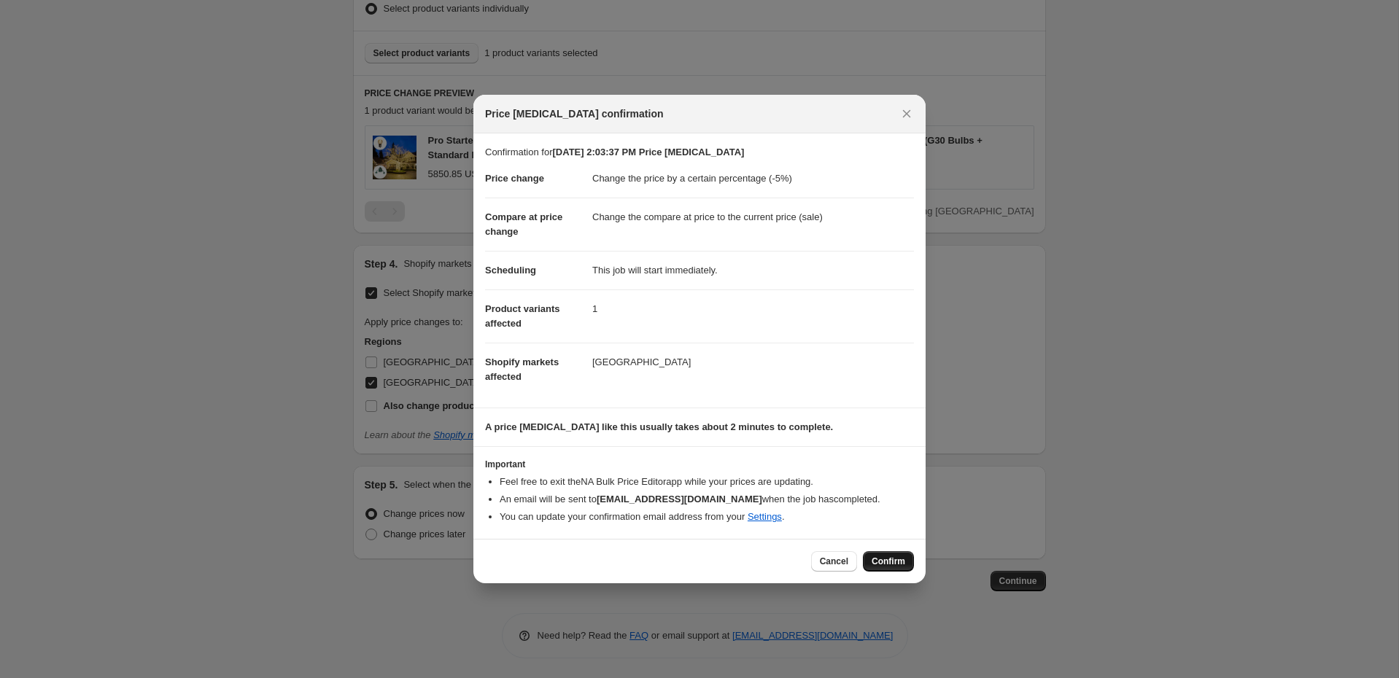
click at [878, 554] on button "Confirm" at bounding box center [888, 561] width 51 height 20
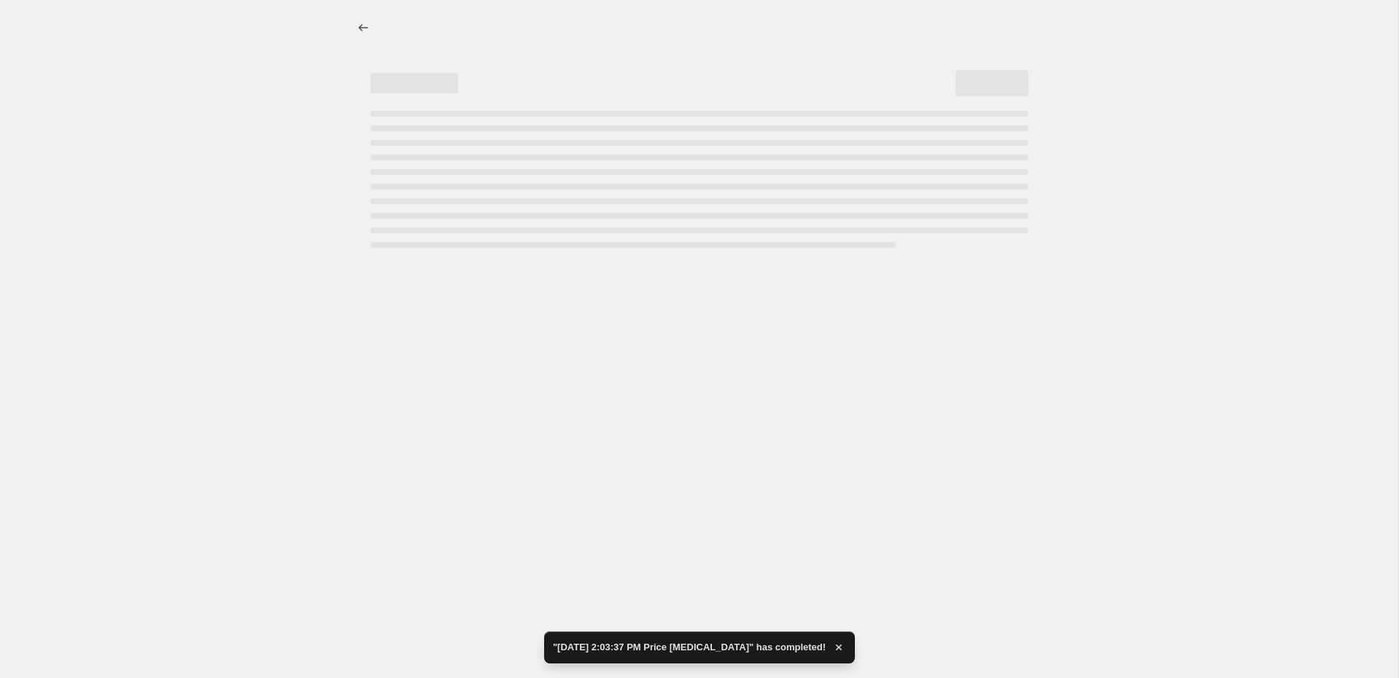
select select "percentage"
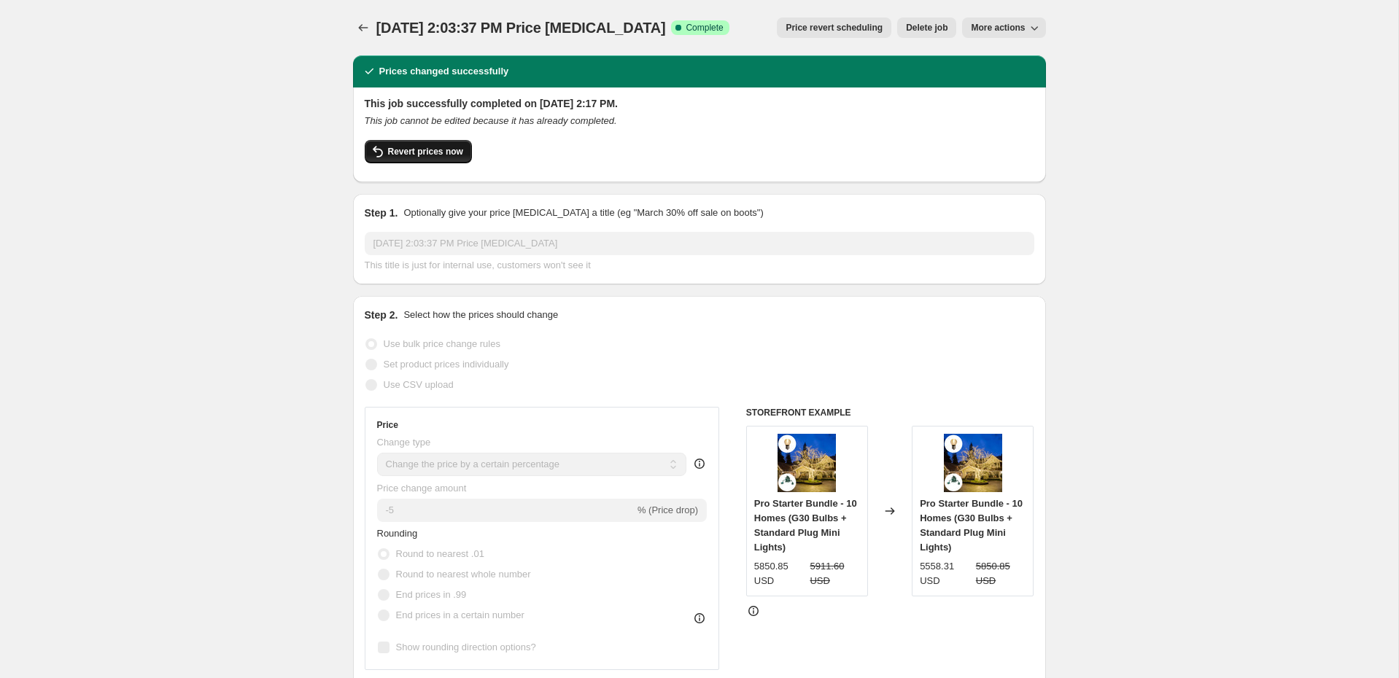
click at [452, 147] on span "Revert prices now" at bounding box center [425, 152] width 75 height 12
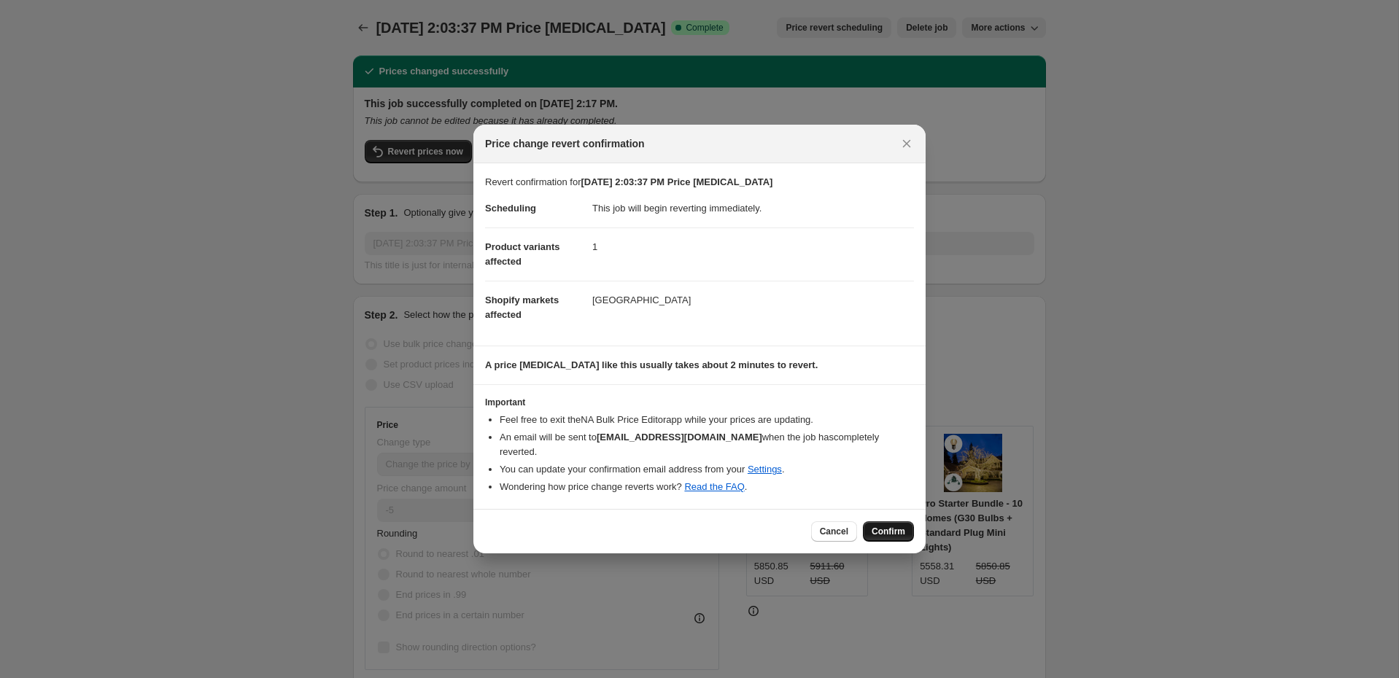
click at [887, 526] on span "Confirm" at bounding box center [889, 532] width 34 height 12
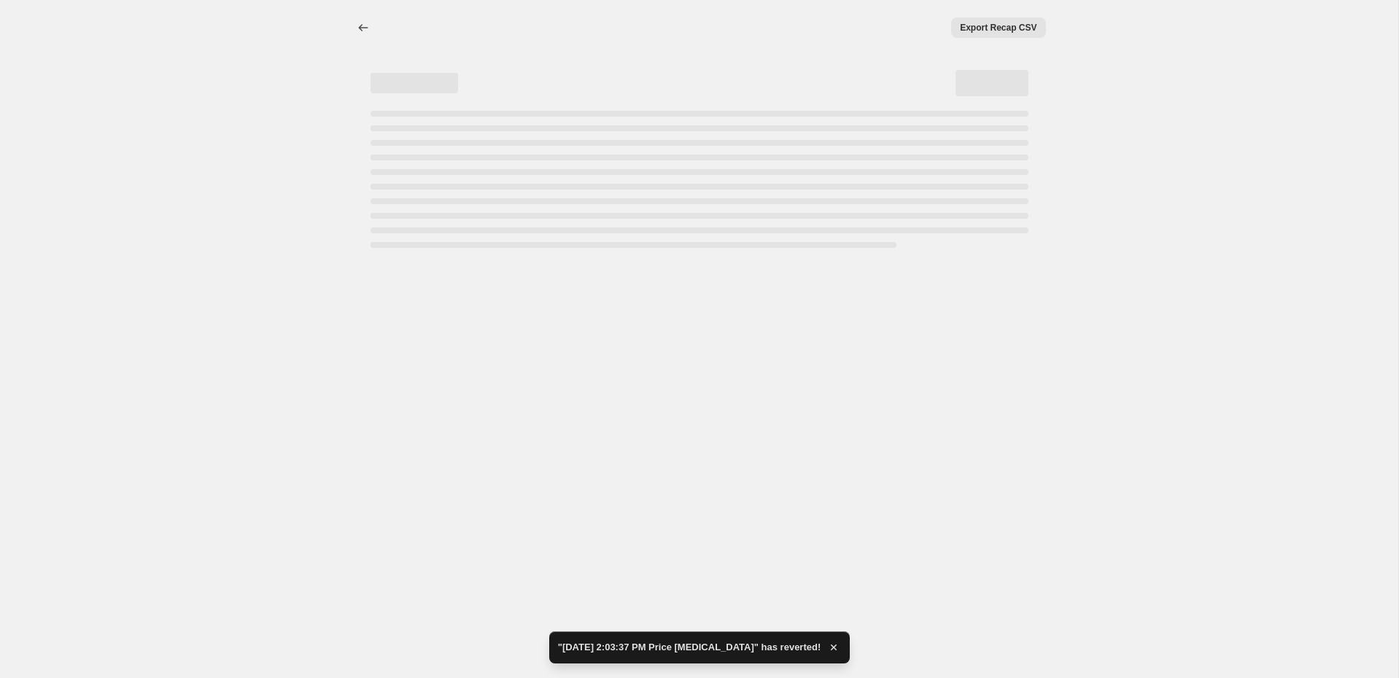
select select "percentage"
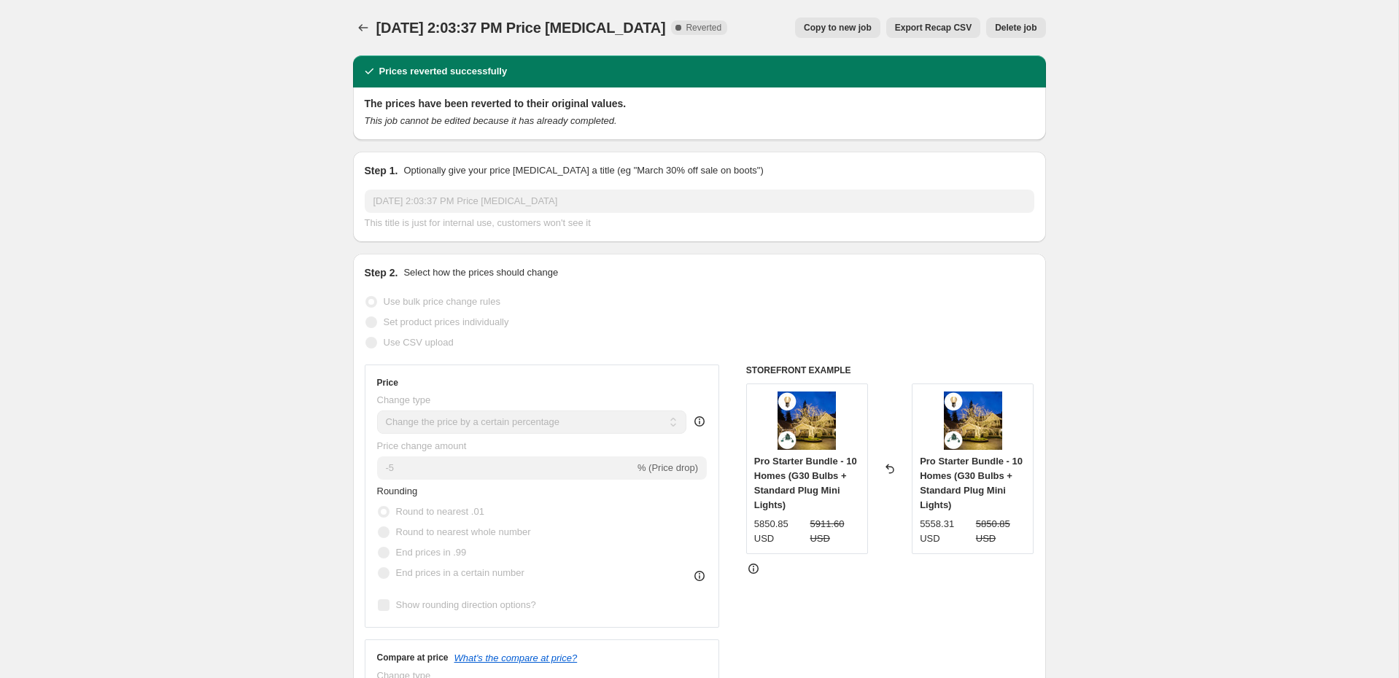
click at [451, 32] on span "Sep 10, 2025, 2:03:37 PM Price change job" at bounding box center [521, 28] width 290 height 16
click at [363, 26] on icon "Price change jobs" at bounding box center [363, 27] width 15 height 15
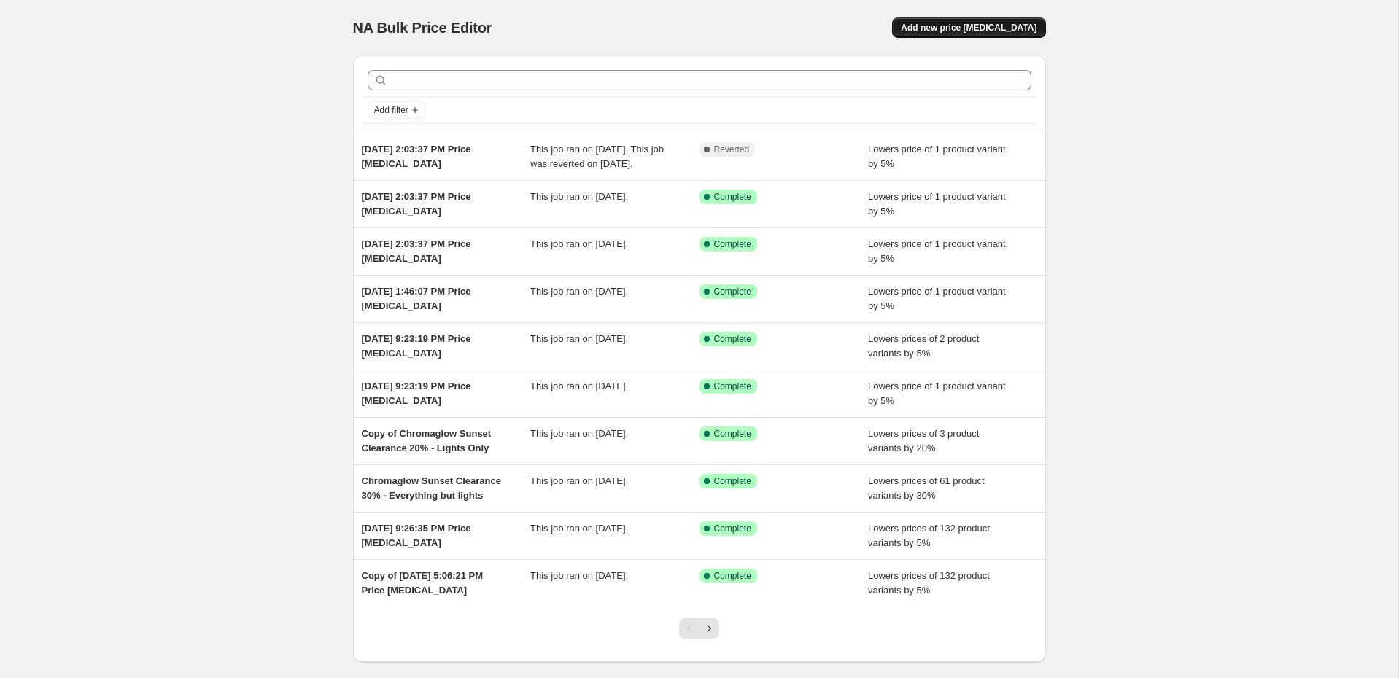
click at [940, 34] on button "Add new price [MEDICAL_DATA]" at bounding box center [968, 28] width 153 height 20
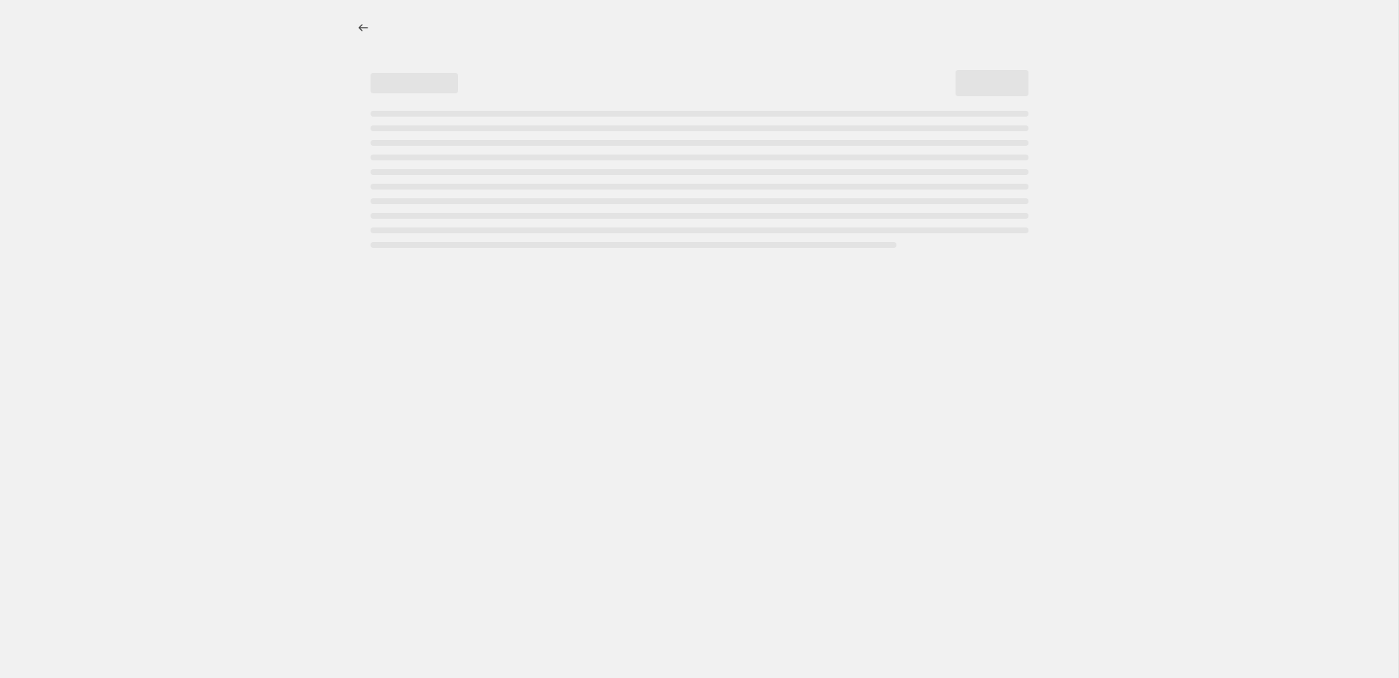
select select "percentage"
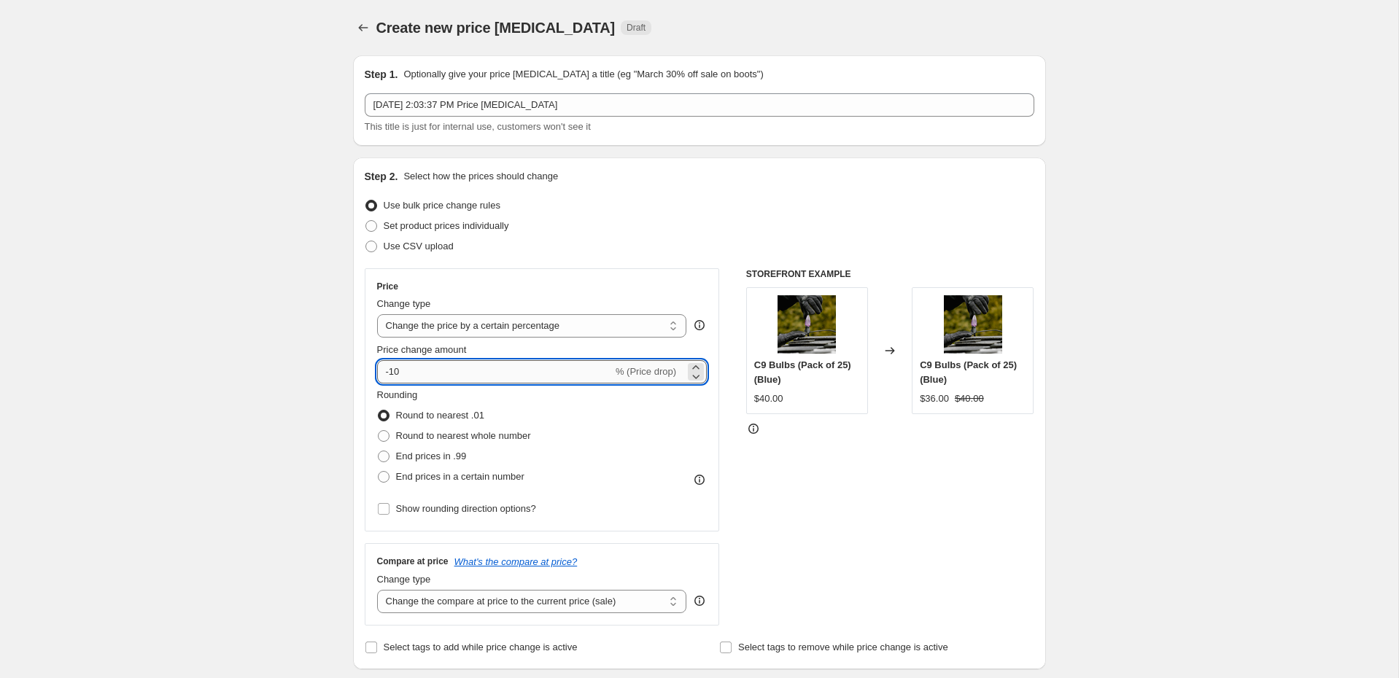
click at [451, 360] on input "-10" at bounding box center [495, 371] width 236 height 23
type input "-1"
type input "-5"
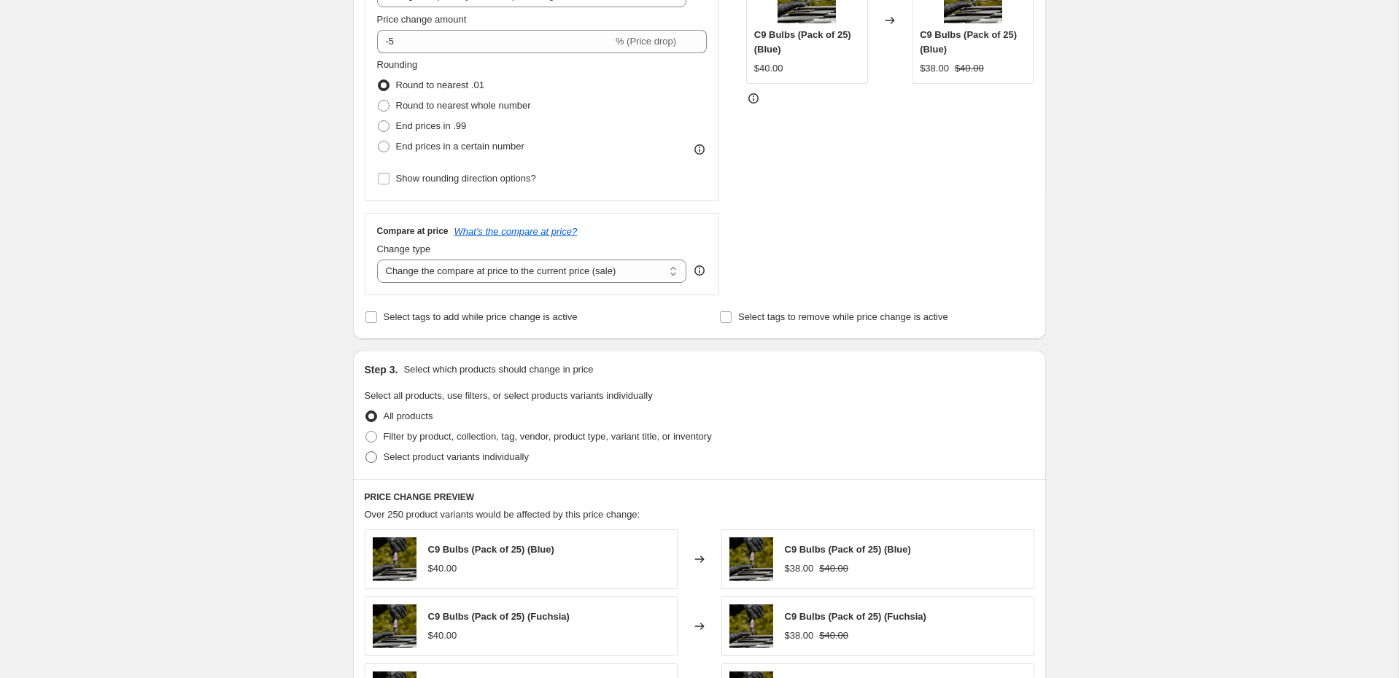
scroll to position [340, 0]
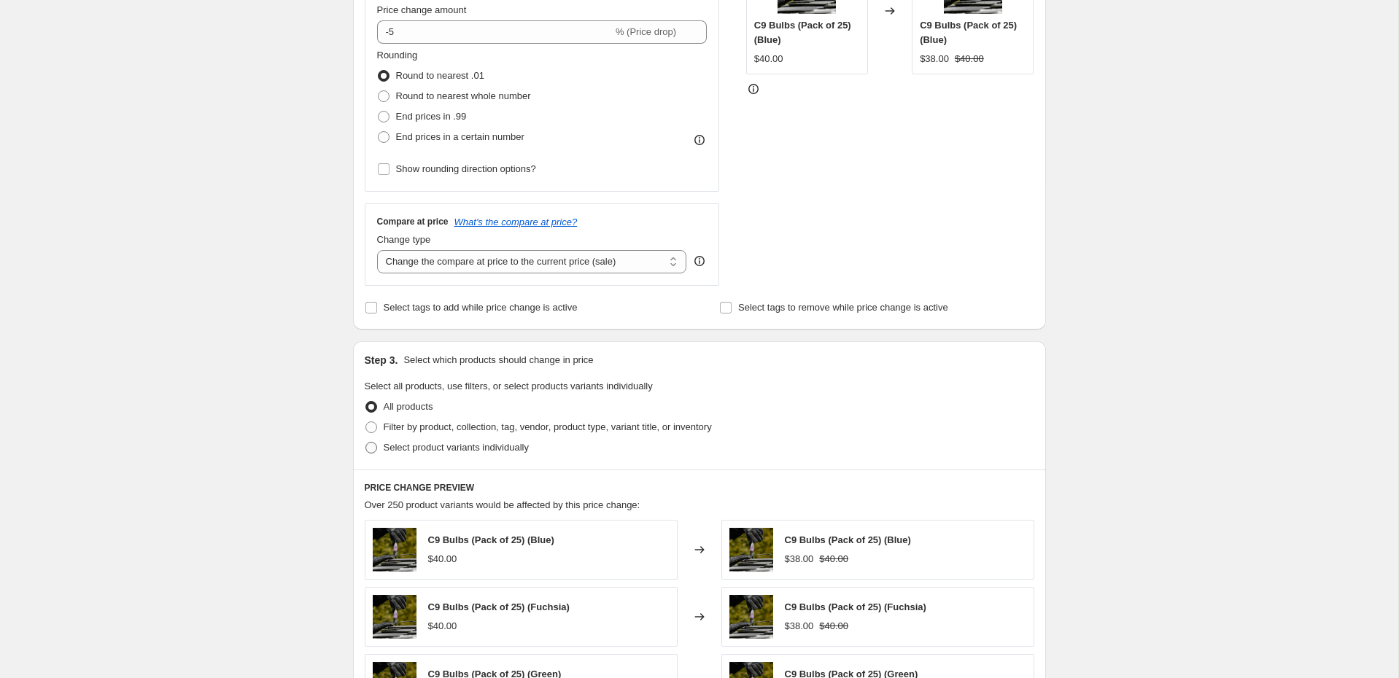
click at [468, 452] on span "Select product variants individually" at bounding box center [456, 448] width 145 height 15
click at [366, 443] on input "Select product variants individually" at bounding box center [365, 442] width 1 height 1
radio input "true"
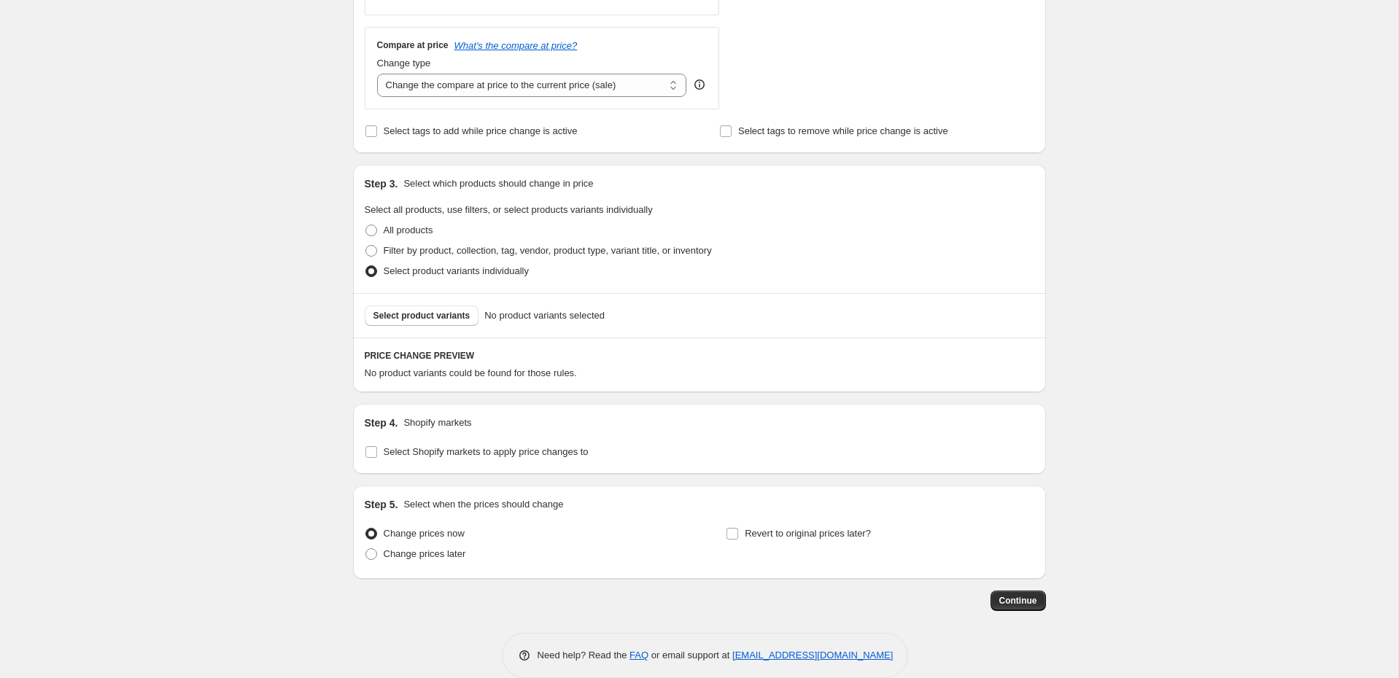
scroll to position [536, 0]
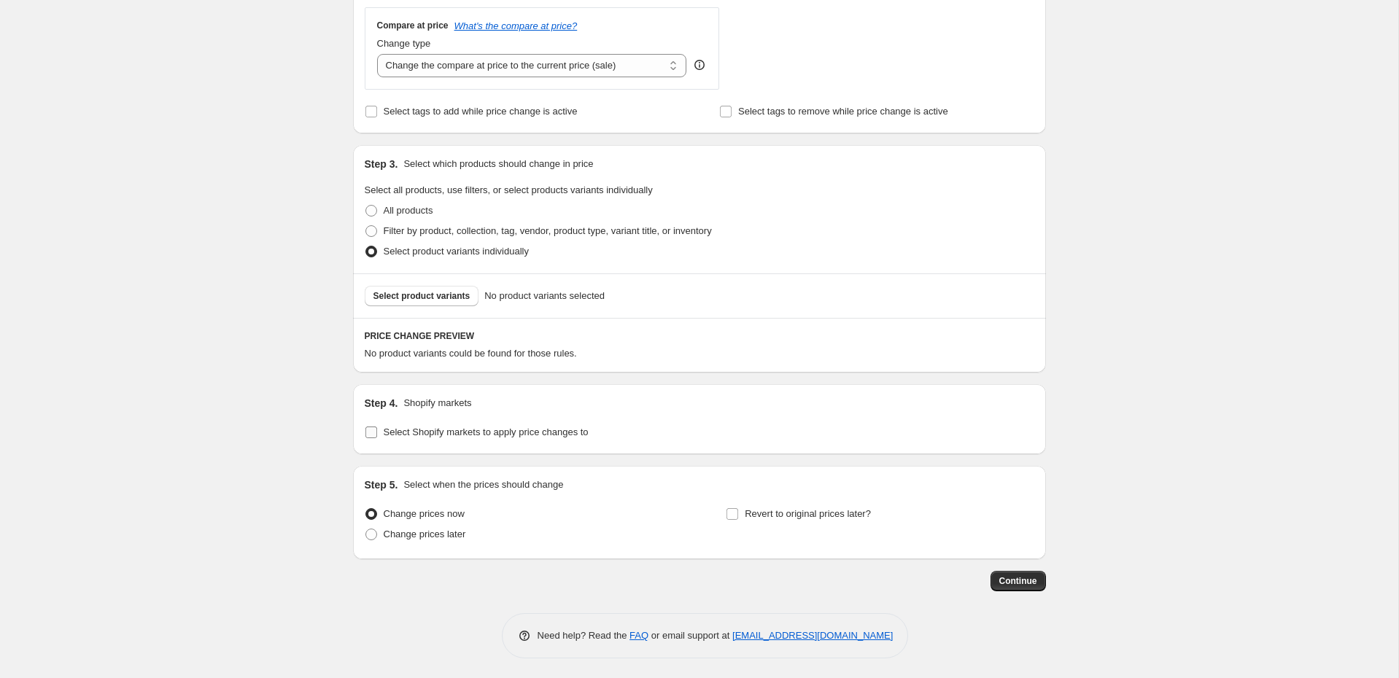
click at [456, 435] on span "Select Shopify markets to apply price changes to" at bounding box center [486, 432] width 205 height 11
click at [377, 435] on input "Select Shopify markets to apply price changes to" at bounding box center [371, 433] width 12 height 12
checkbox input "true"
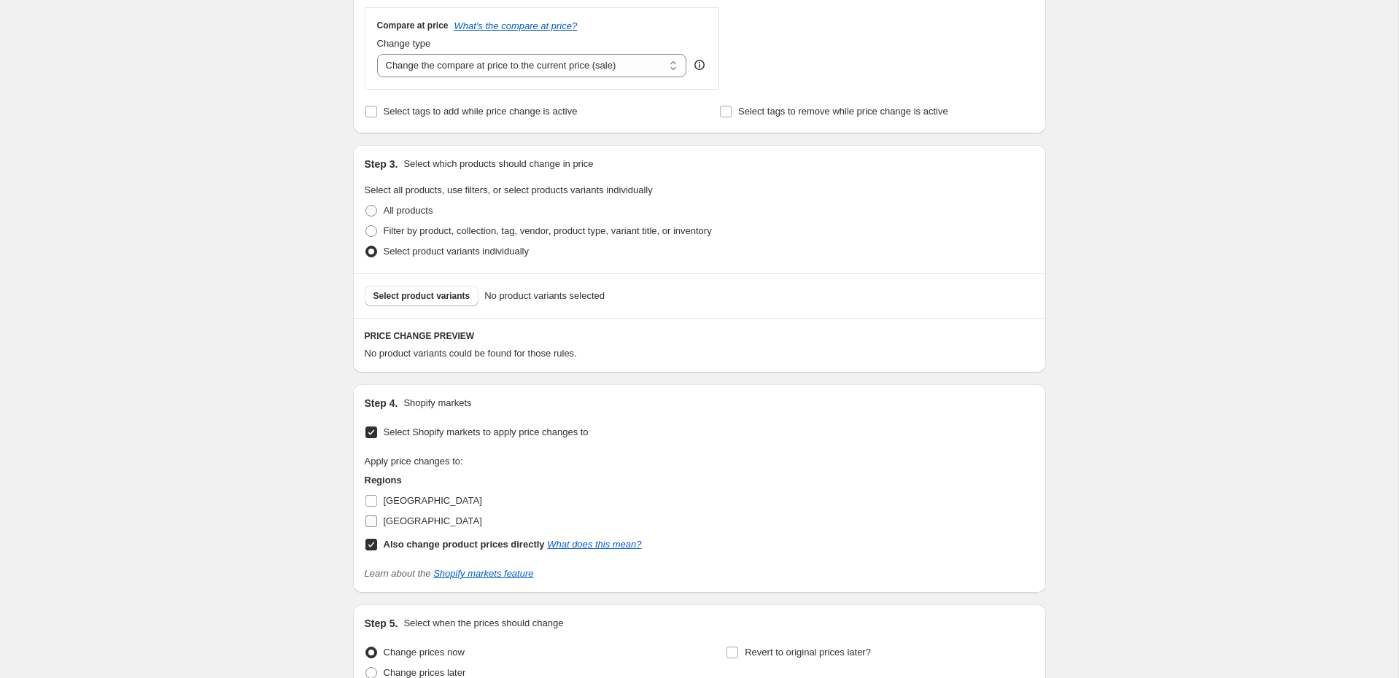
click at [423, 522] on span "[GEOGRAPHIC_DATA]" at bounding box center [433, 521] width 98 height 11
click at [377, 522] on input "[GEOGRAPHIC_DATA]" at bounding box center [371, 522] width 12 height 12
checkbox input "true"
click at [415, 543] on b "Also change product prices directly" at bounding box center [464, 544] width 161 height 11
click at [377, 543] on input "Also change product prices directly What does this mean?" at bounding box center [371, 545] width 12 height 12
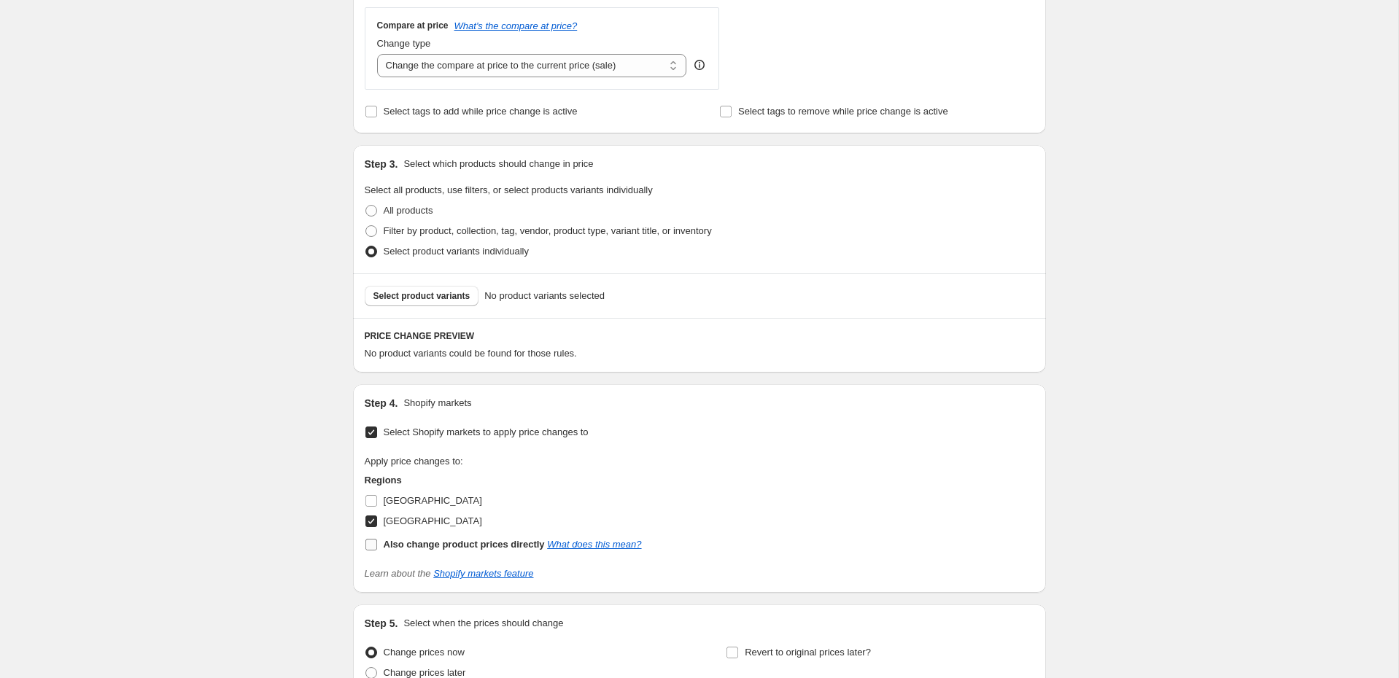
checkbox input "false"
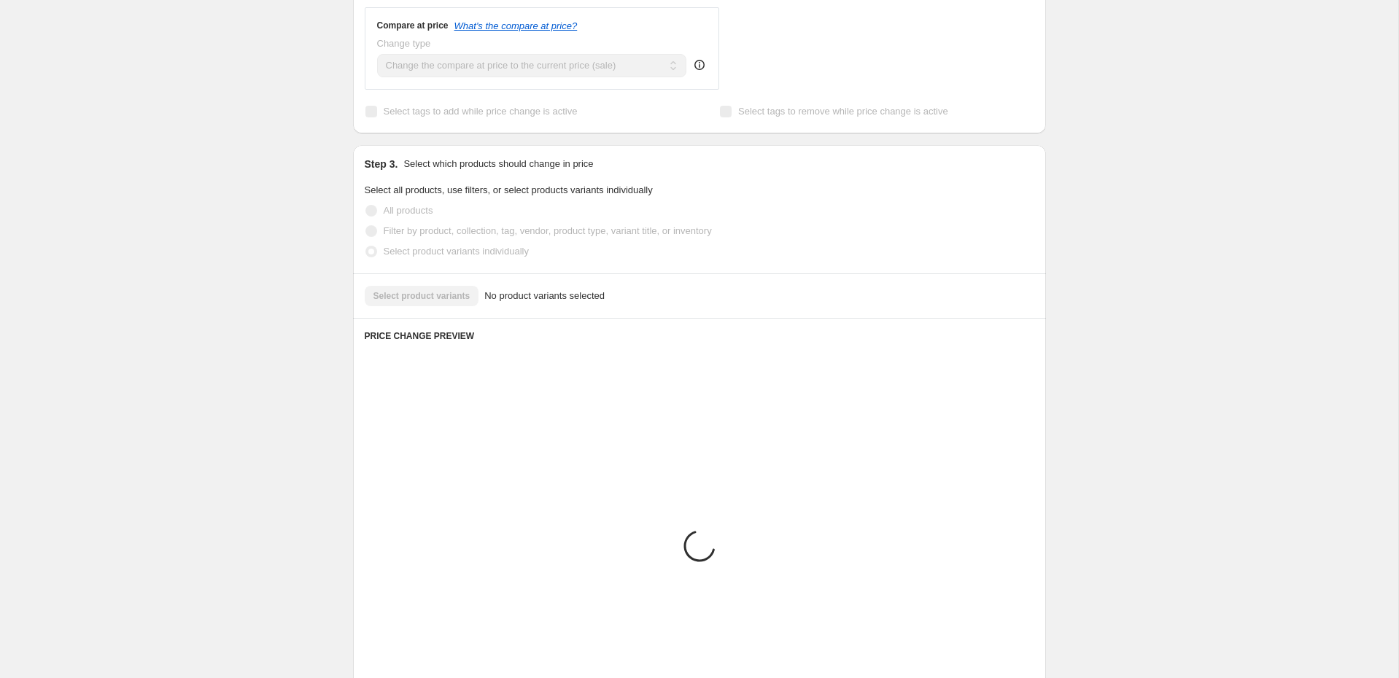
click at [457, 253] on span "Select product variants individually" at bounding box center [456, 251] width 145 height 11
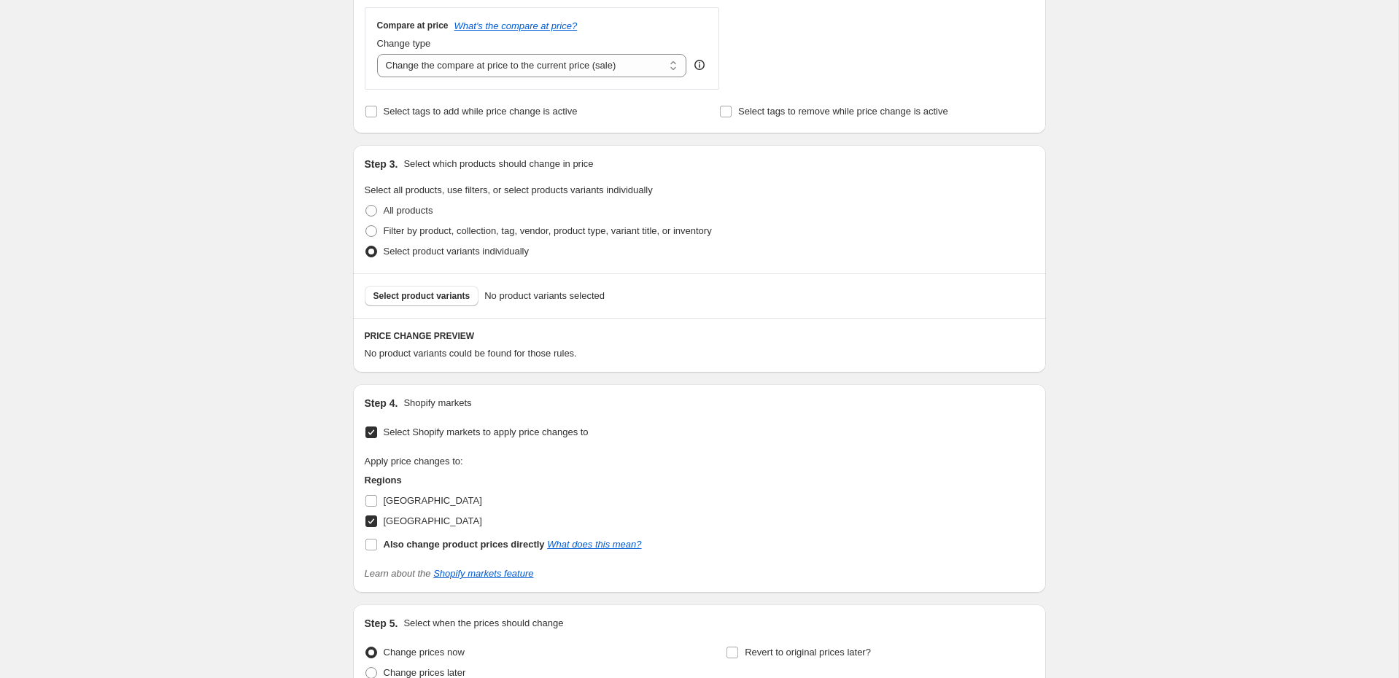
click at [457, 253] on span "Select product variants individually" at bounding box center [456, 251] width 145 height 11
click at [366, 247] on input "Select product variants individually" at bounding box center [365, 246] width 1 height 1
click at [446, 292] on span "Select product variants" at bounding box center [421, 296] width 97 height 12
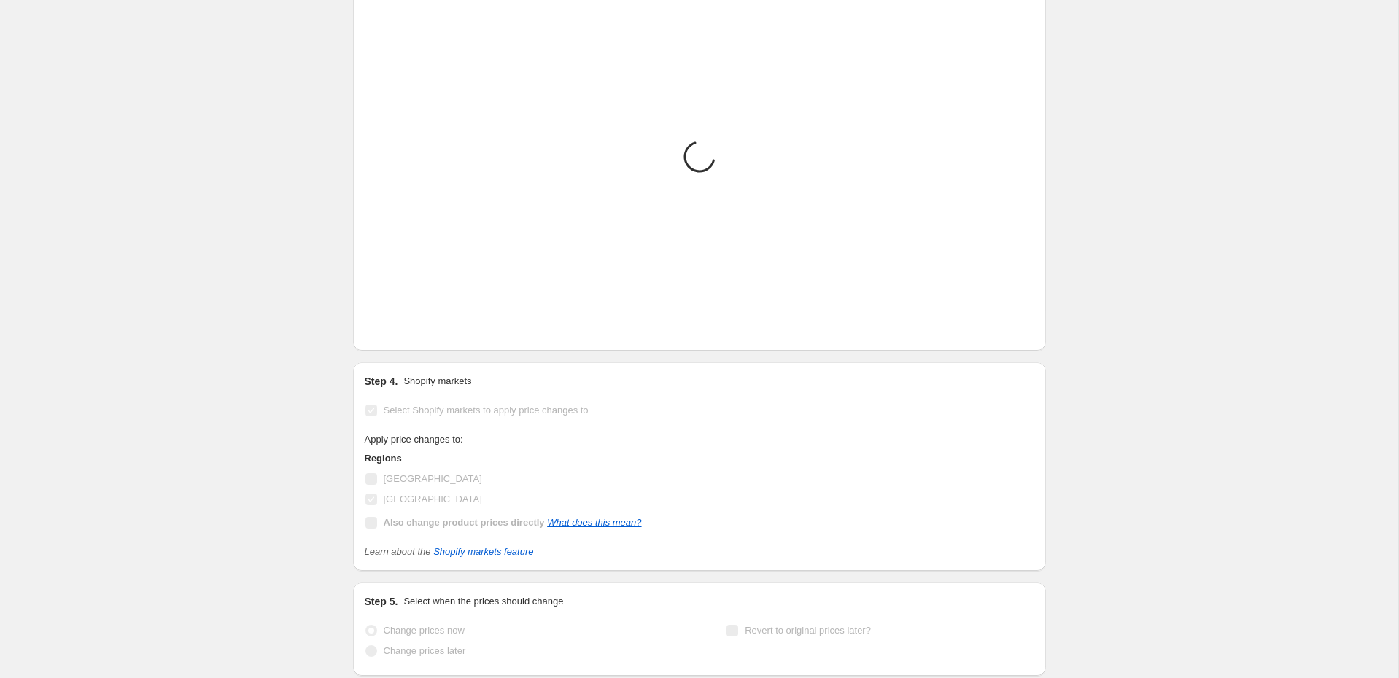
scroll to position [779, 0]
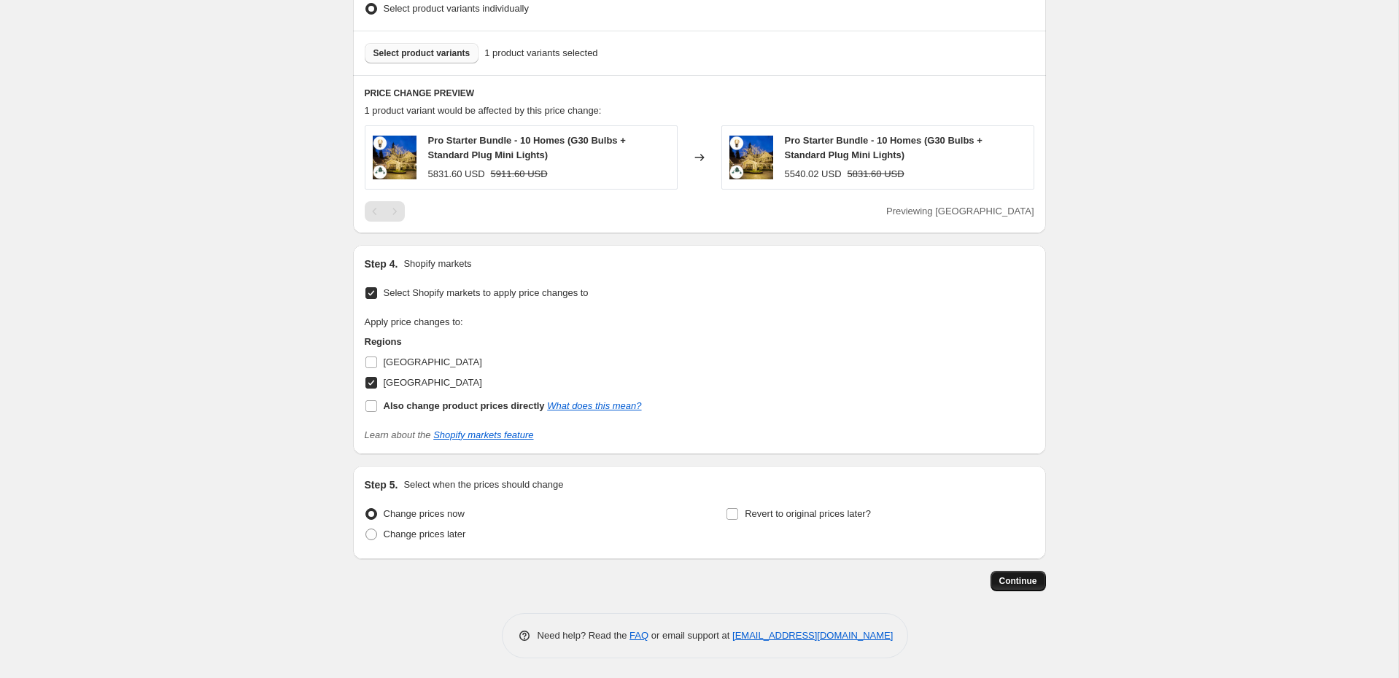
click at [1026, 586] on button "Continue" at bounding box center [1018, 581] width 55 height 20
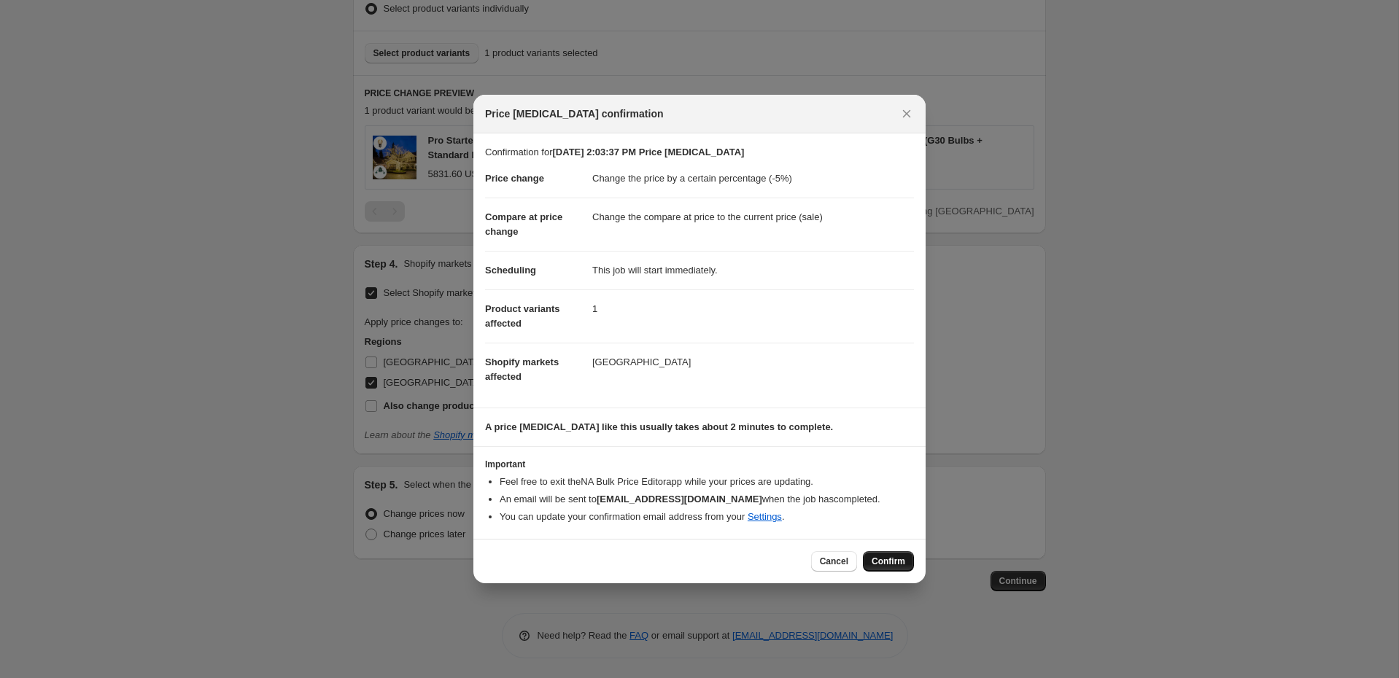
click at [885, 563] on span "Confirm" at bounding box center [889, 562] width 34 height 12
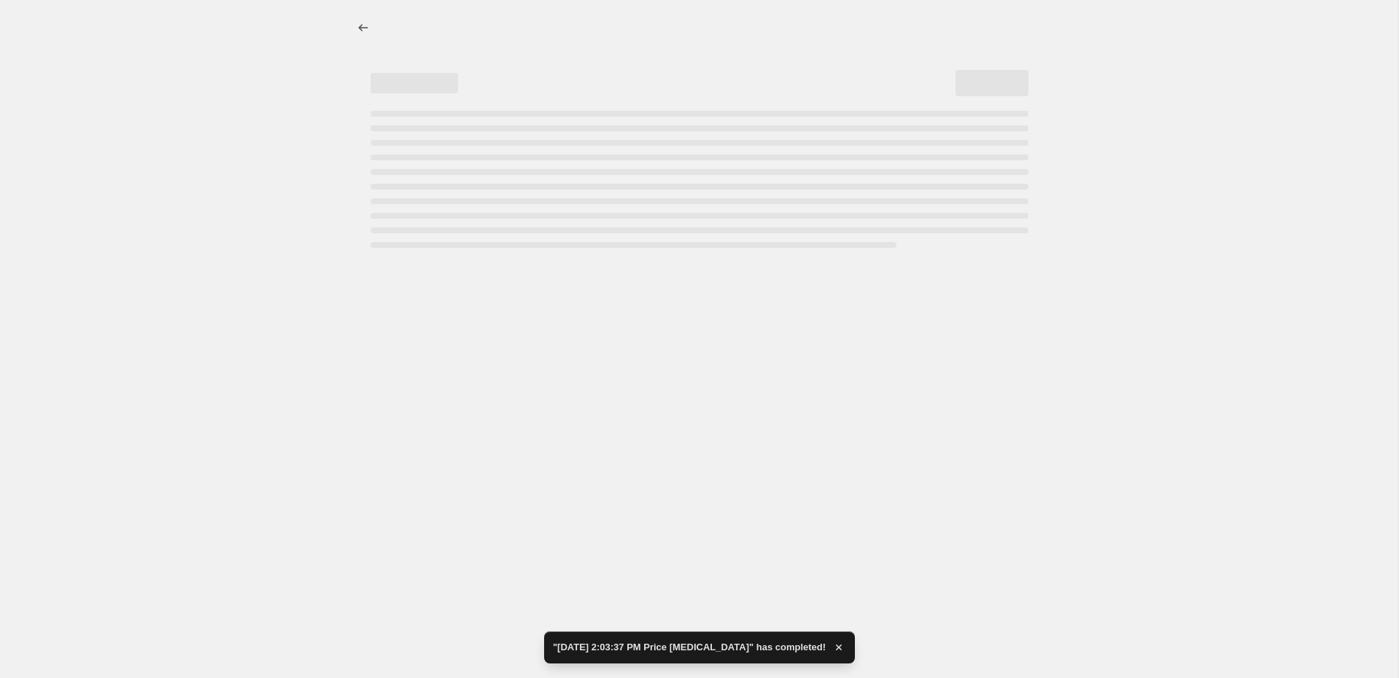
select select "percentage"
